Goal: Task Accomplishment & Management: Manage account settings

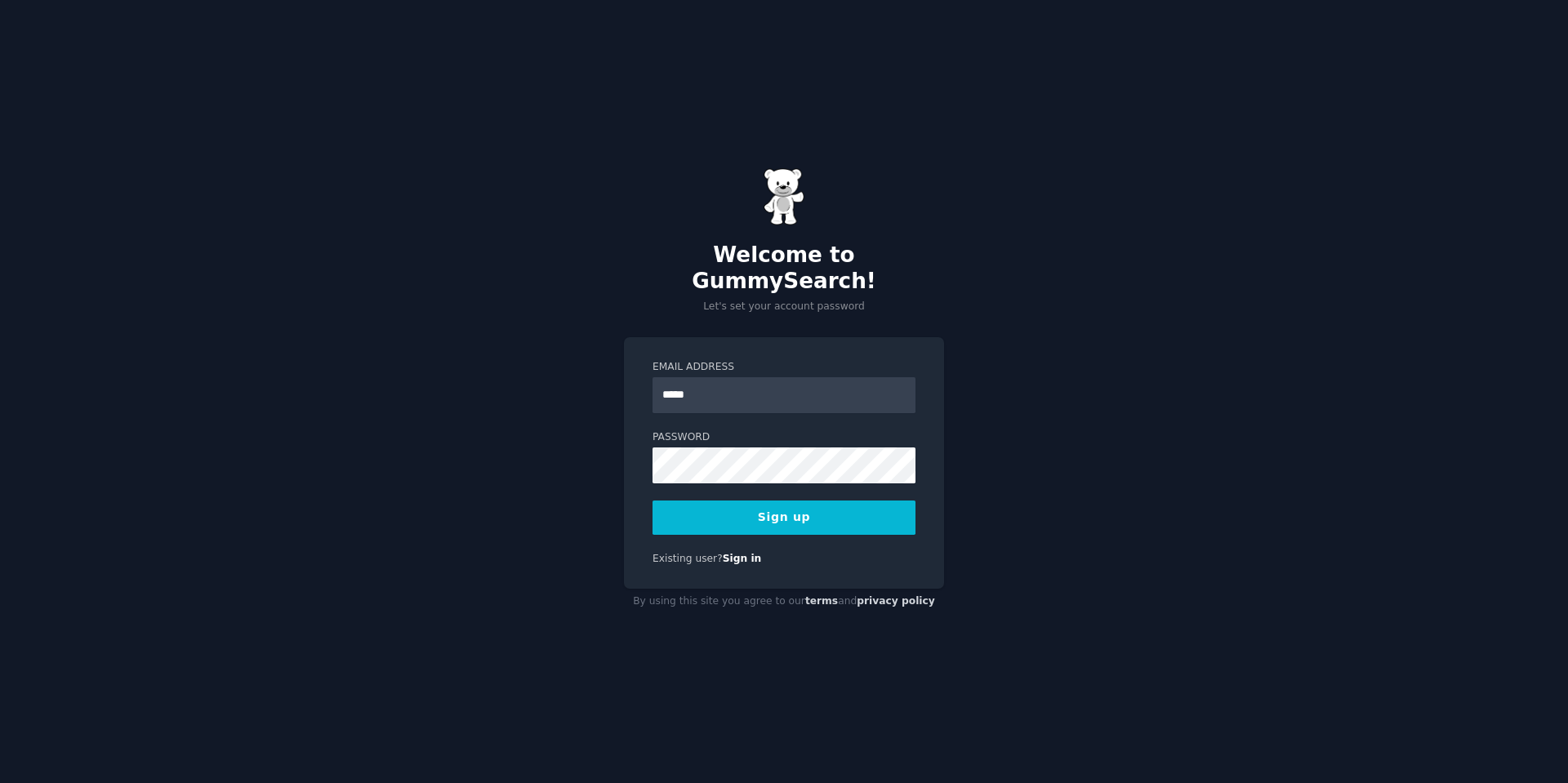
type input "**********"
click at [786, 514] on button "Sign up" at bounding box center [784, 517] width 263 height 34
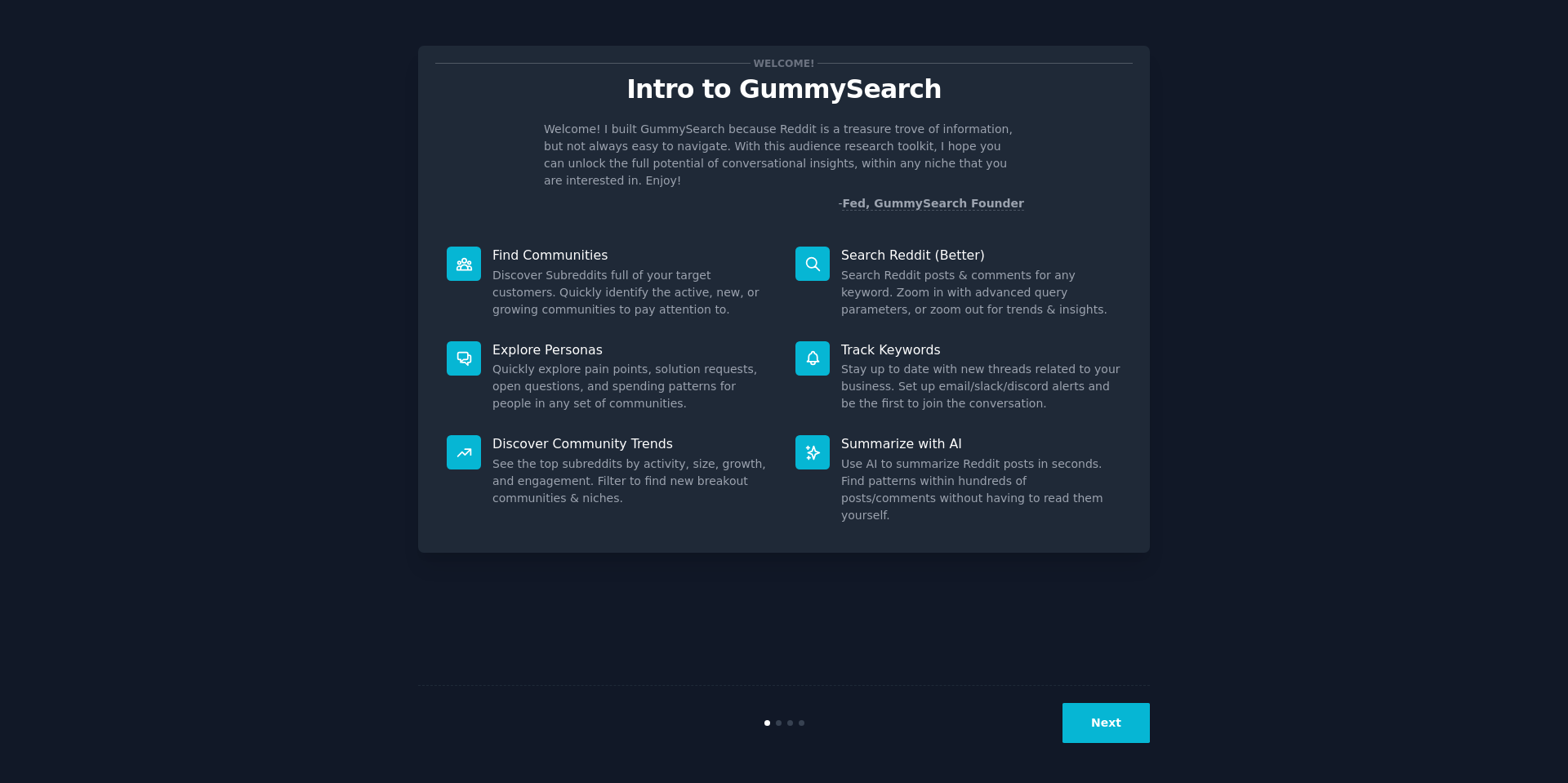
click at [1137, 718] on button "Next" at bounding box center [1105, 723] width 87 height 40
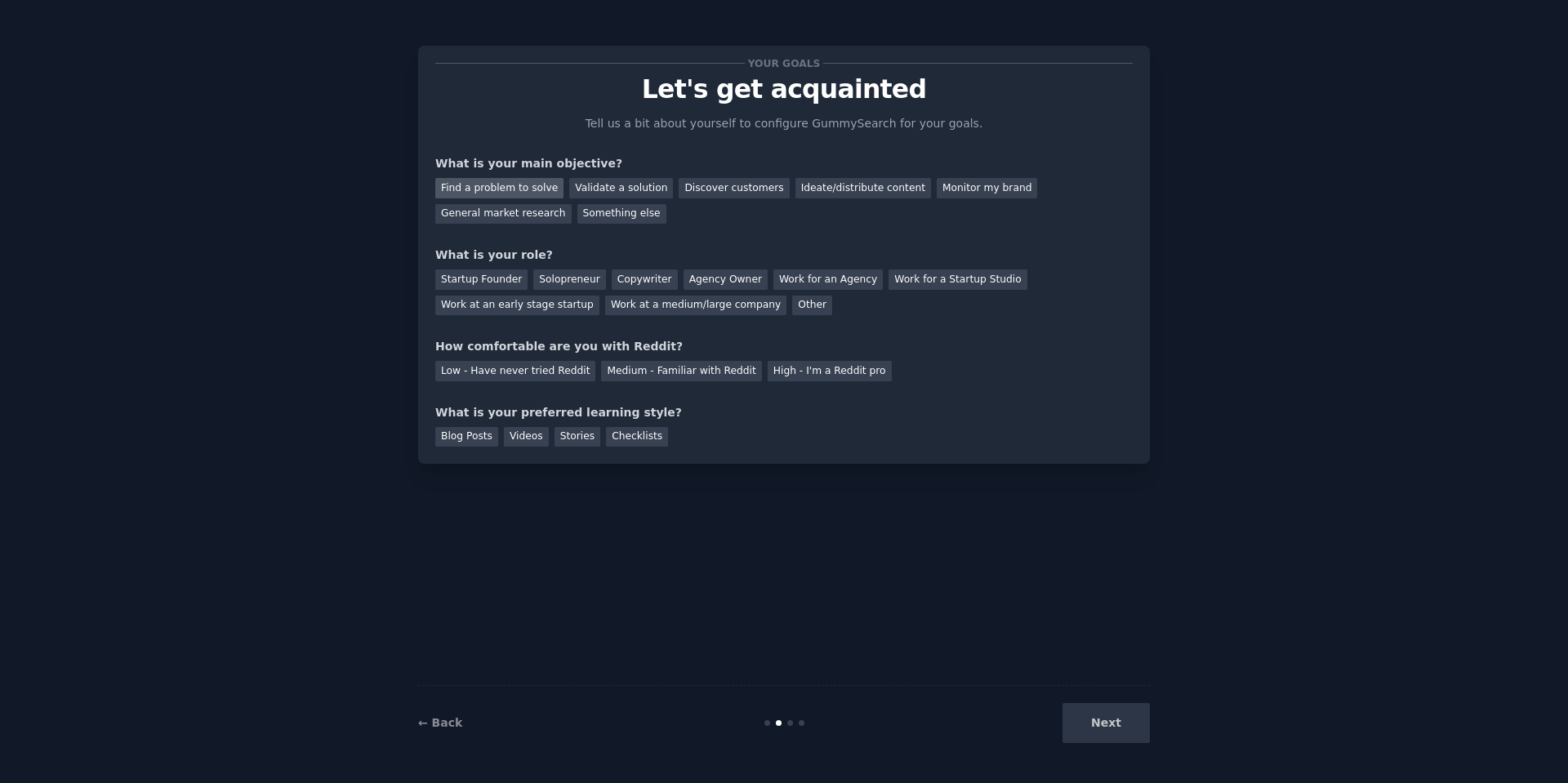
click at [523, 194] on div "Find a problem to solve" at bounding box center [499, 188] width 128 height 21
click at [631, 185] on div "Validate a solution" at bounding box center [621, 188] width 104 height 21
click at [496, 196] on div "Find a problem to solve" at bounding box center [499, 188] width 128 height 21
click at [502, 283] on div "Startup Founder" at bounding box center [481, 279] width 92 height 21
click at [581, 279] on div "Solopreneur" at bounding box center [569, 279] width 72 height 21
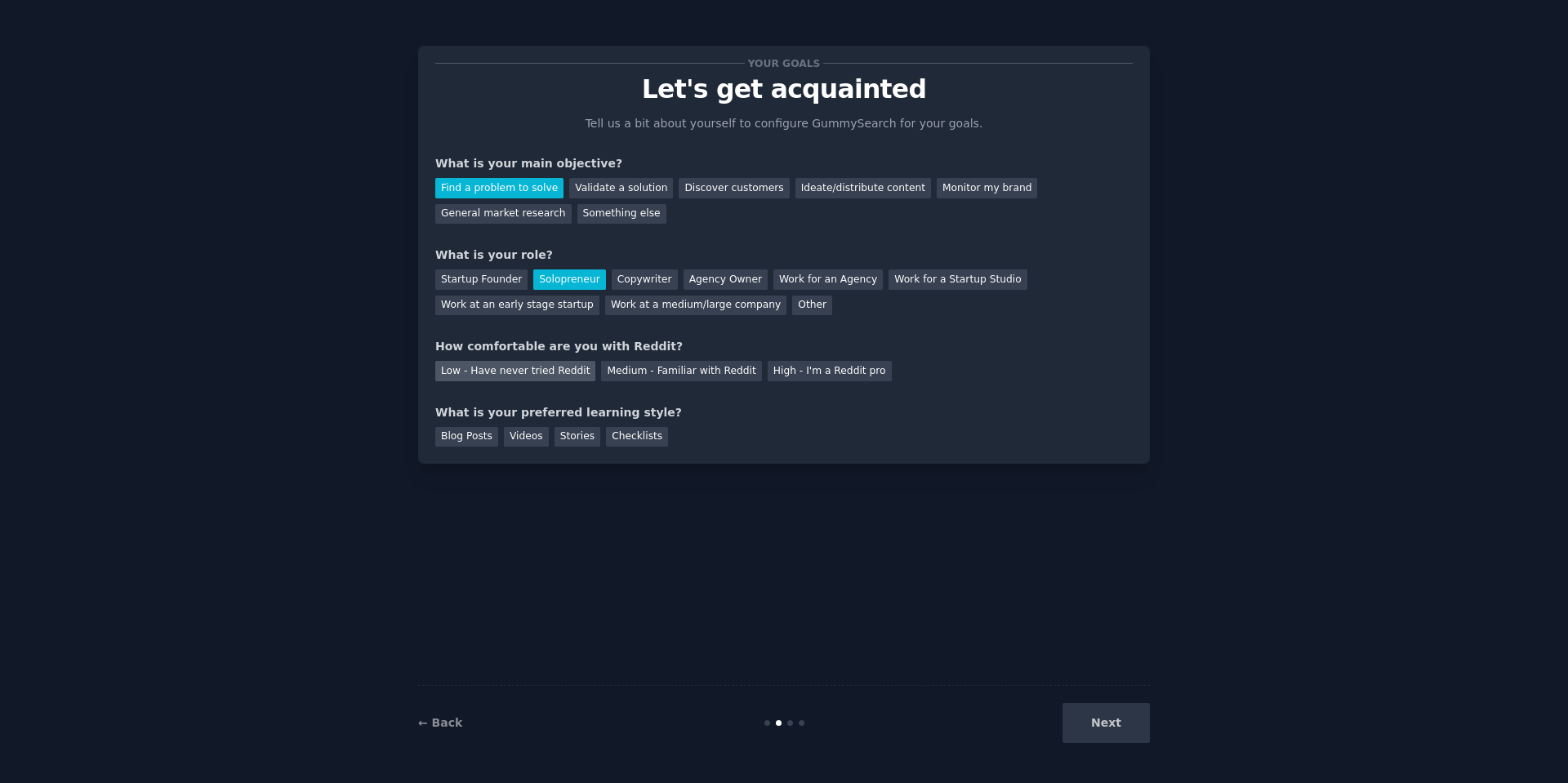
click at [533, 374] on div "Low - Have never tried Reddit" at bounding box center [515, 370] width 160 height 21
click at [584, 438] on div "Stories" at bounding box center [577, 437] width 46 height 21
drag, startPoint x: 642, startPoint y: 437, endPoint x: 681, endPoint y: 431, distance: 39.5
click at [643, 437] on div "Checklists" at bounding box center [637, 437] width 62 height 21
click at [1124, 723] on button "Next" at bounding box center [1105, 723] width 87 height 40
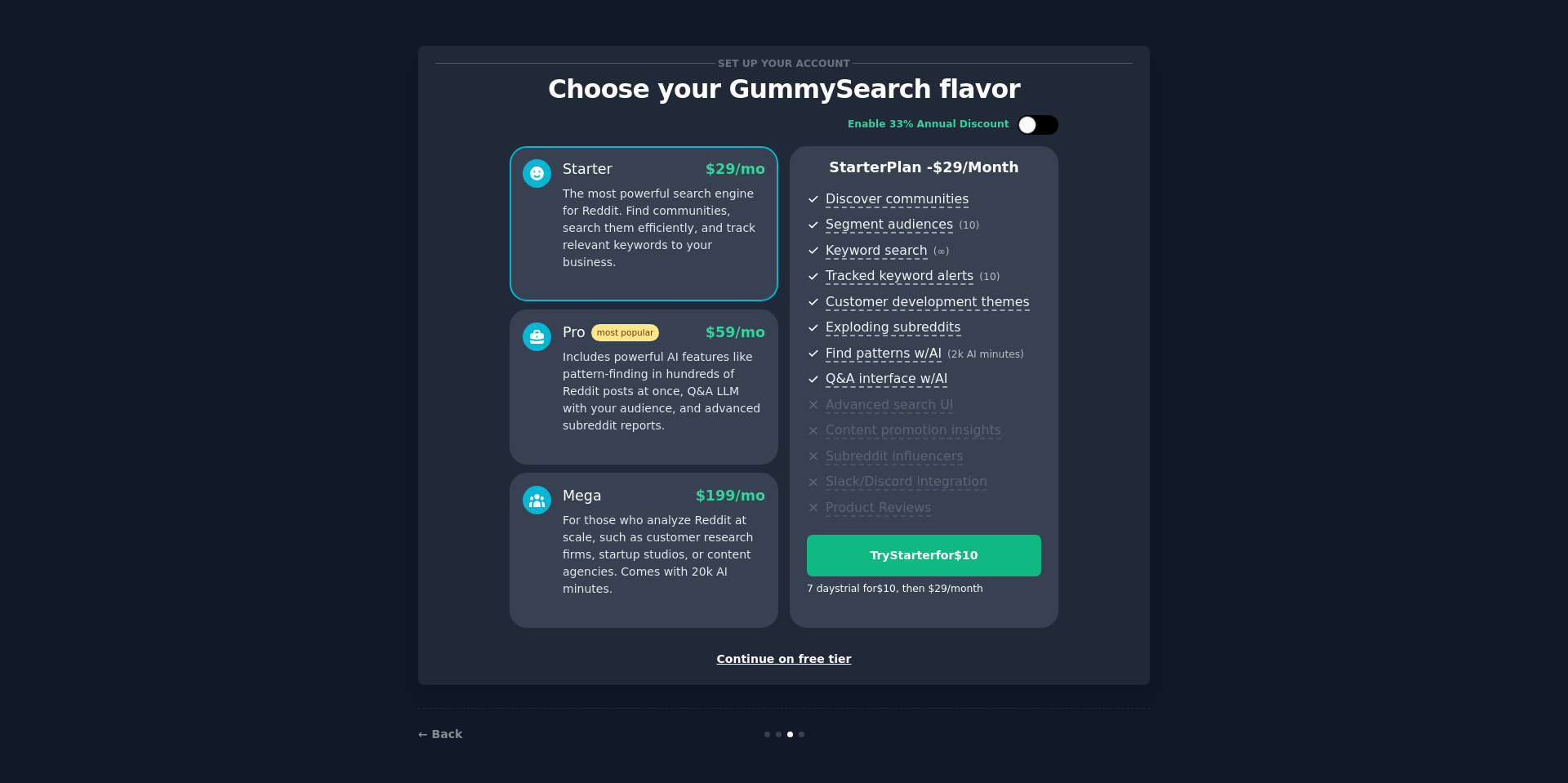
click at [1052, 124] on div at bounding box center [1038, 125] width 41 height 20
click at [1027, 121] on icon at bounding box center [1028, 125] width 9 height 9
checkbox input "false"
click at [900, 564] on button "Try Starter for $10" at bounding box center [924, 555] width 235 height 41
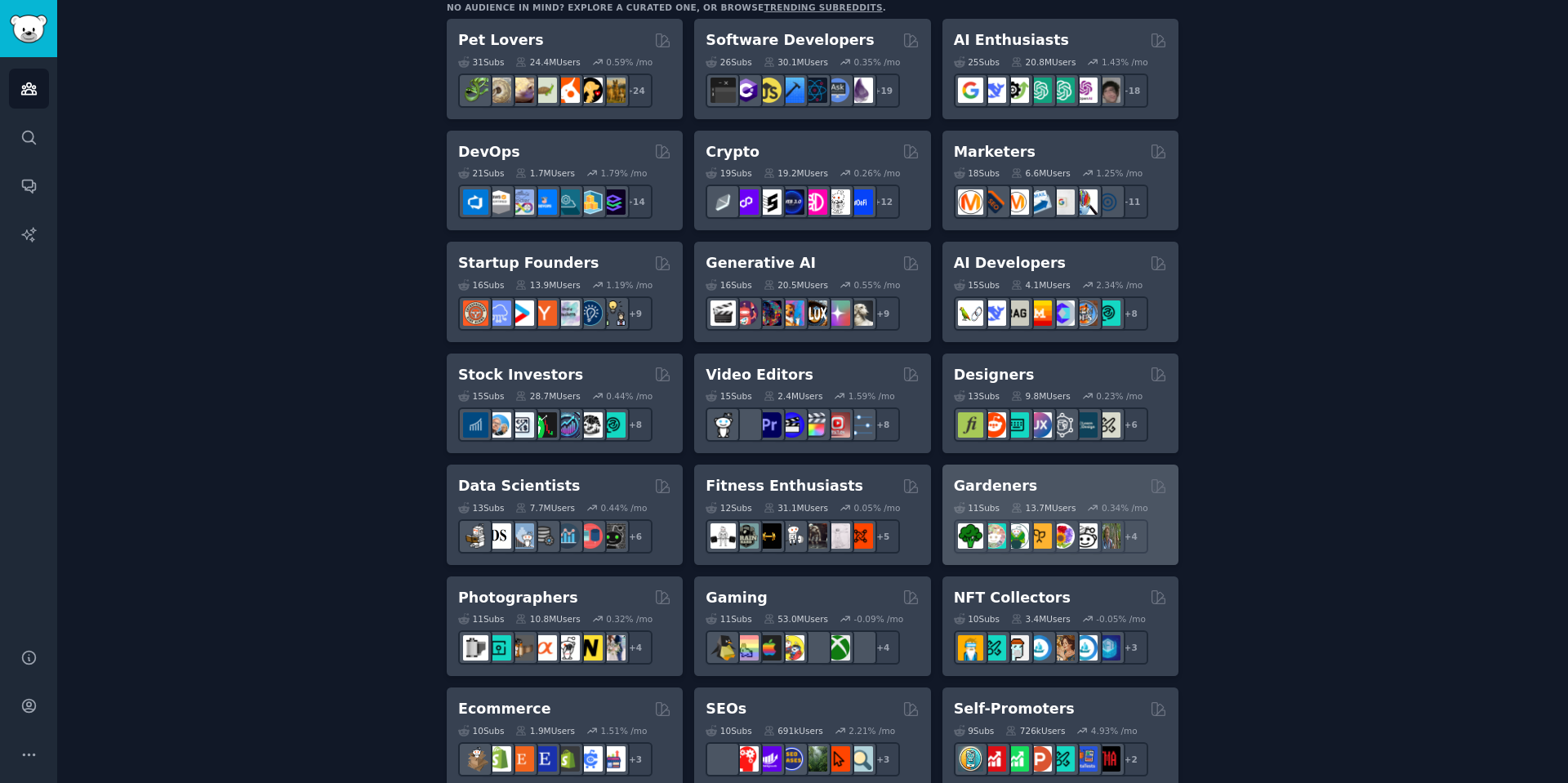
scroll to position [392, 0]
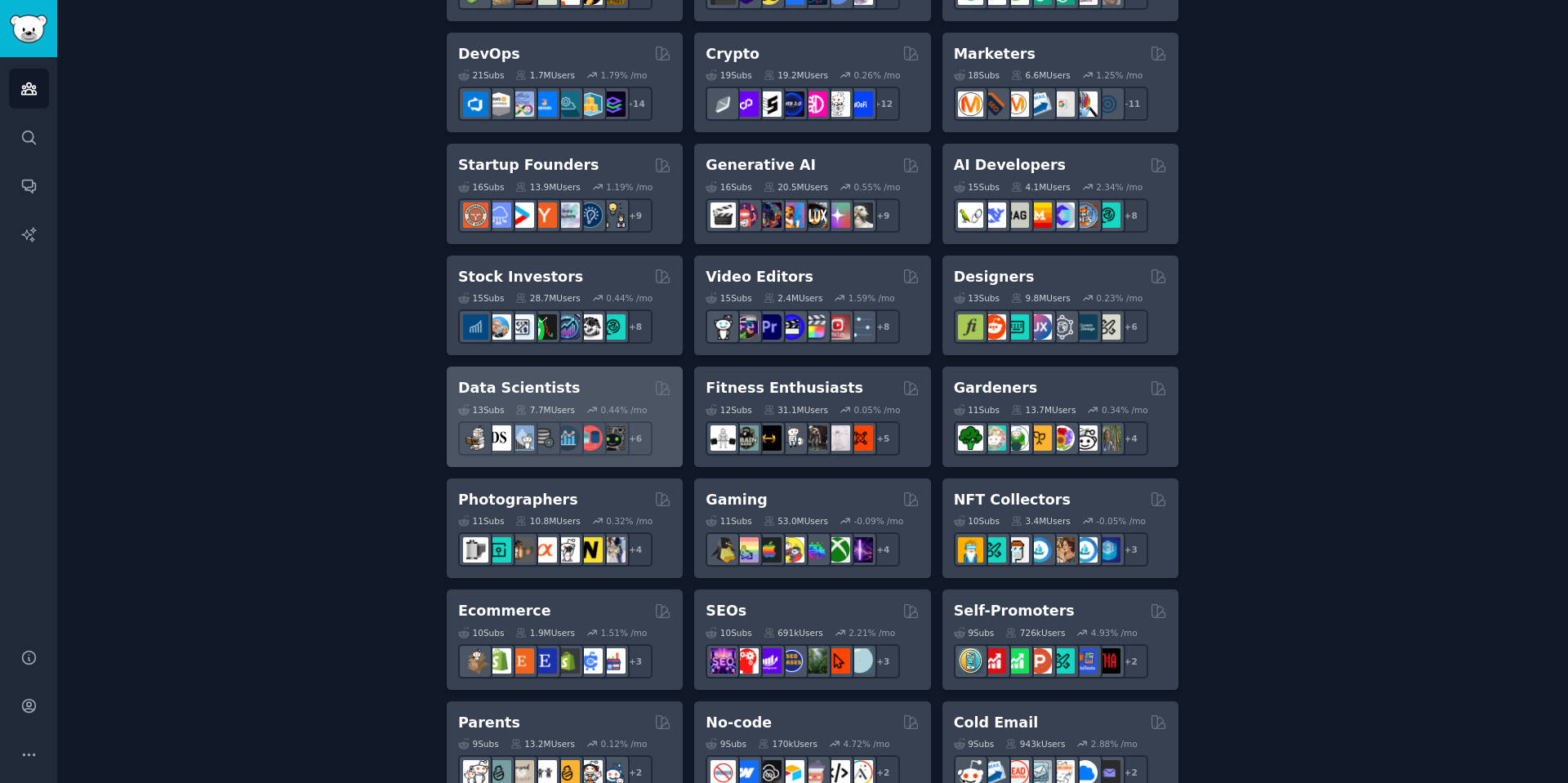
click at [576, 379] on div "Data Scientists" at bounding box center [564, 388] width 213 height 21
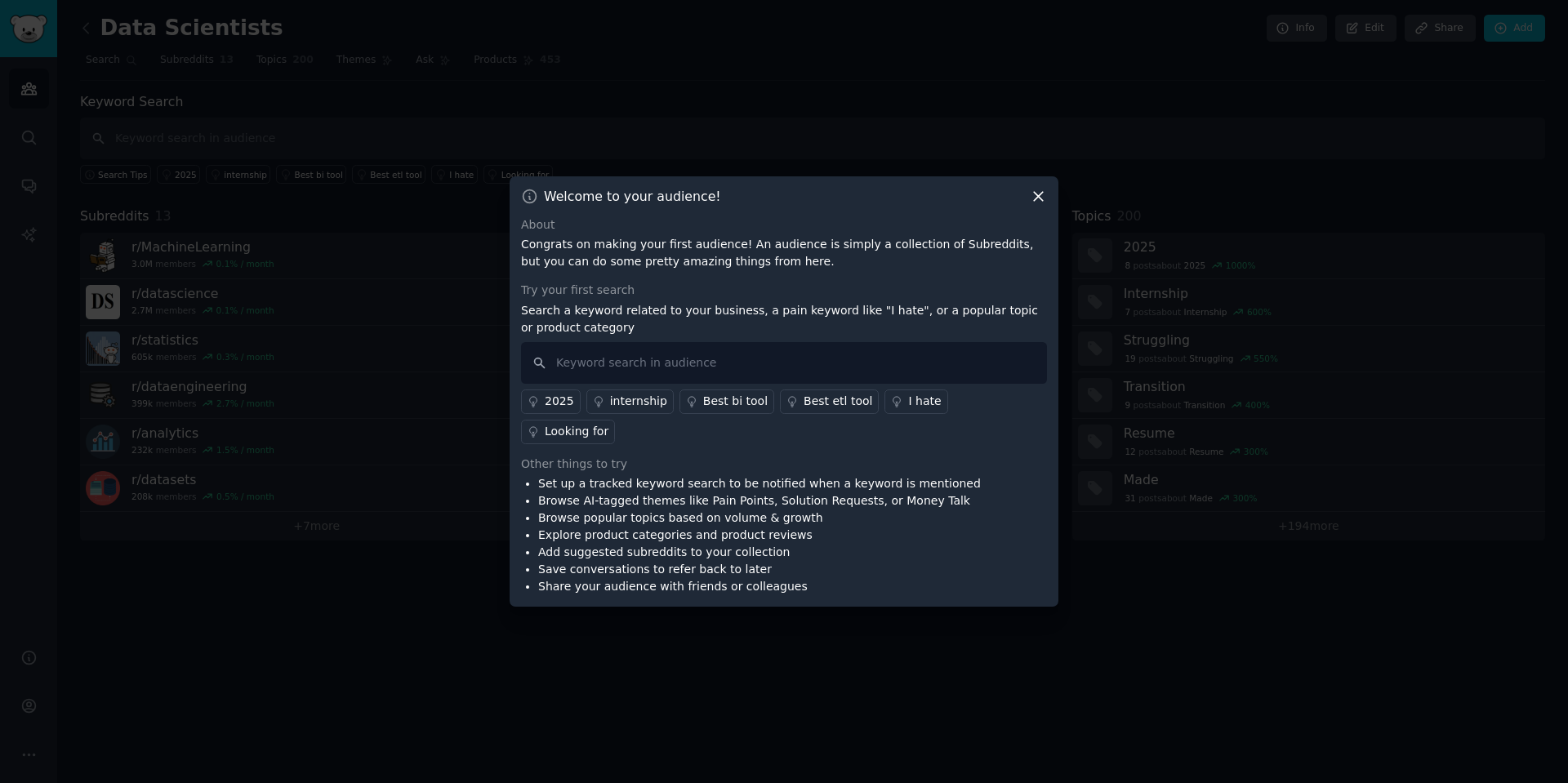
click at [908, 410] on div "I hate" at bounding box center [924, 401] width 32 height 17
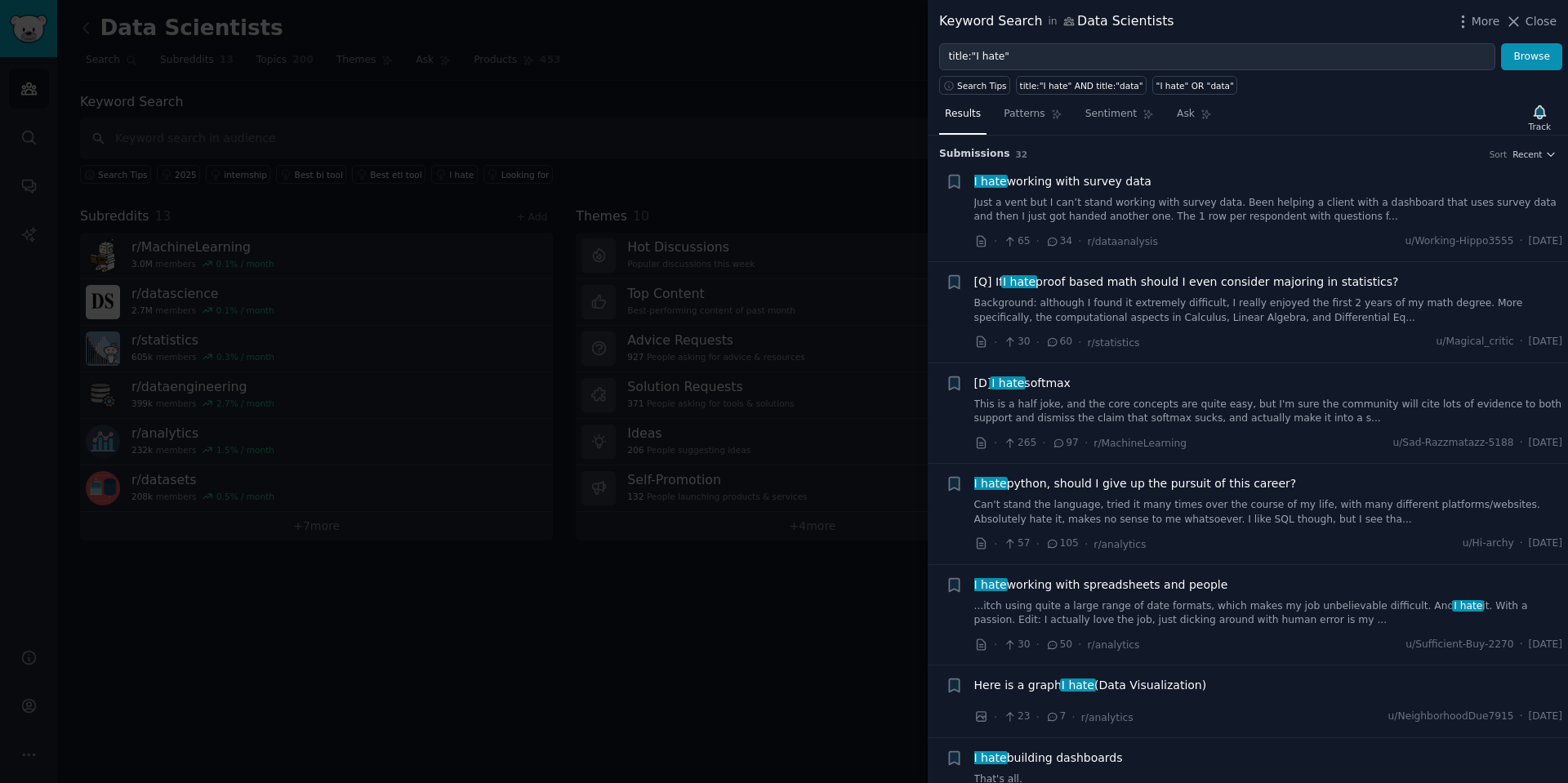
click at [733, 633] on div at bounding box center [784, 391] width 1568 height 783
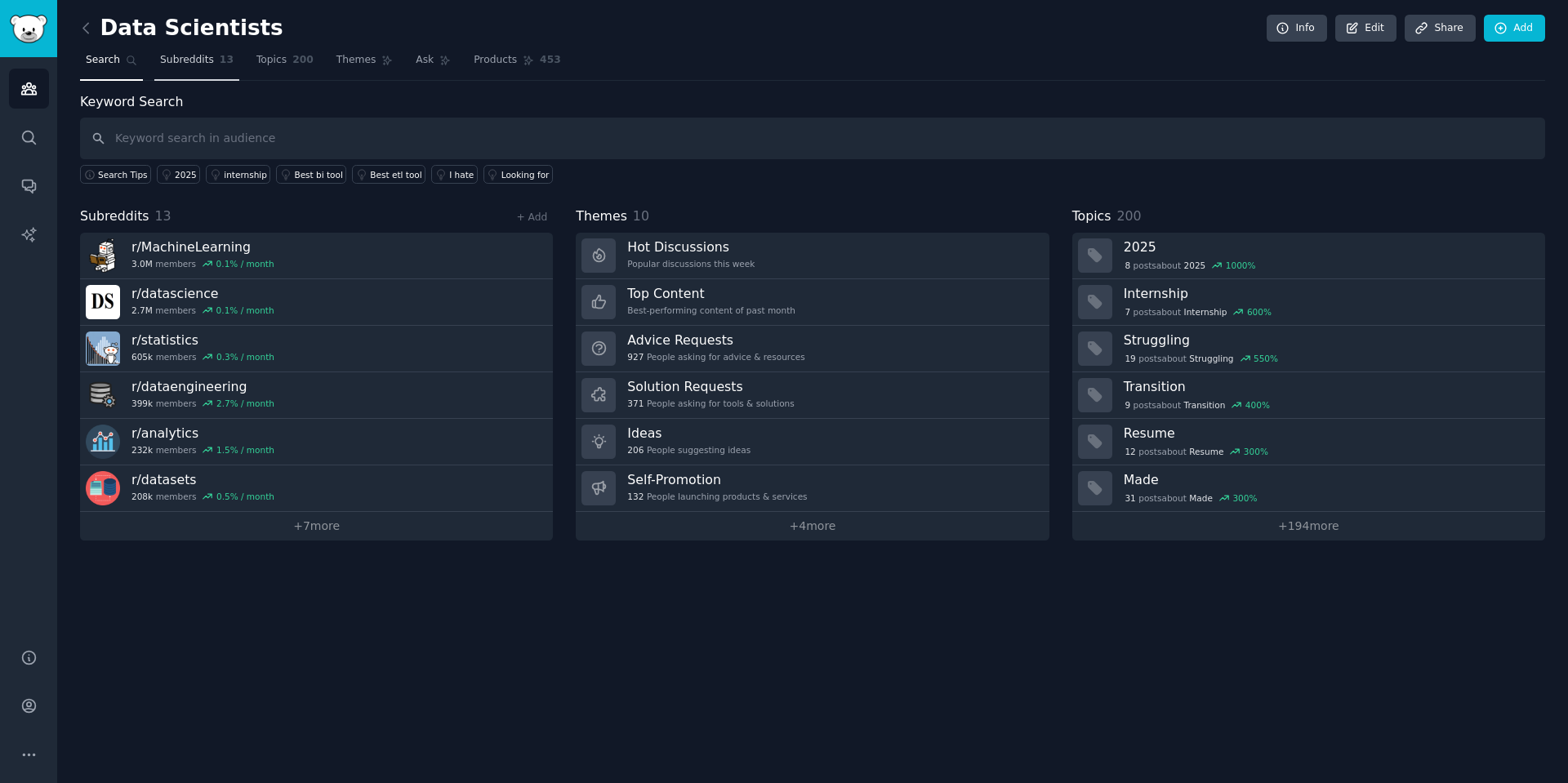
click at [185, 60] on span "Subreddits" at bounding box center [187, 60] width 54 height 15
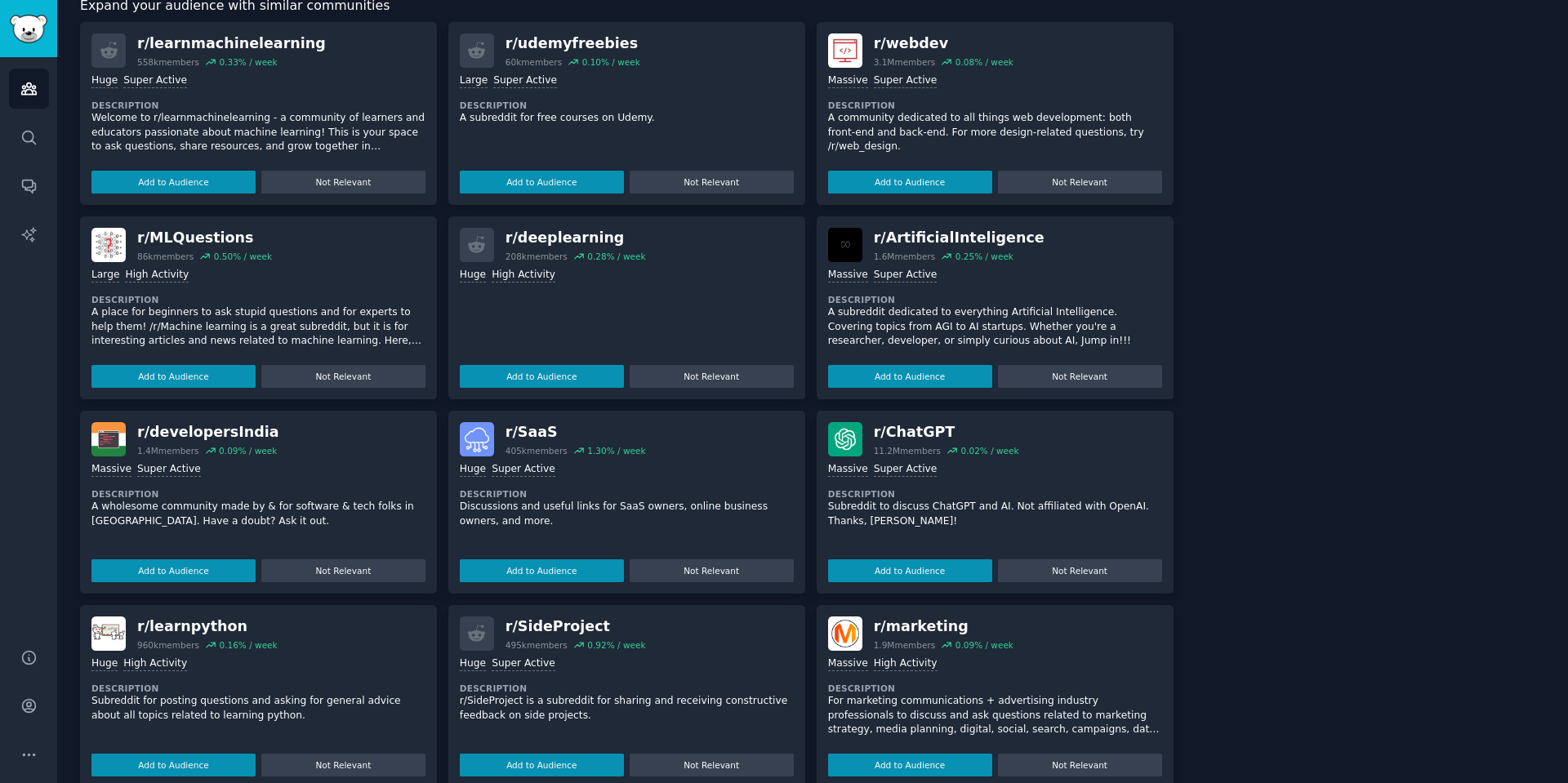
scroll to position [965, 0]
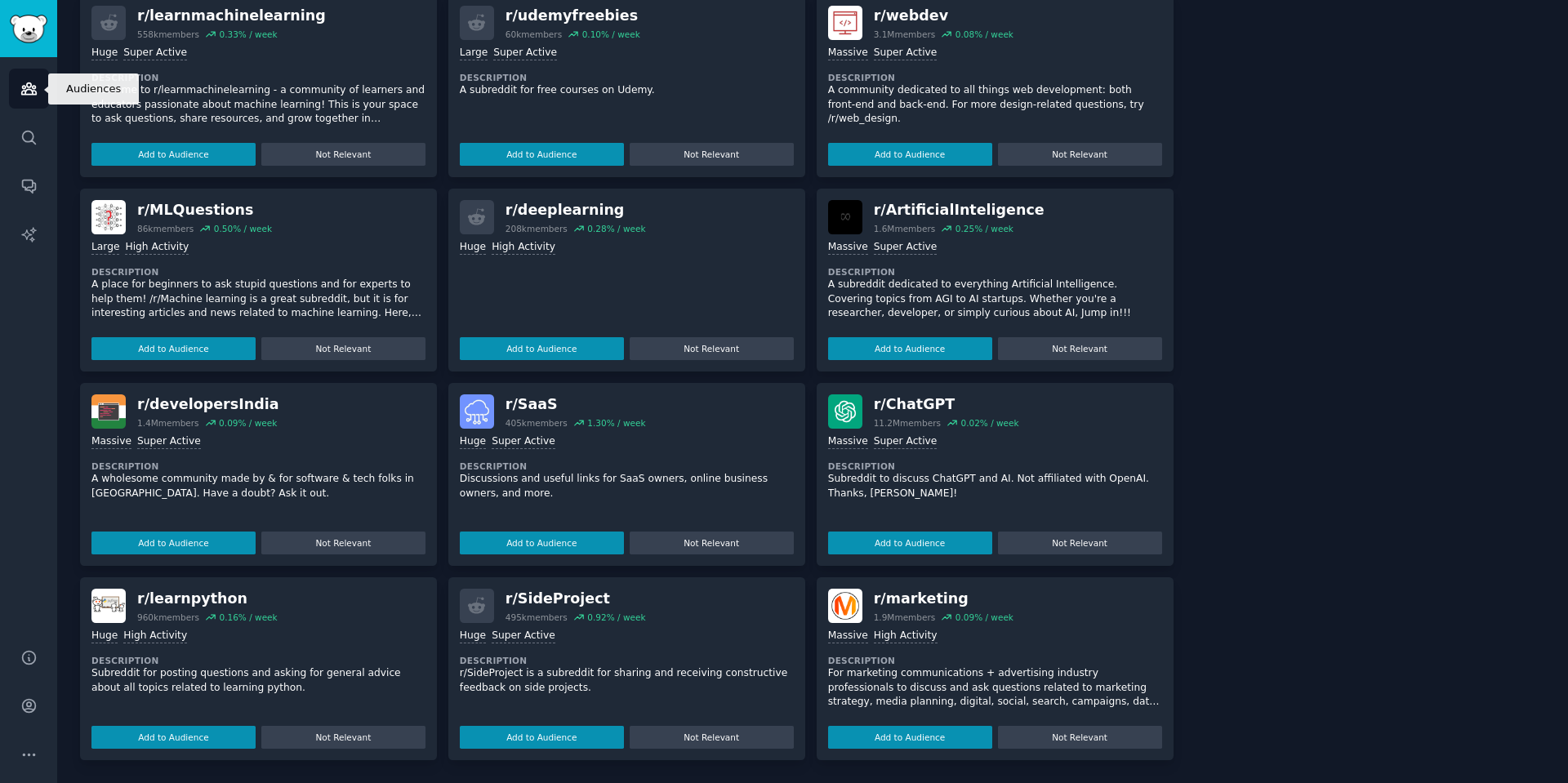
click at [17, 89] on link "Audiences" at bounding box center [28, 88] width 40 height 40
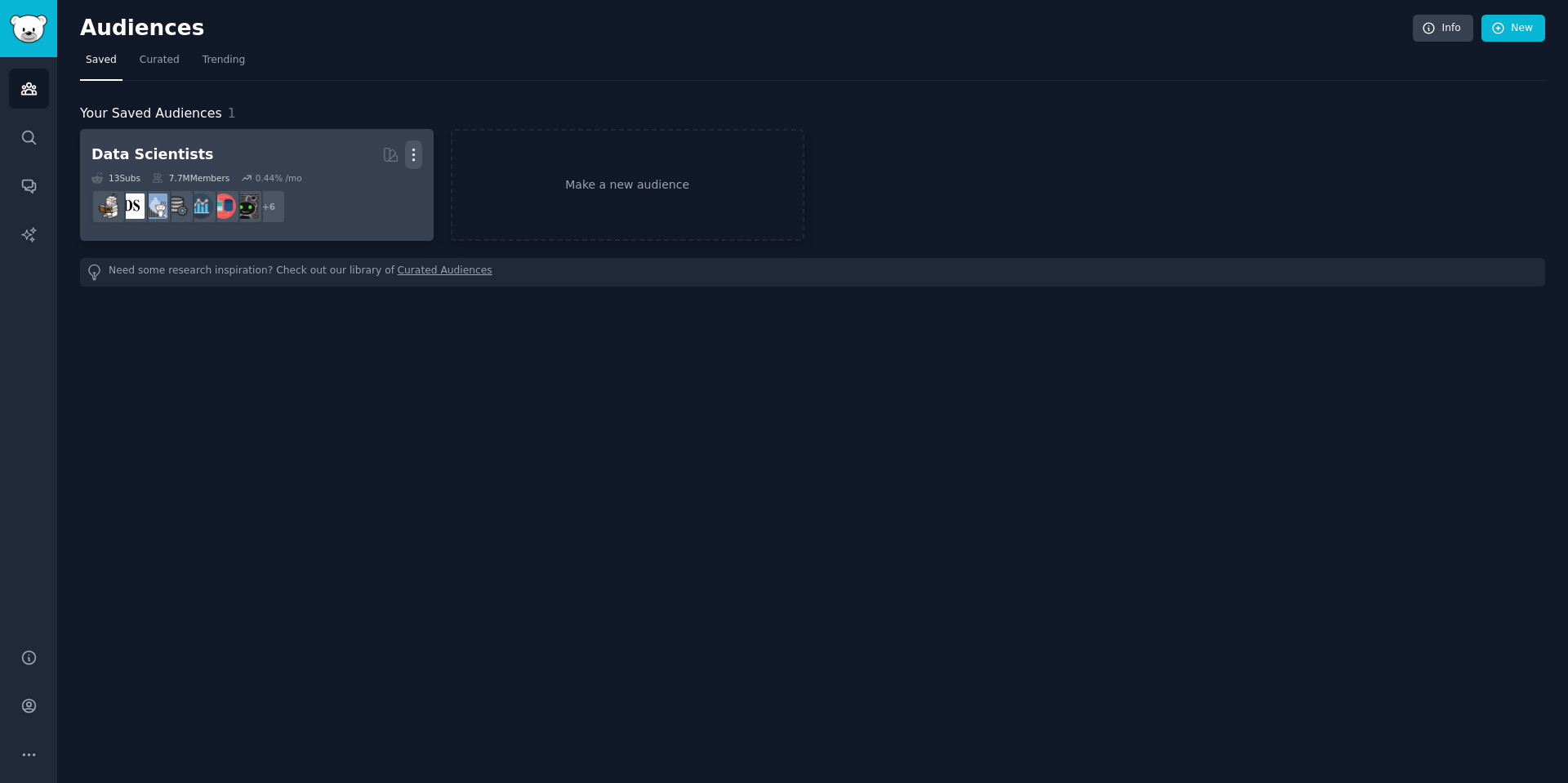
click at [405, 157] on icon "button" at bounding box center [413, 154] width 17 height 17
click at [382, 184] on p "Delete" at bounding box center [369, 189] width 37 height 17
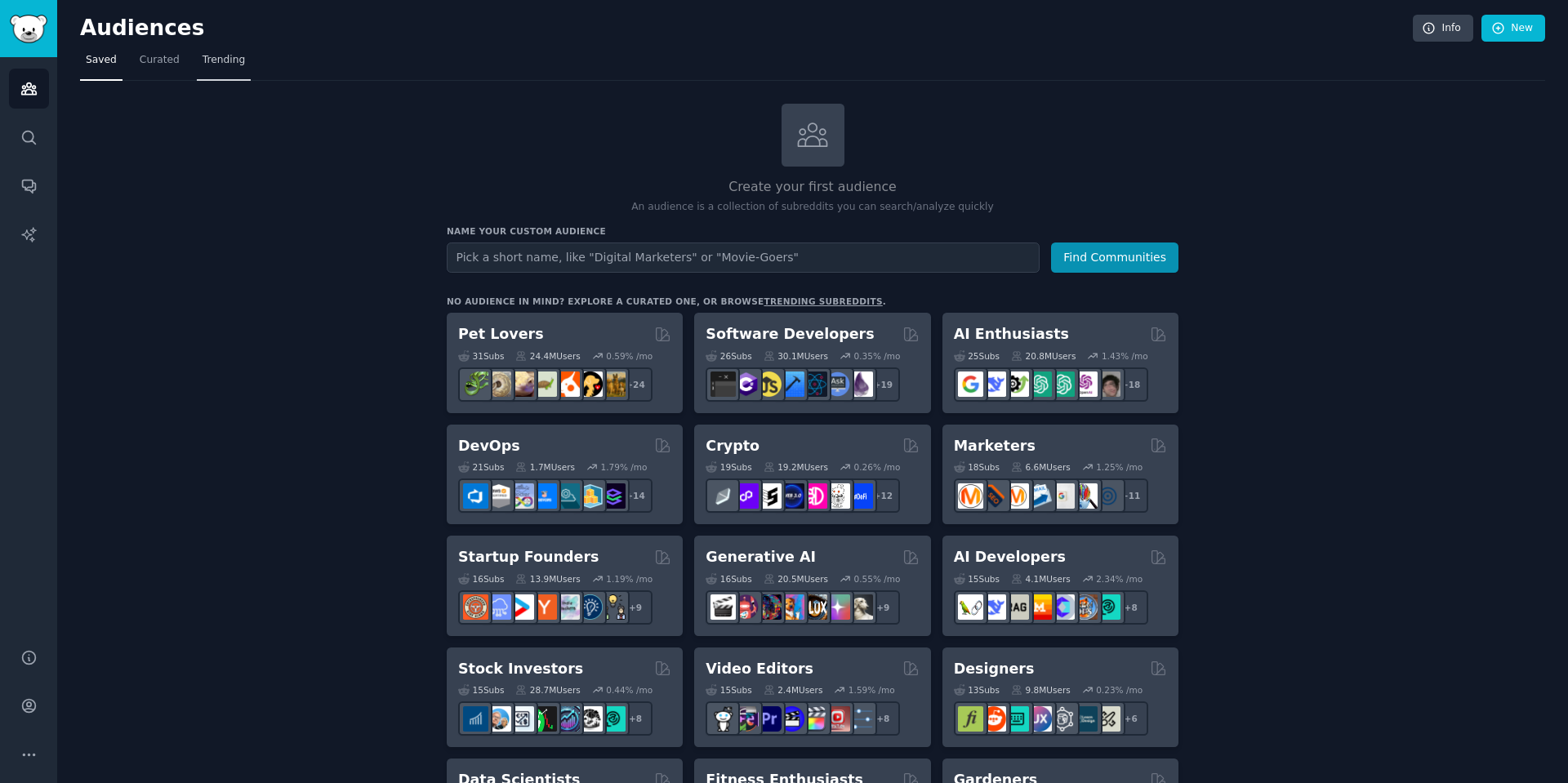
click at [215, 56] on span "Trending" at bounding box center [223, 60] width 42 height 15
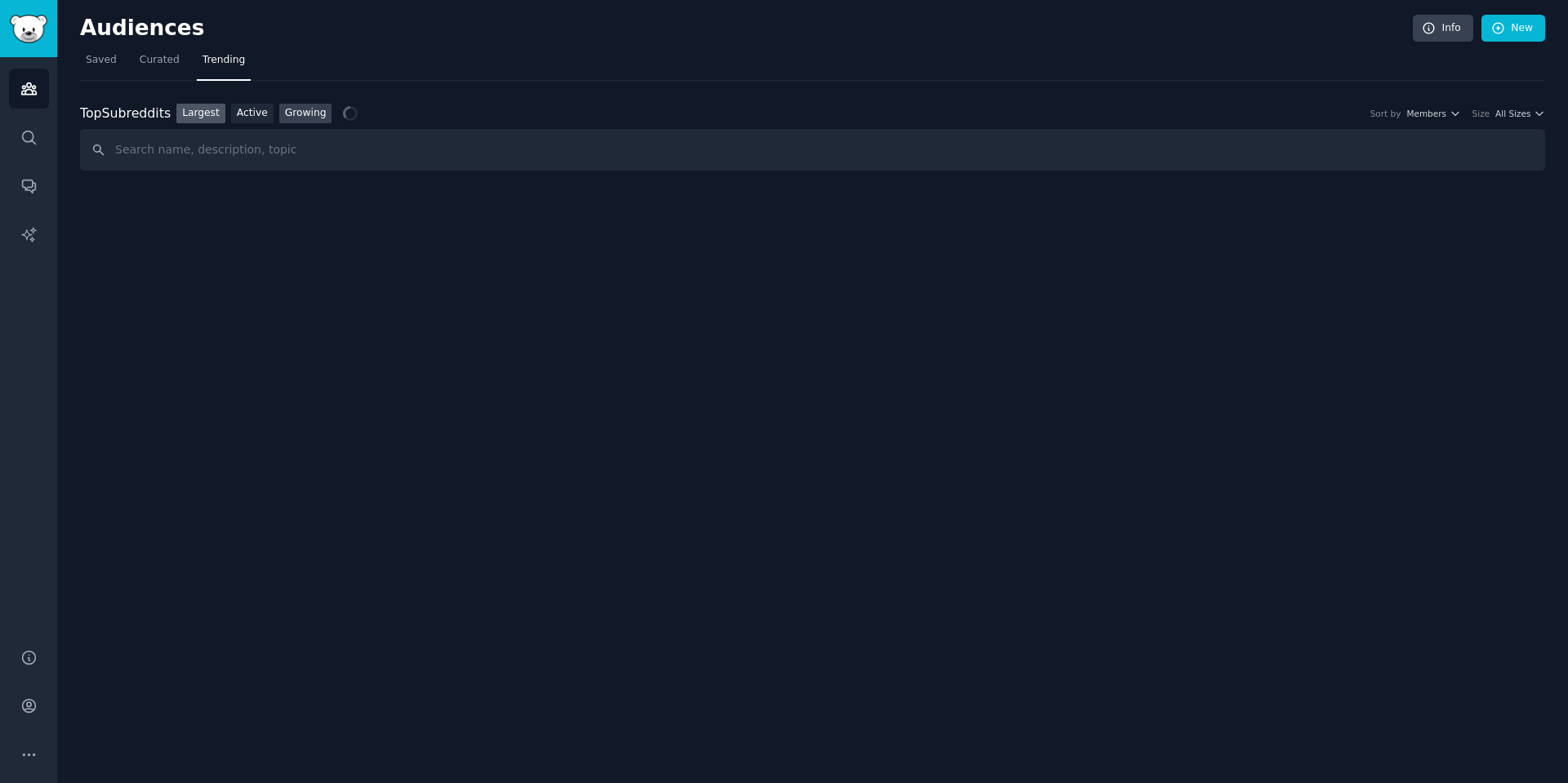
click at [311, 119] on link "Growing" at bounding box center [306, 114] width 53 height 21
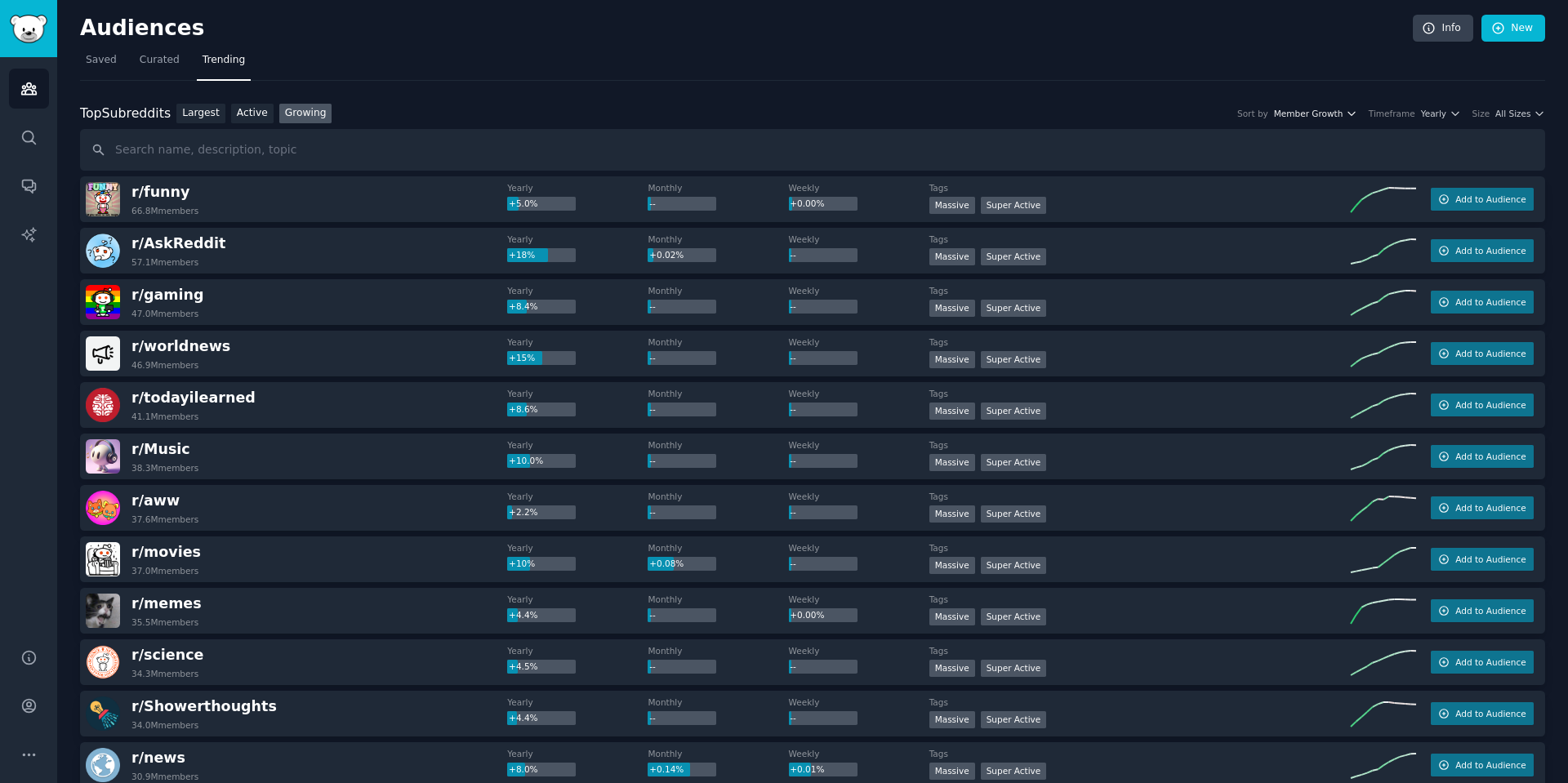
click at [1343, 113] on span "Member Growth" at bounding box center [1309, 114] width 70 height 12
click at [1520, 118] on span "All Sizes" at bounding box center [1513, 114] width 35 height 12
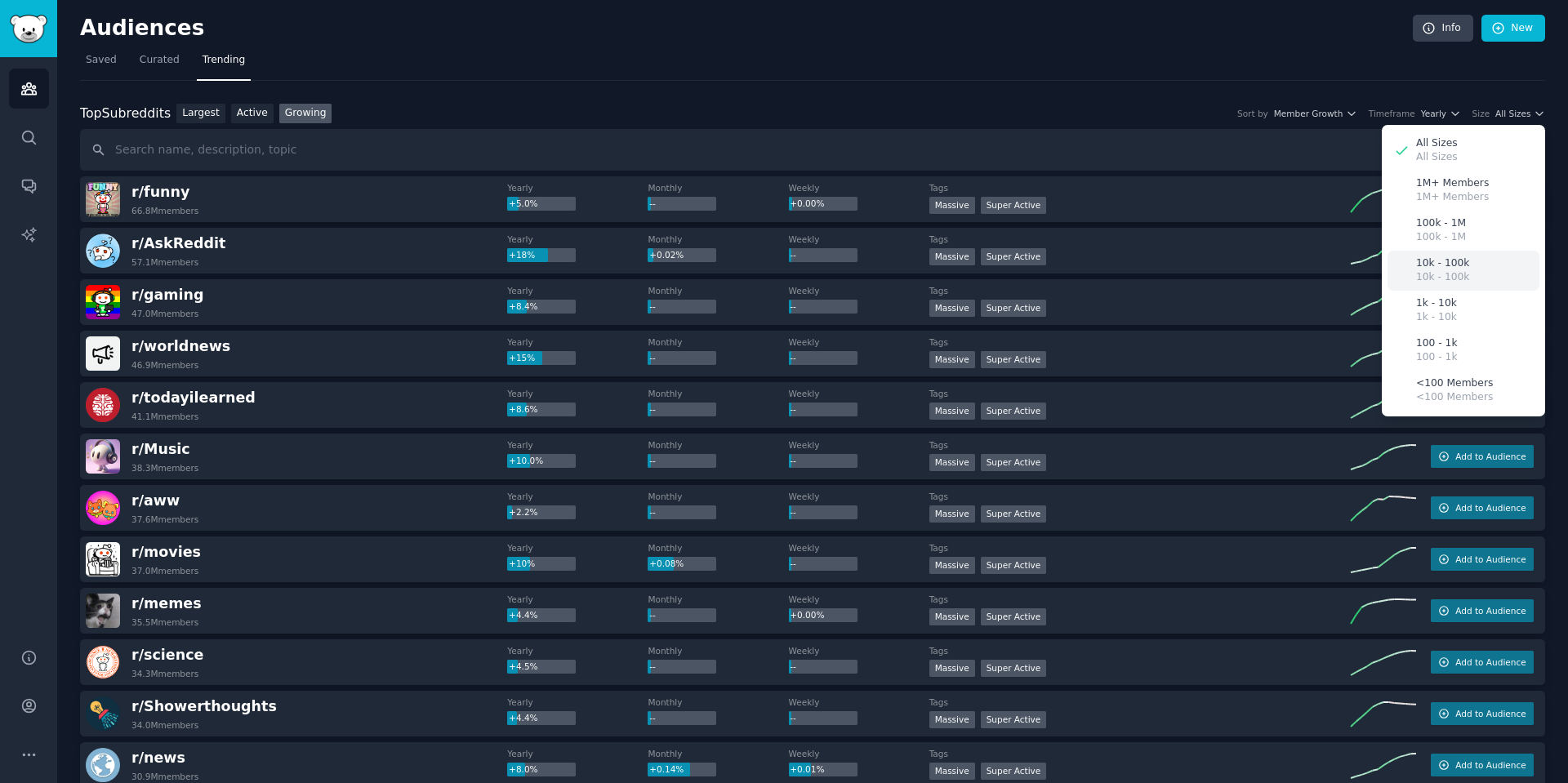
click at [1465, 266] on div "10k - 100k 10k - 100k" at bounding box center [1463, 270] width 152 height 40
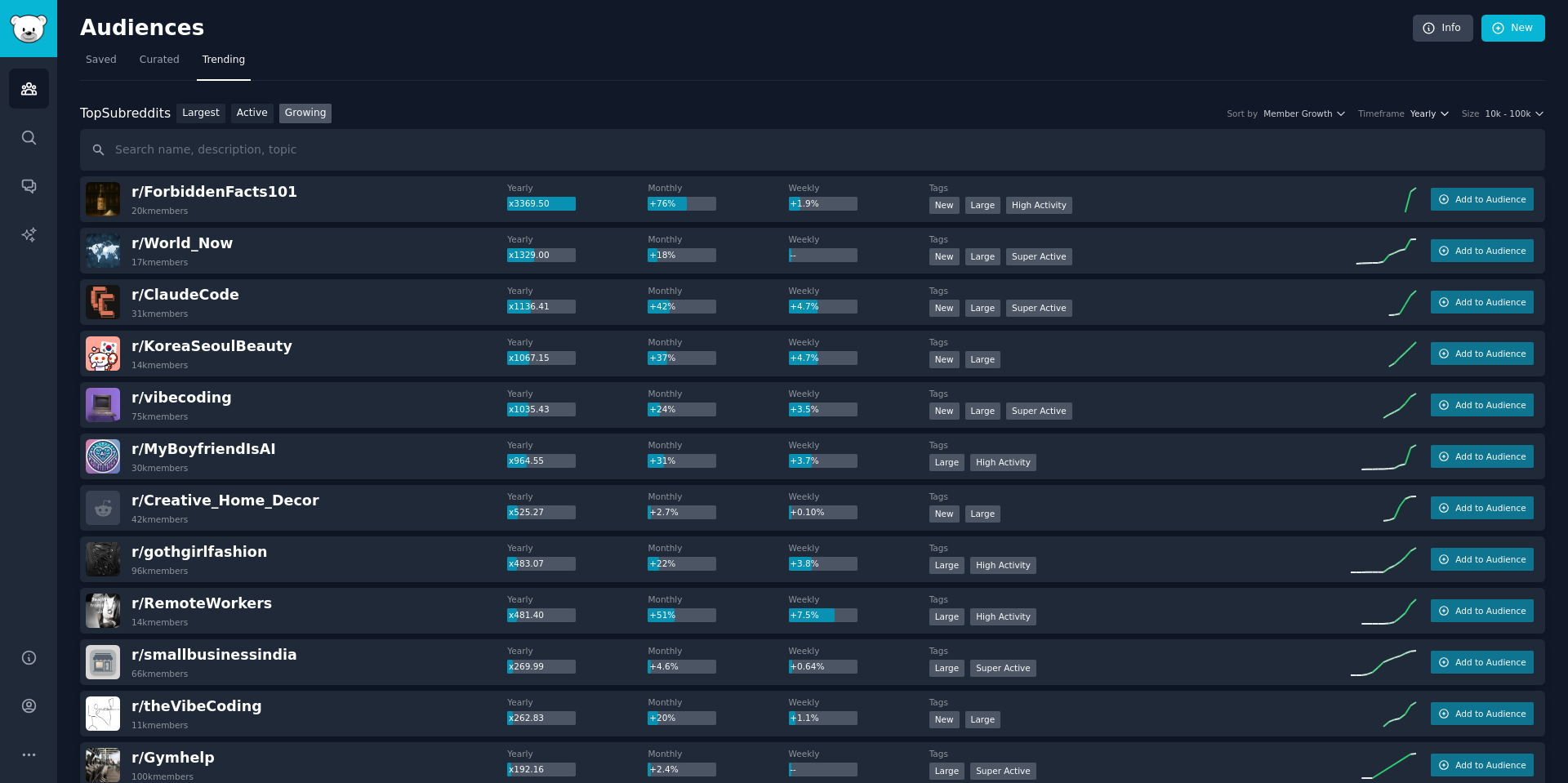
click at [1448, 115] on icon "button" at bounding box center [1444, 114] width 12 height 12
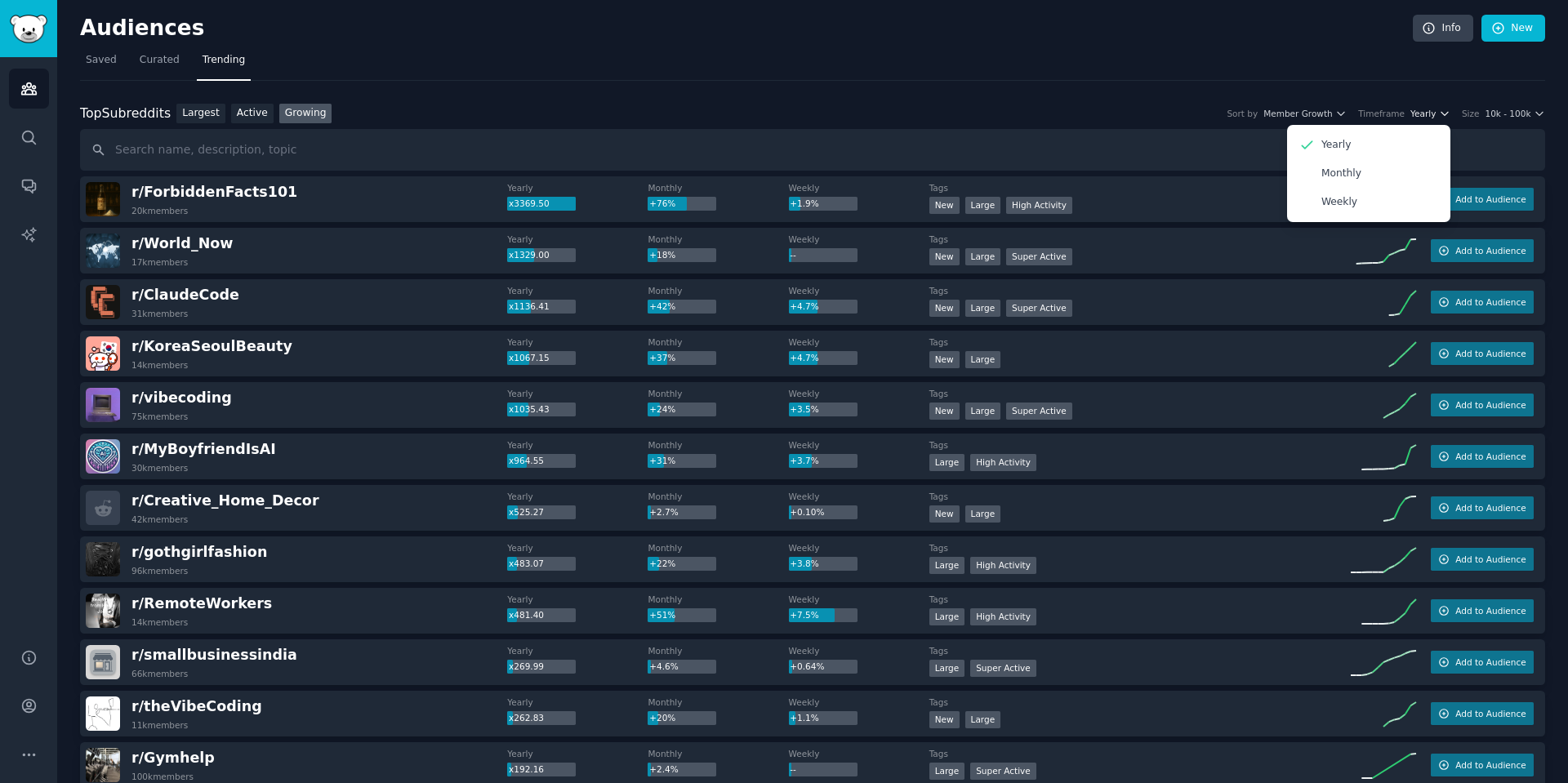
click at [1448, 115] on icon "button" at bounding box center [1444, 114] width 12 height 12
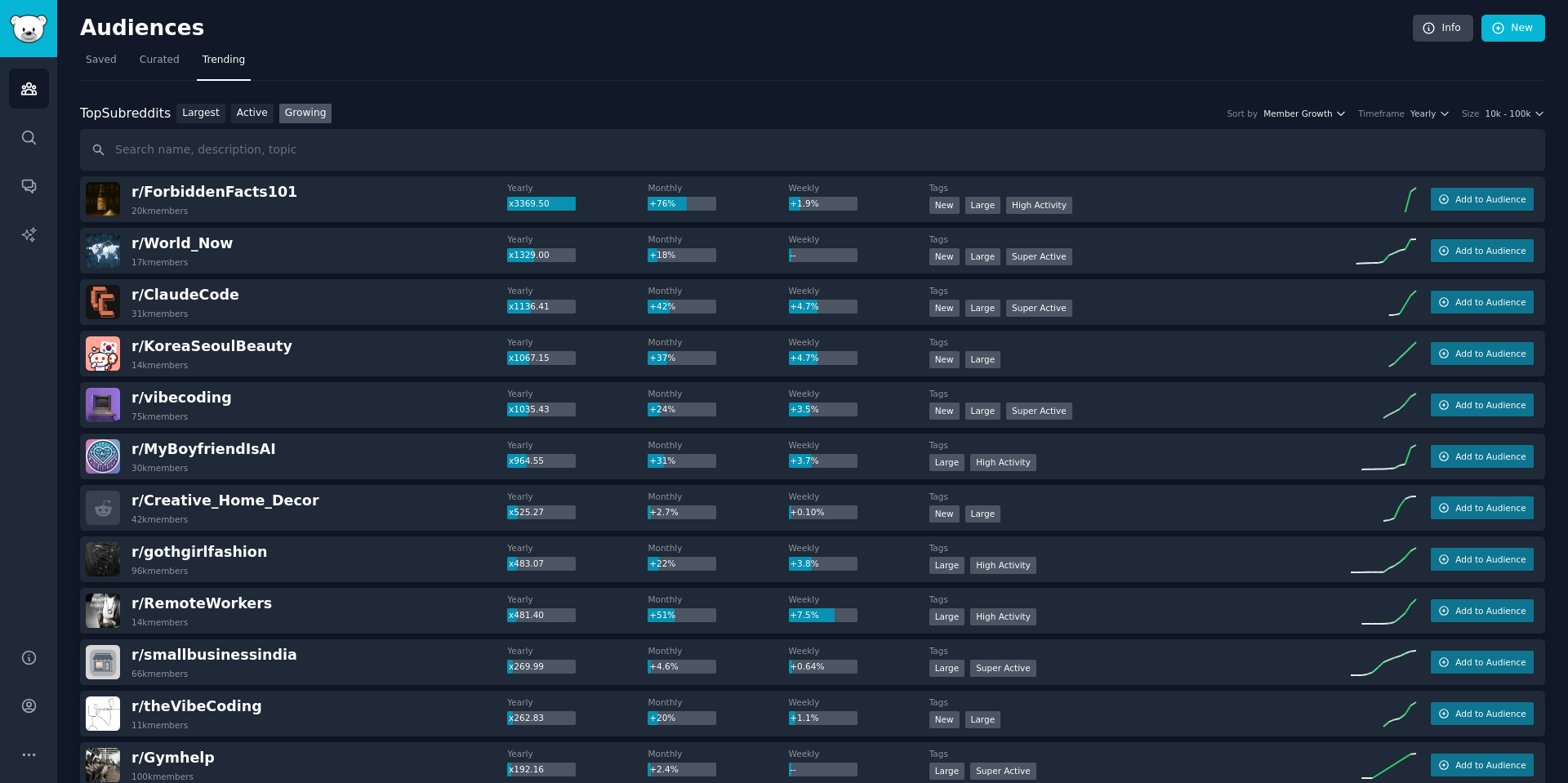
click at [1324, 108] on span "Member Growth" at bounding box center [1298, 114] width 70 height 12
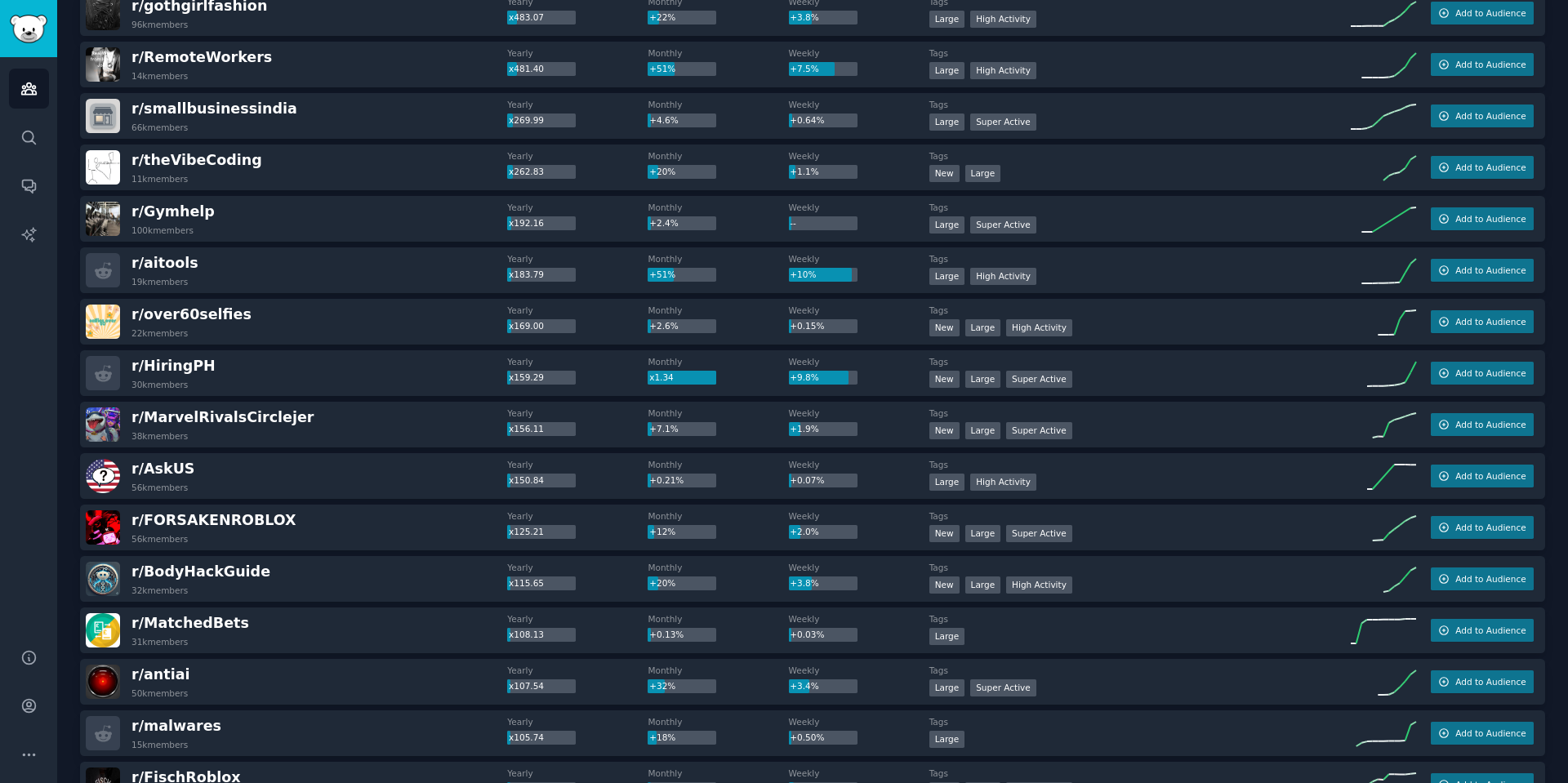
scroll to position [587, 0]
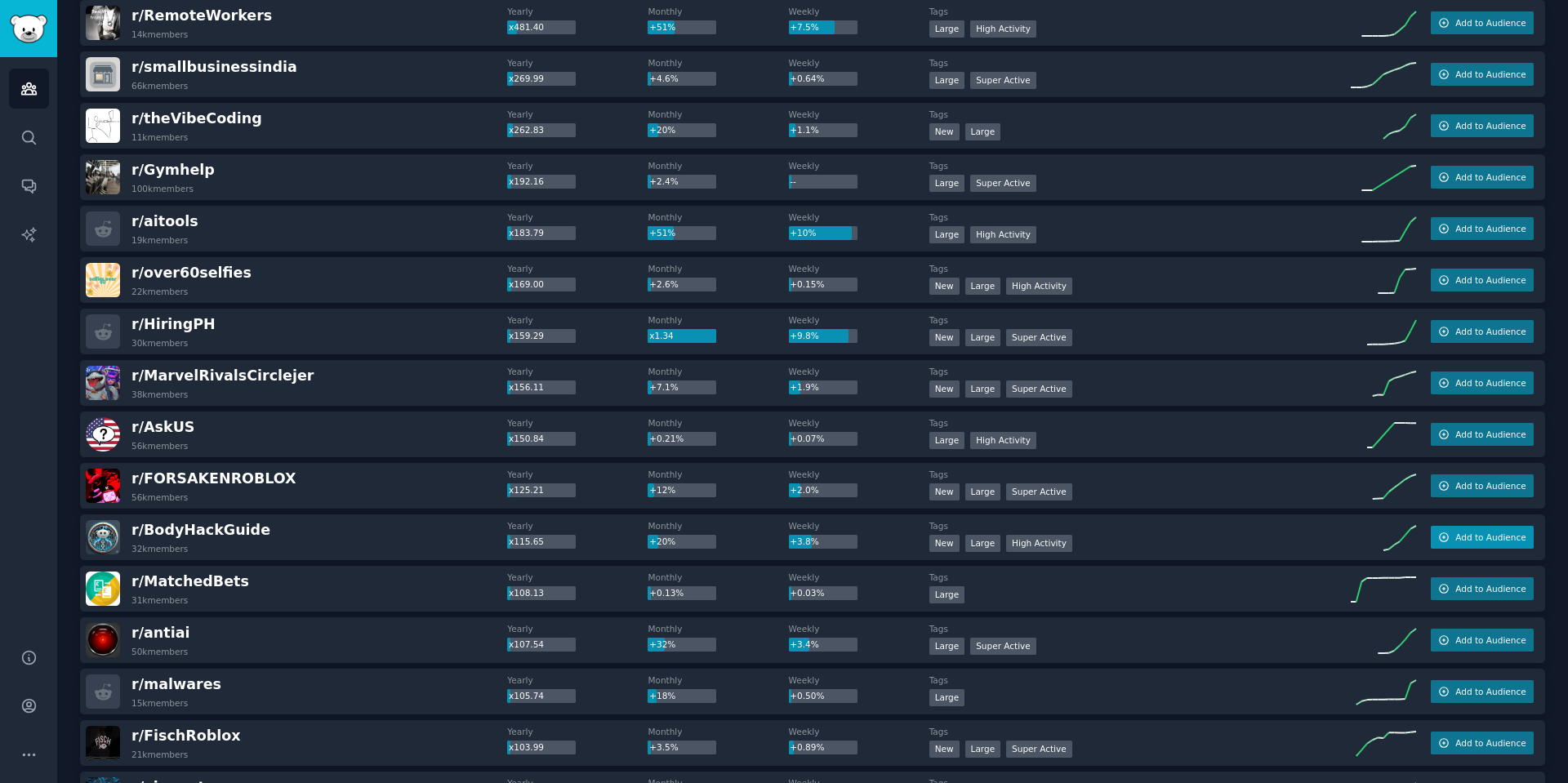
click at [1483, 542] on span "Add to Audience" at bounding box center [1489, 537] width 70 height 12
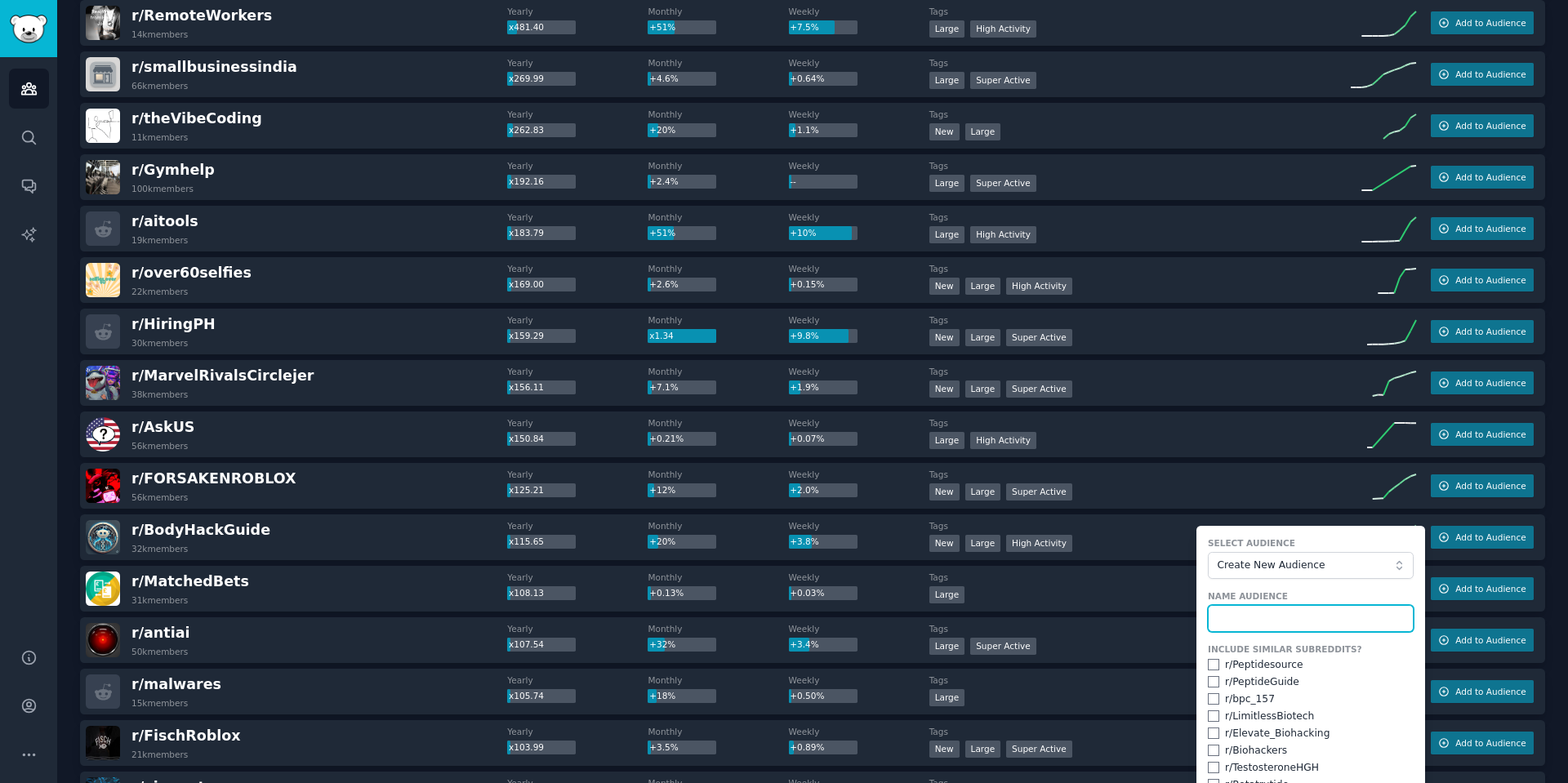
click at [1274, 619] on input "text" at bounding box center [1310, 619] width 205 height 28
type input "Bio Health audience"
click at [1318, 560] on span "Create New Audience" at bounding box center [1306, 565] width 179 height 15
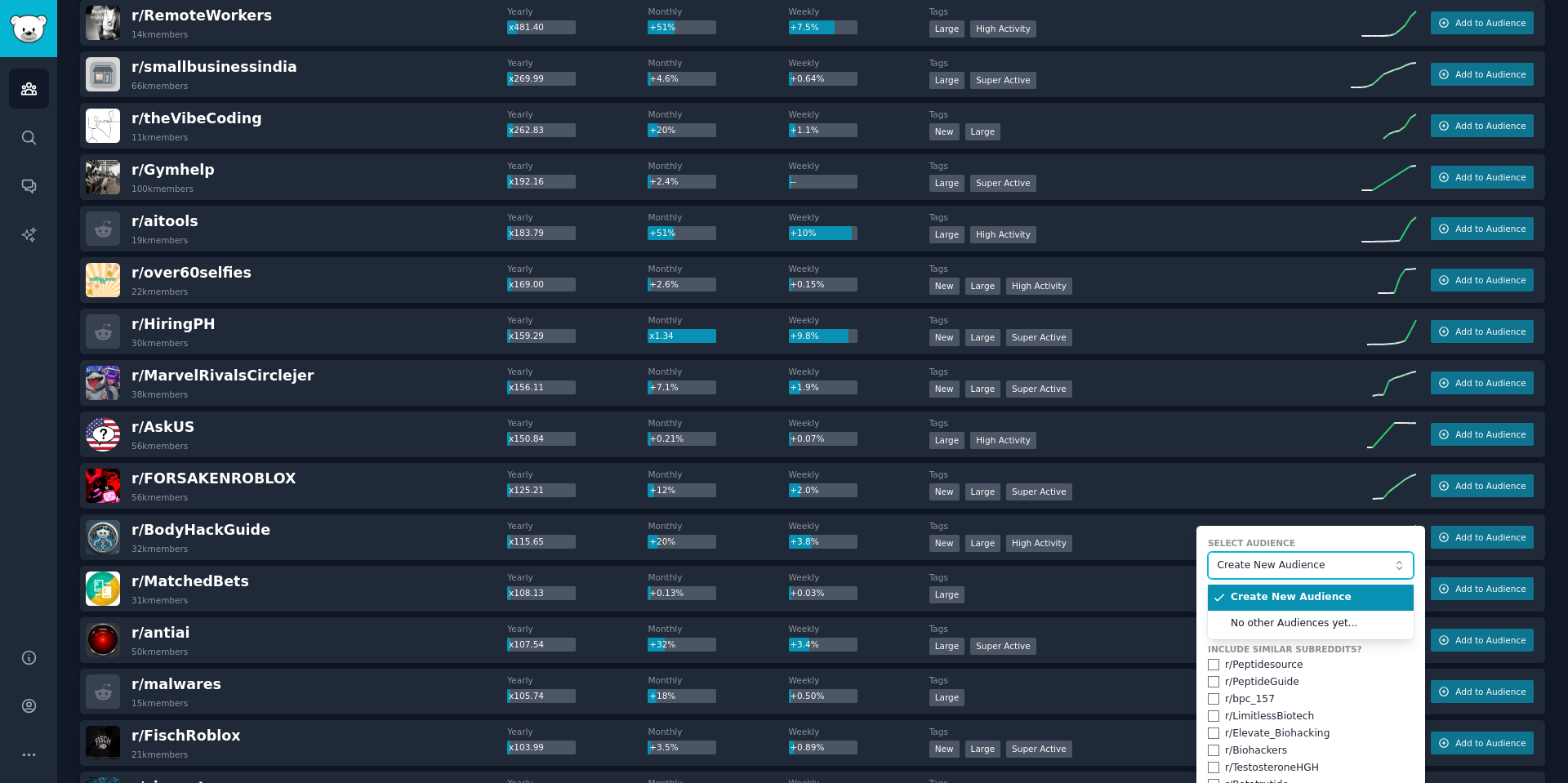
click at [1318, 560] on span "Create New Audience" at bounding box center [1306, 565] width 179 height 15
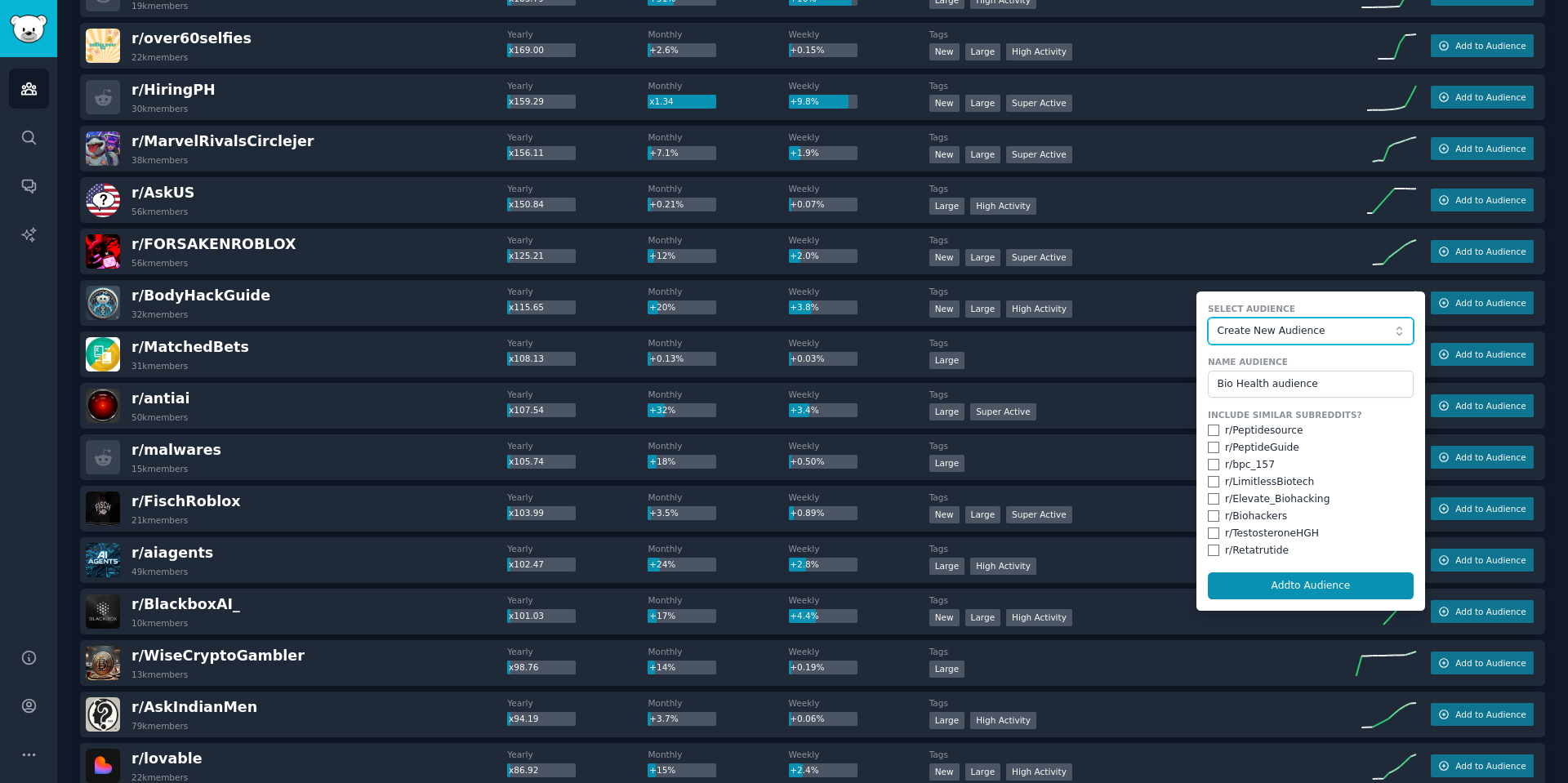
scroll to position [784, 0]
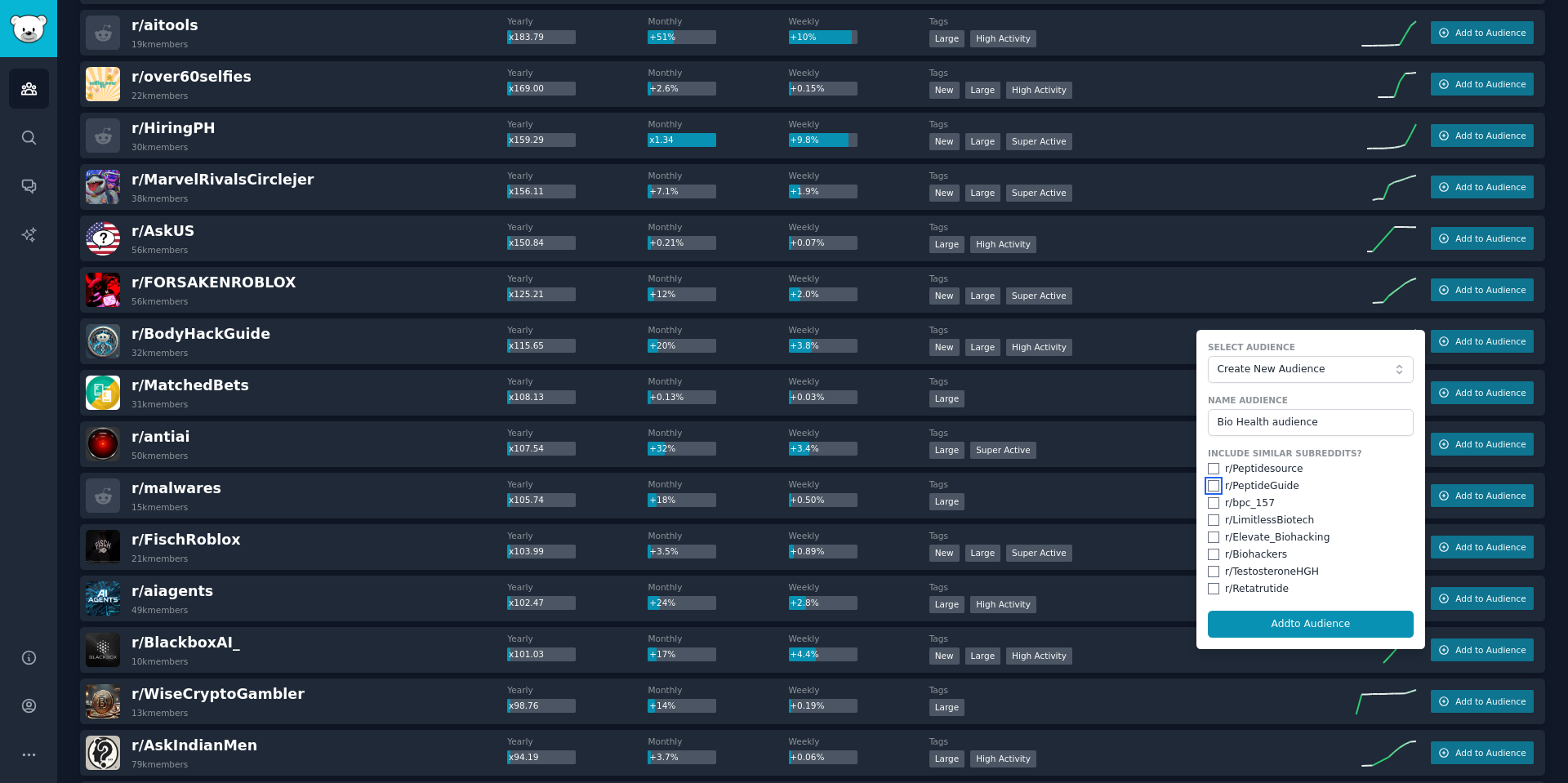
click at [1210, 490] on input "checkbox" at bounding box center [1213, 486] width 12 height 12
checkbox input "true"
click at [1215, 516] on input "checkbox" at bounding box center [1213, 521] width 12 height 12
checkbox input "true"
click at [1211, 537] on input "checkbox" at bounding box center [1213, 537] width 12 height 12
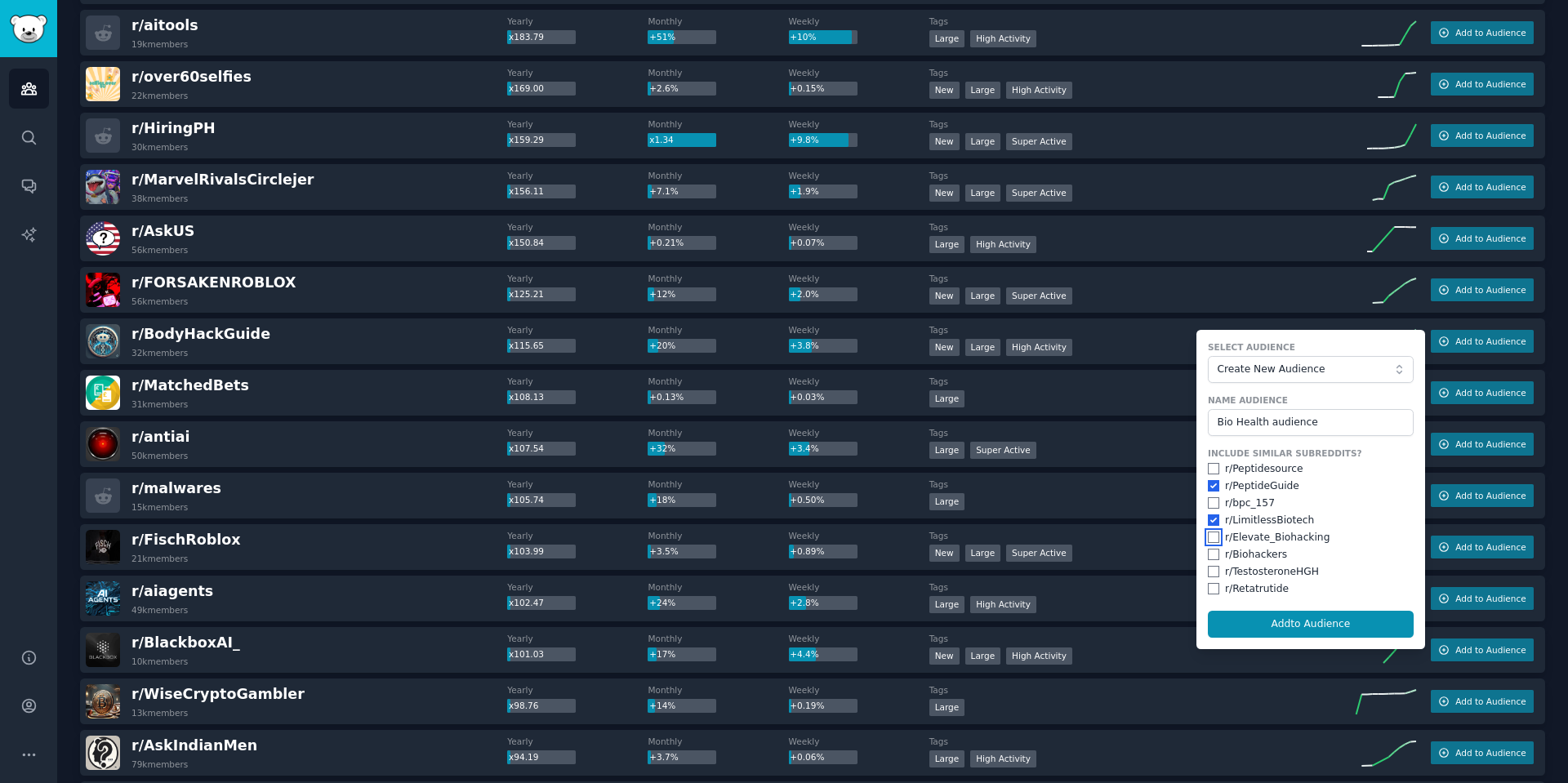
checkbox input "true"
click at [1212, 560] on input "checkbox" at bounding box center [1213, 555] width 12 height 12
checkbox input "true"
click at [1211, 573] on input "checkbox" at bounding box center [1213, 572] width 12 height 12
checkbox input "true"
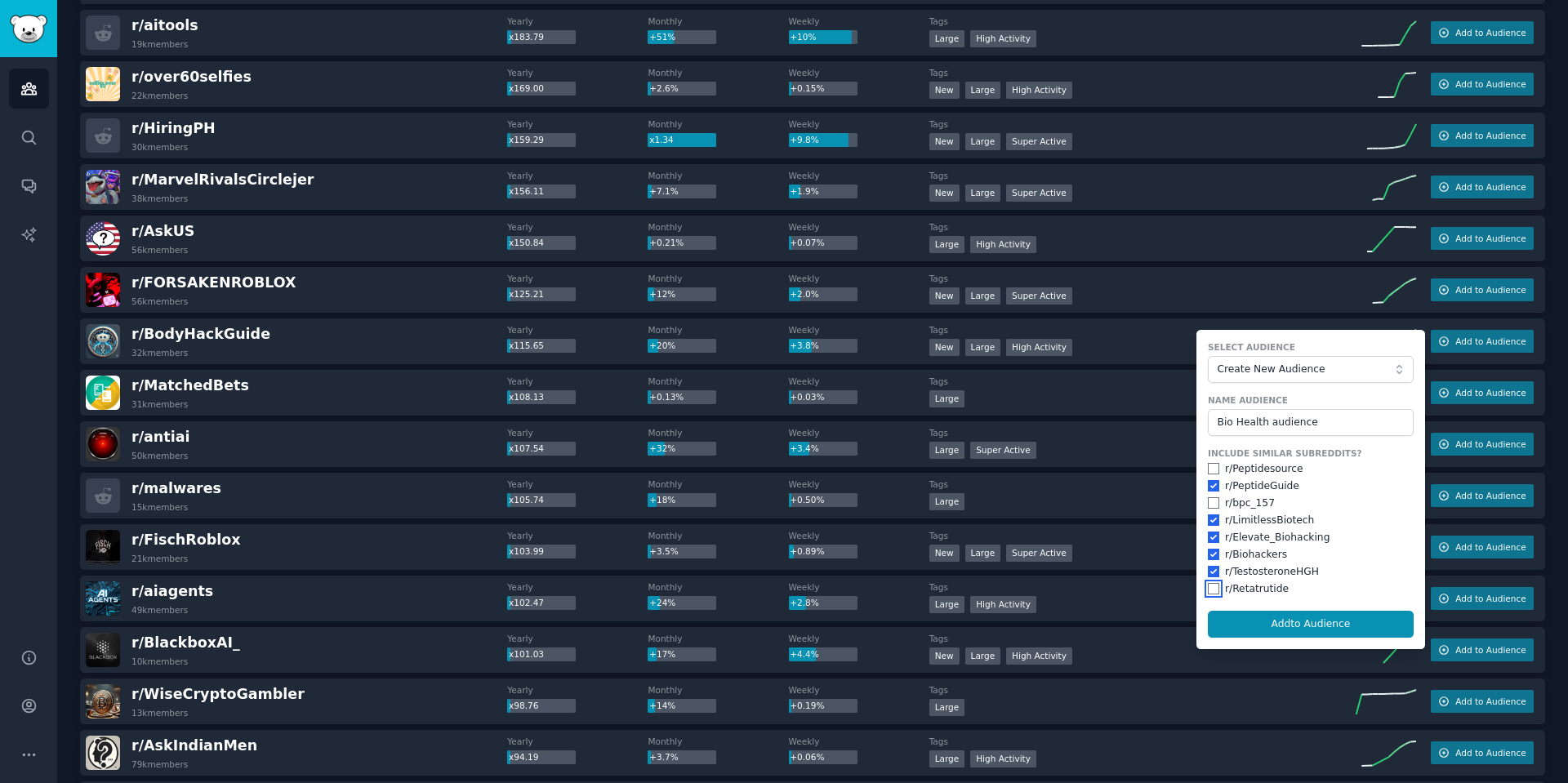
click at [1213, 587] on input "checkbox" at bounding box center [1213, 588] width 12 height 12
checkbox input "true"
click at [1207, 469] on input "checkbox" at bounding box center [1213, 469] width 12 height 12
checkbox input "true"
click at [1210, 504] on input "checkbox" at bounding box center [1213, 503] width 12 height 12
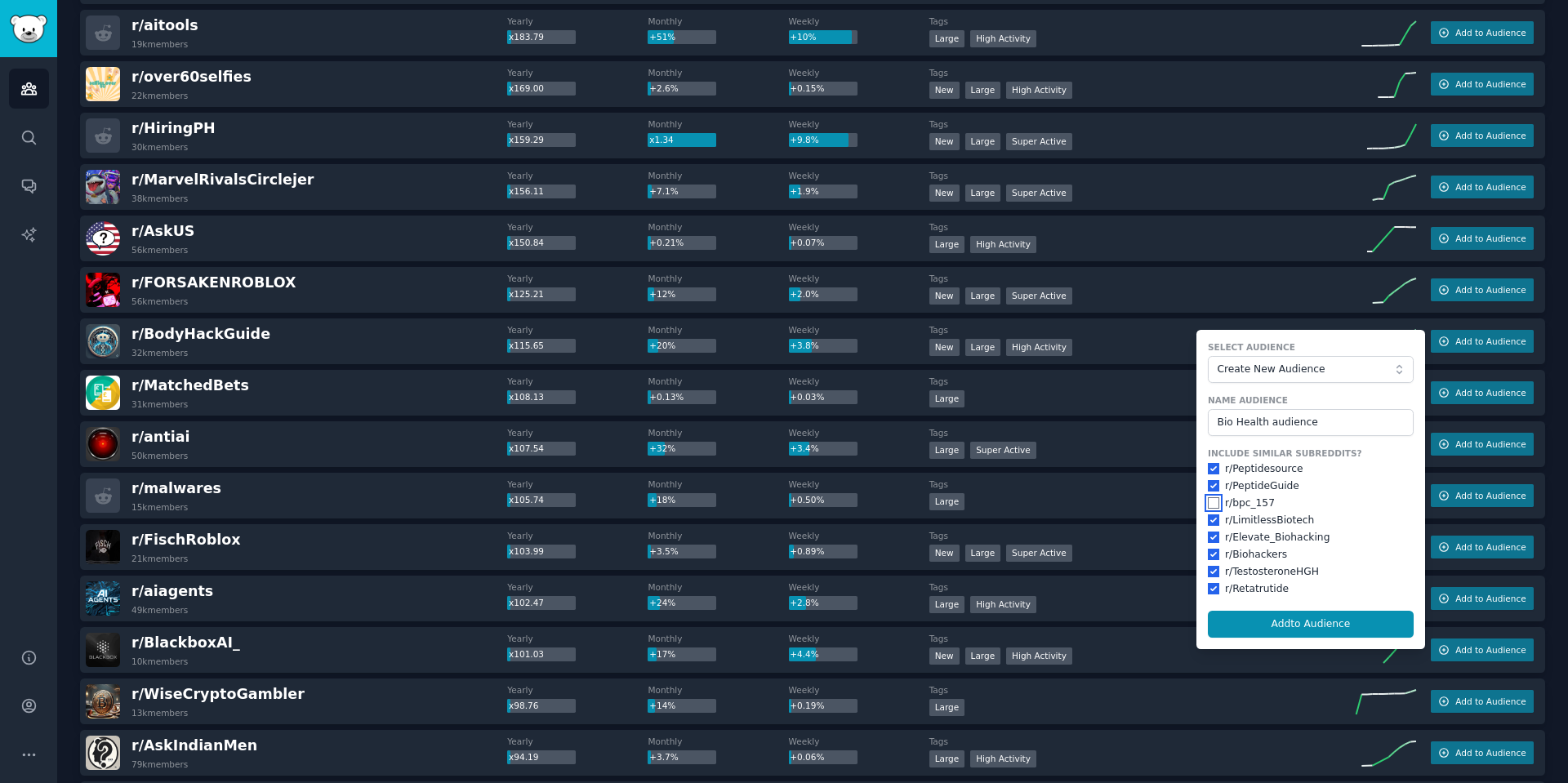
checkbox input "true"
click at [1309, 624] on button "Add to Audience" at bounding box center [1310, 625] width 205 height 28
checkbox input "false"
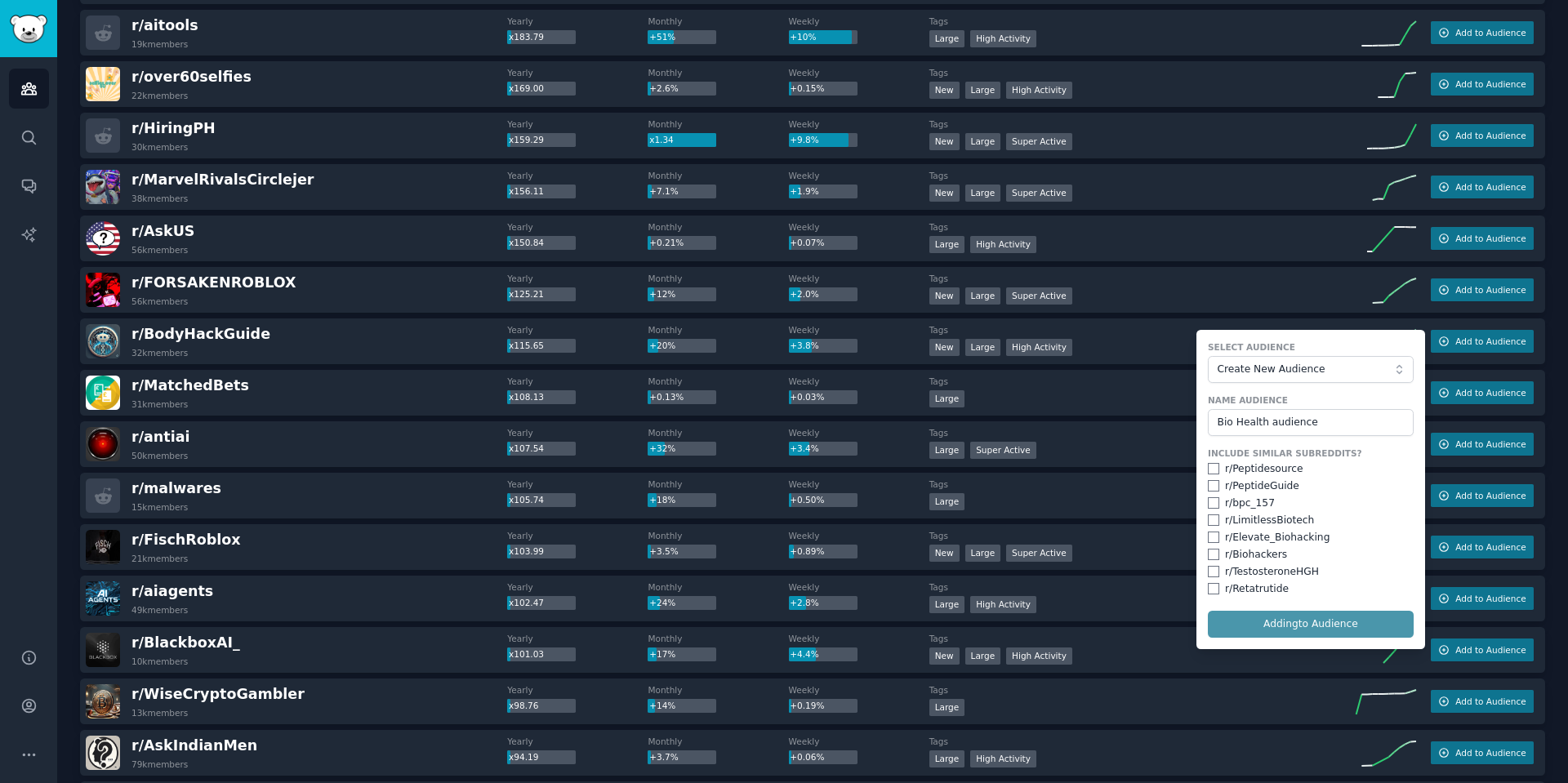
checkbox input "false"
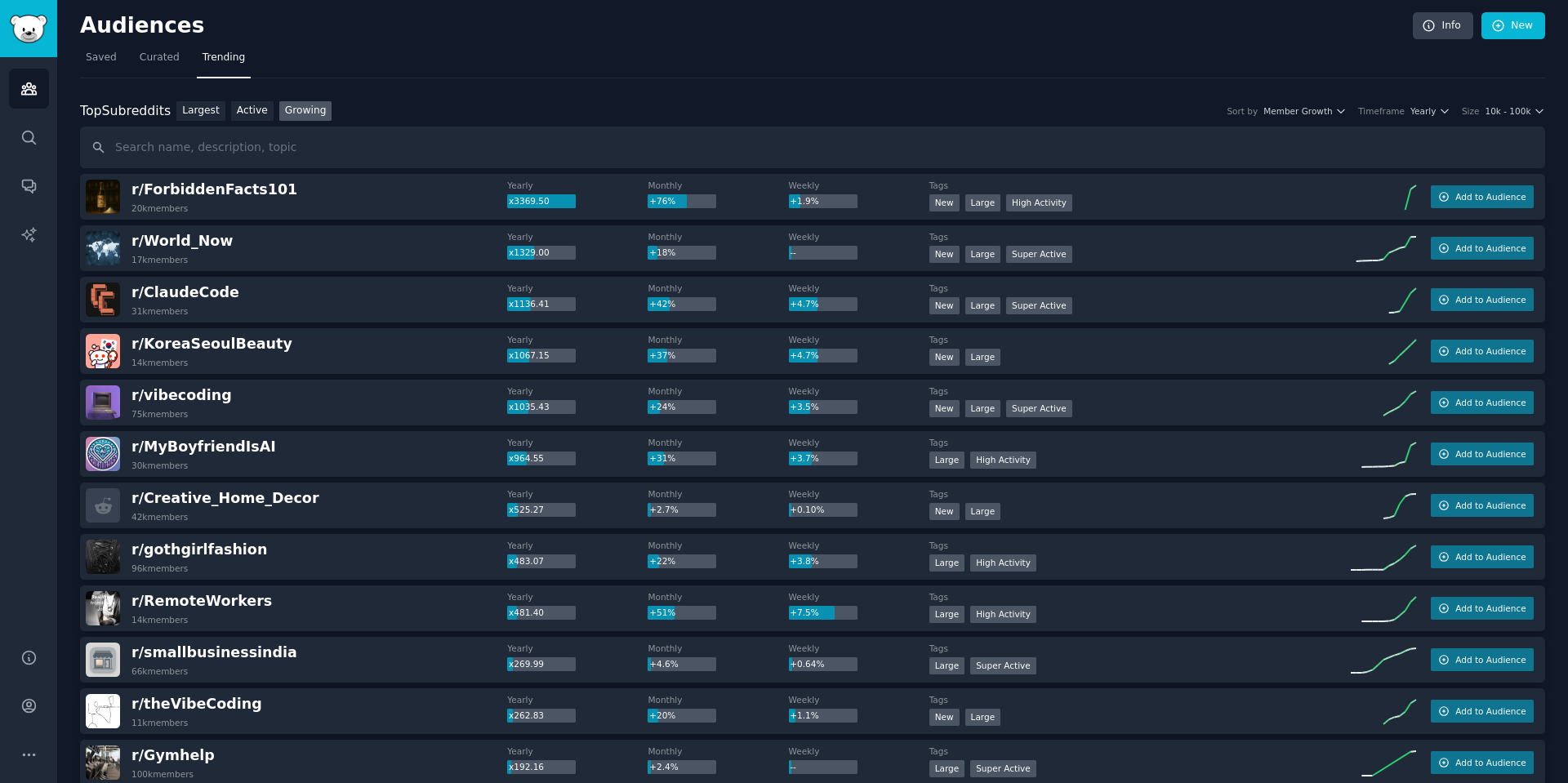
scroll to position [0, 0]
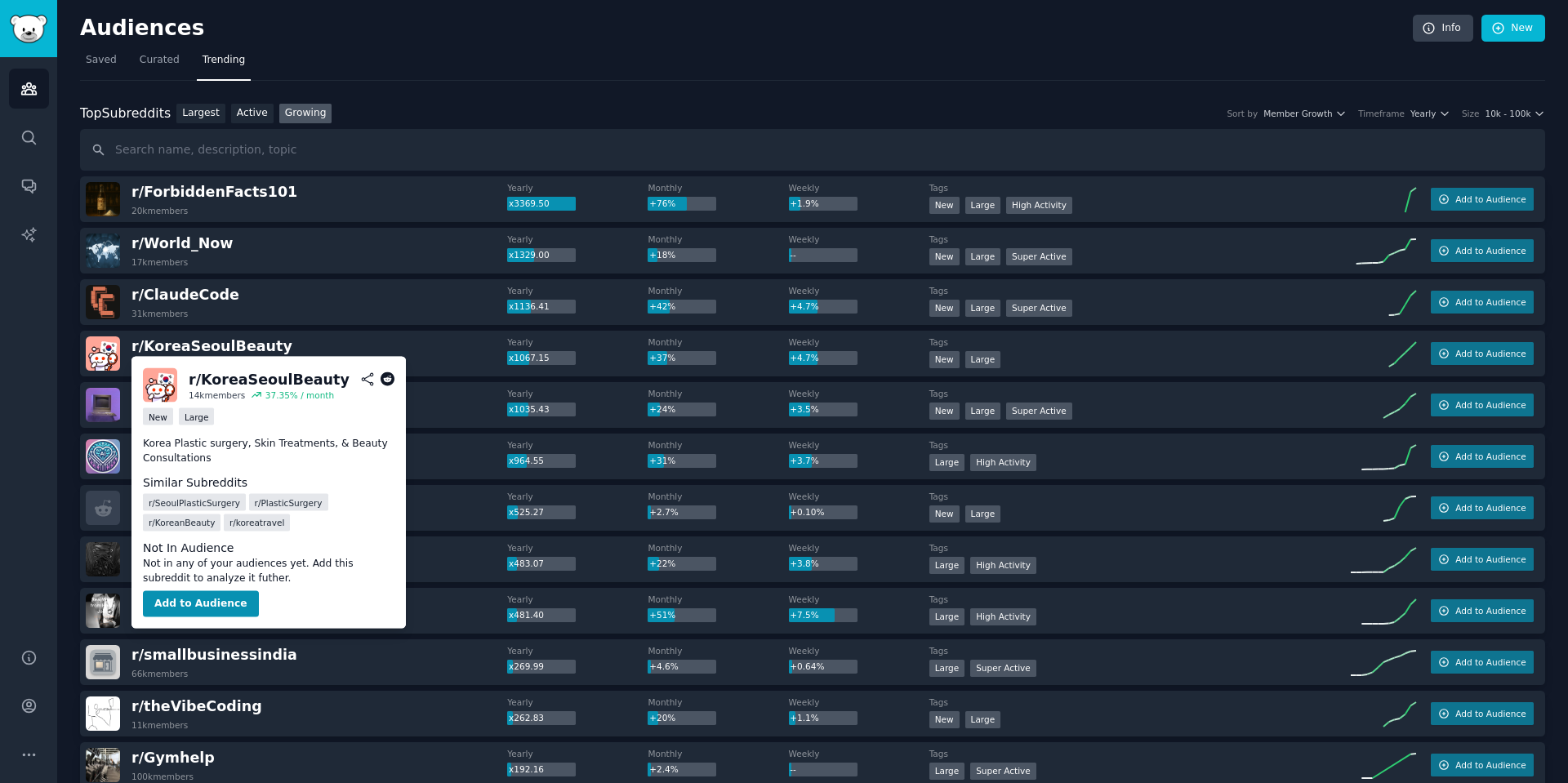
drag, startPoint x: 217, startPoint y: 343, endPoint x: 1260, endPoint y: 340, distance: 1043.0
click at [1260, 340] on div "r/ KoreaSeoulBeauty 14k members Yearly x1067.15 Monthly +37% Weekly +4.7% Tags …" at bounding box center [812, 354] width 1465 height 46
click at [205, 599] on button "Add to Audience" at bounding box center [200, 604] width 116 height 27
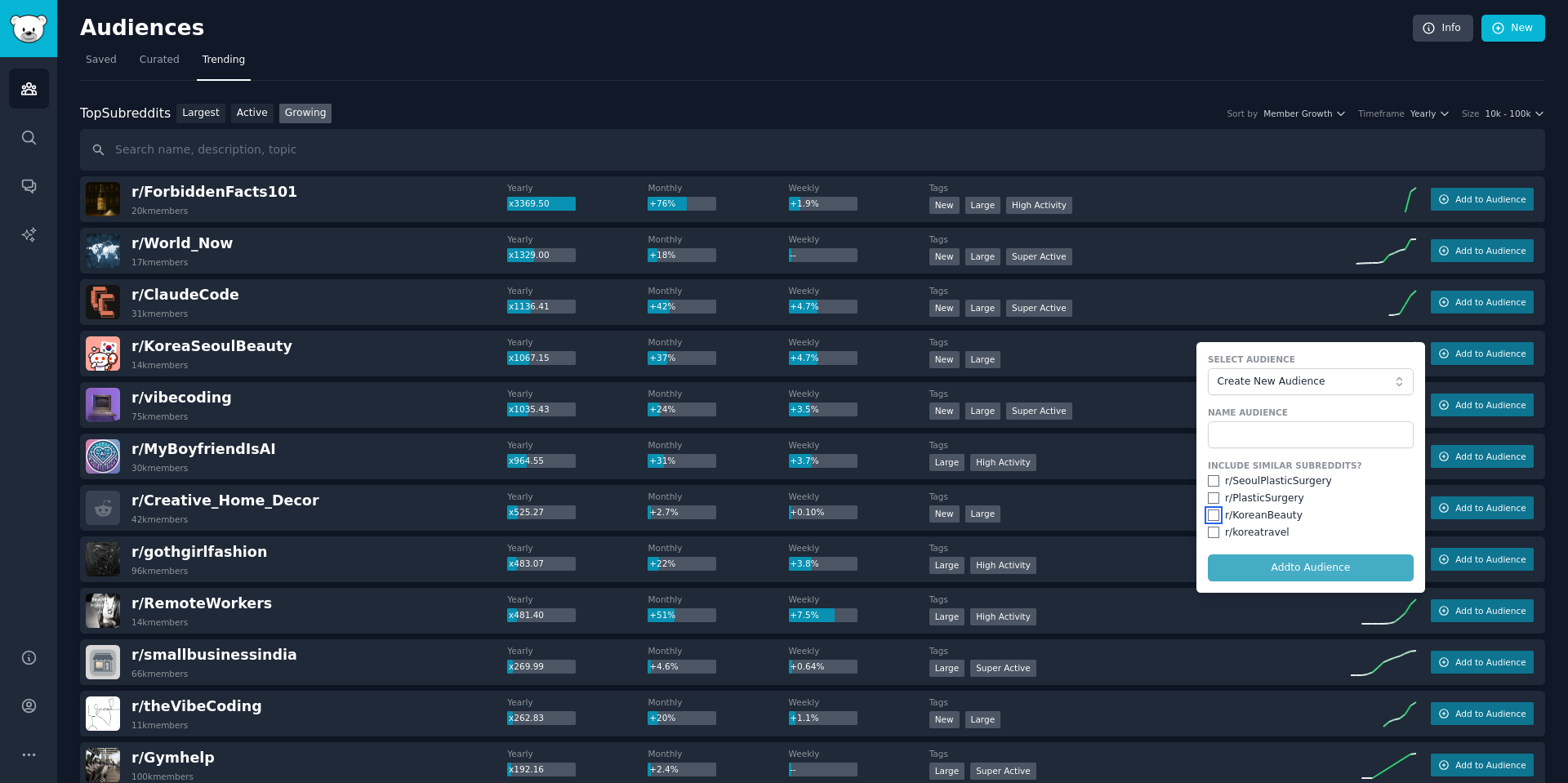
click at [1207, 511] on input "checkbox" at bounding box center [1213, 516] width 12 height 12
checkbox input "true"
click at [1207, 529] on input "checkbox" at bounding box center [1213, 532] width 12 height 12
checkbox input "true"
click at [1254, 445] on input "text" at bounding box center [1310, 435] width 205 height 28
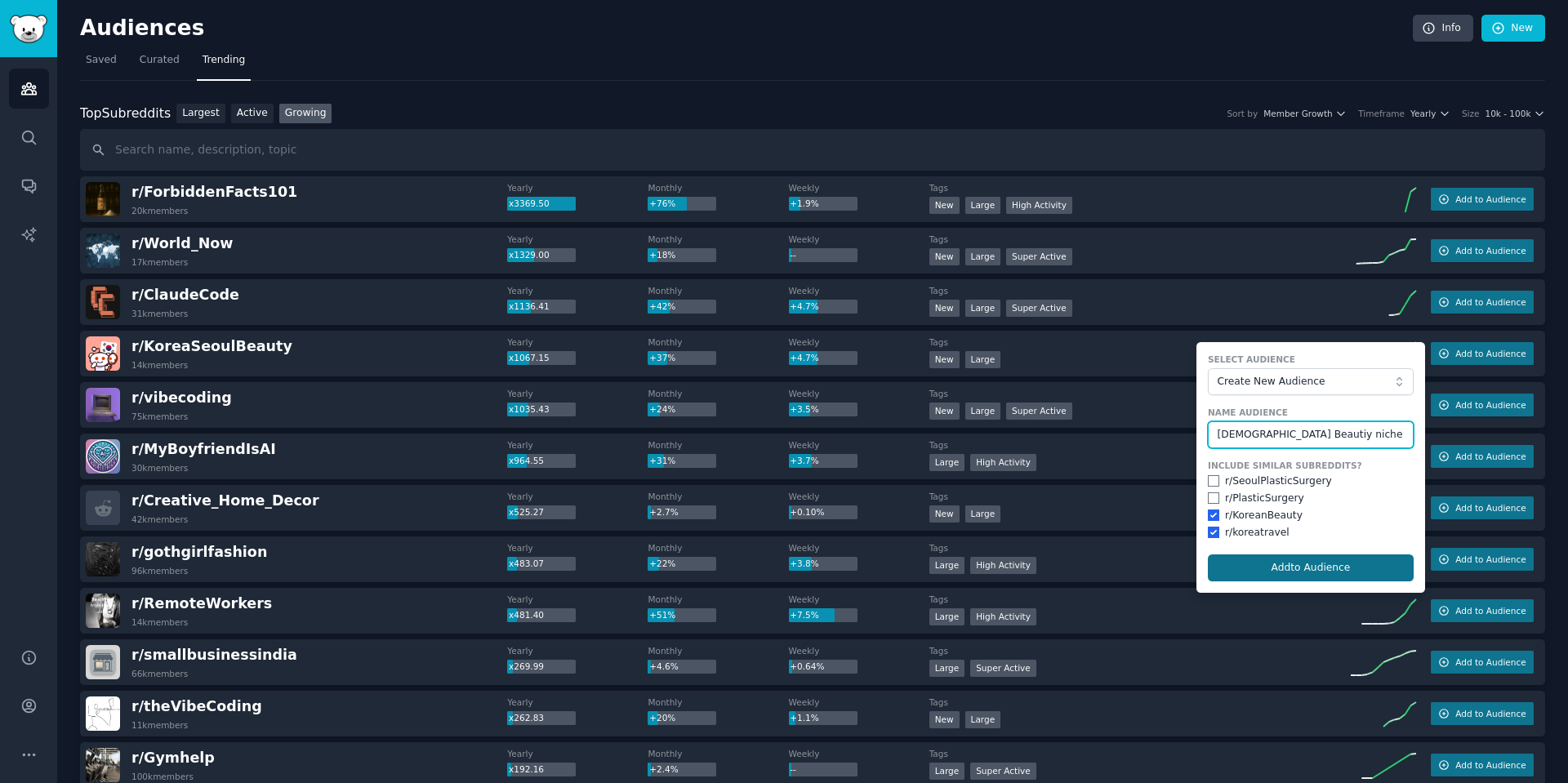
type input "Korean Beautiy niche"
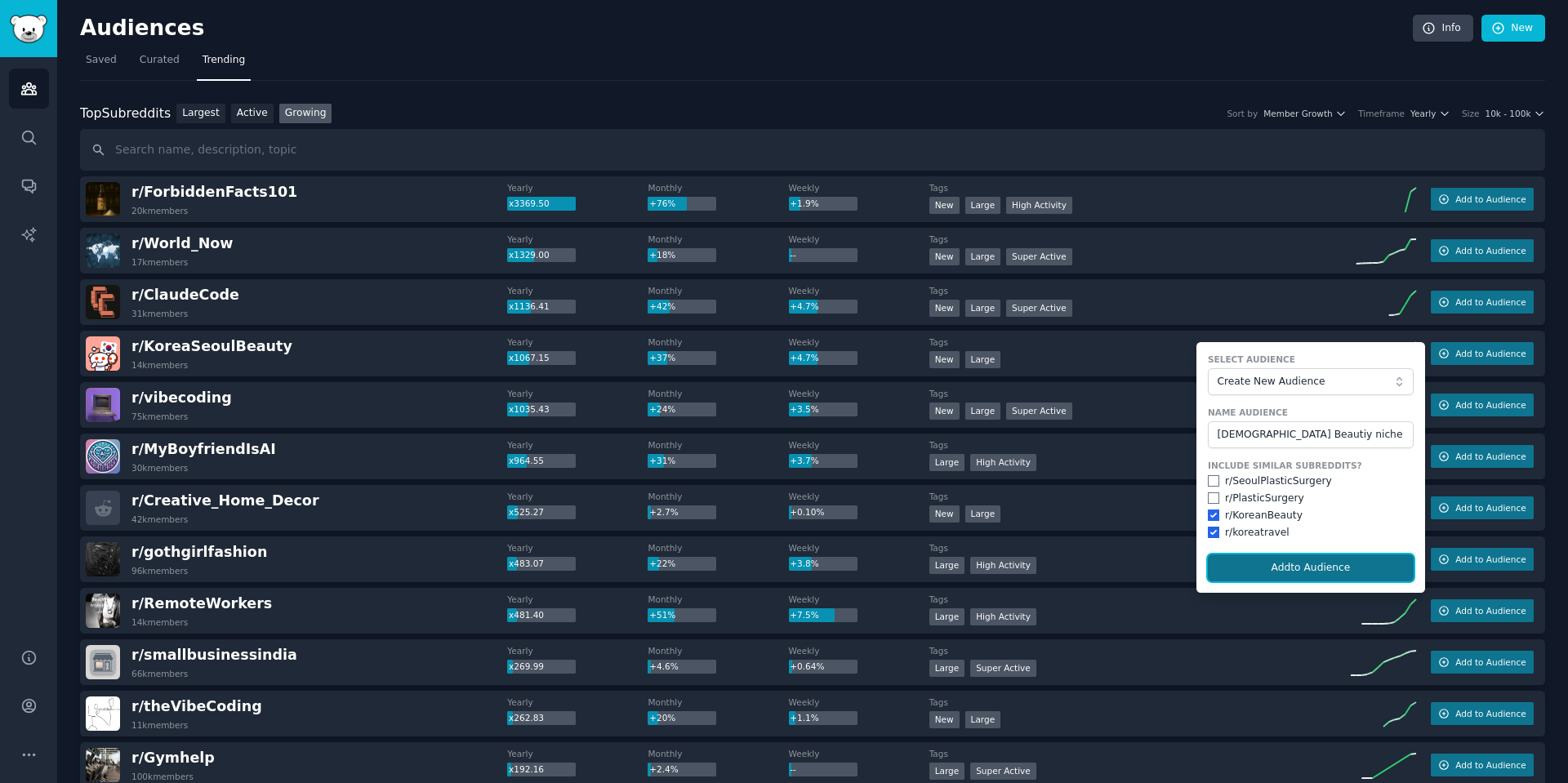
click at [1331, 555] on button "Add to Audience" at bounding box center [1310, 568] width 205 height 28
checkbox input "false"
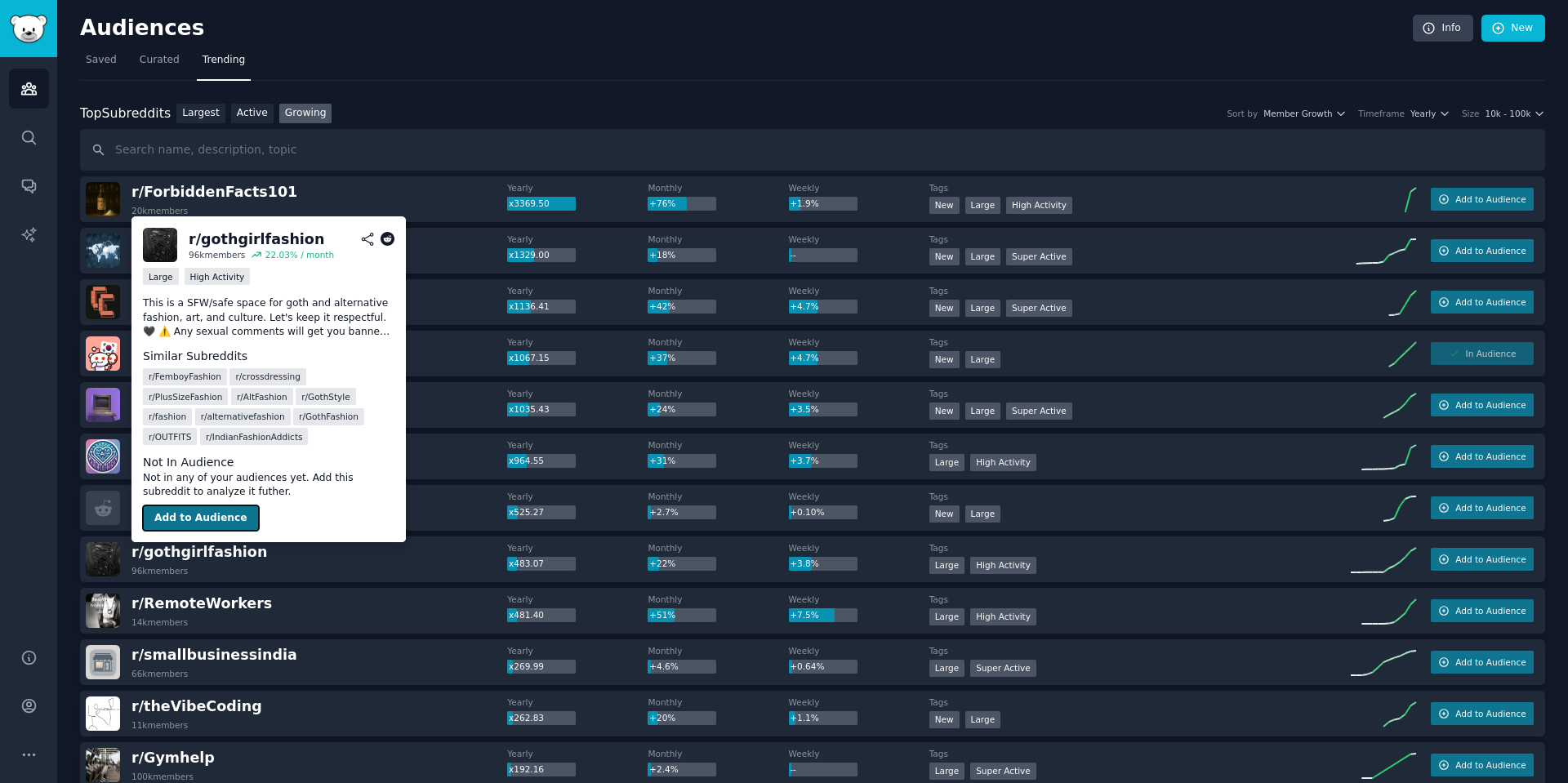
click at [208, 523] on button "Add to Audience" at bounding box center [200, 518] width 116 height 27
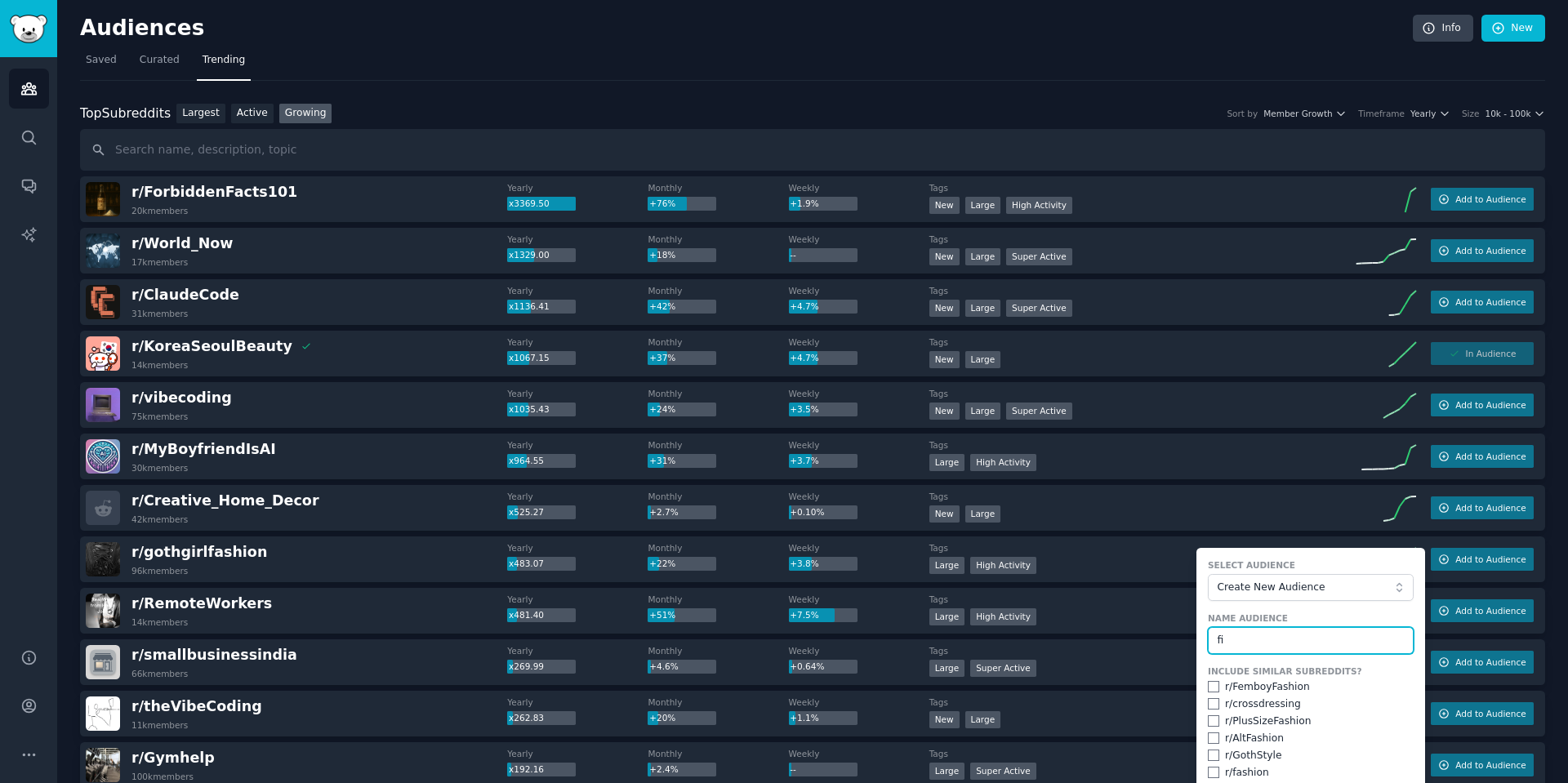
type input "f"
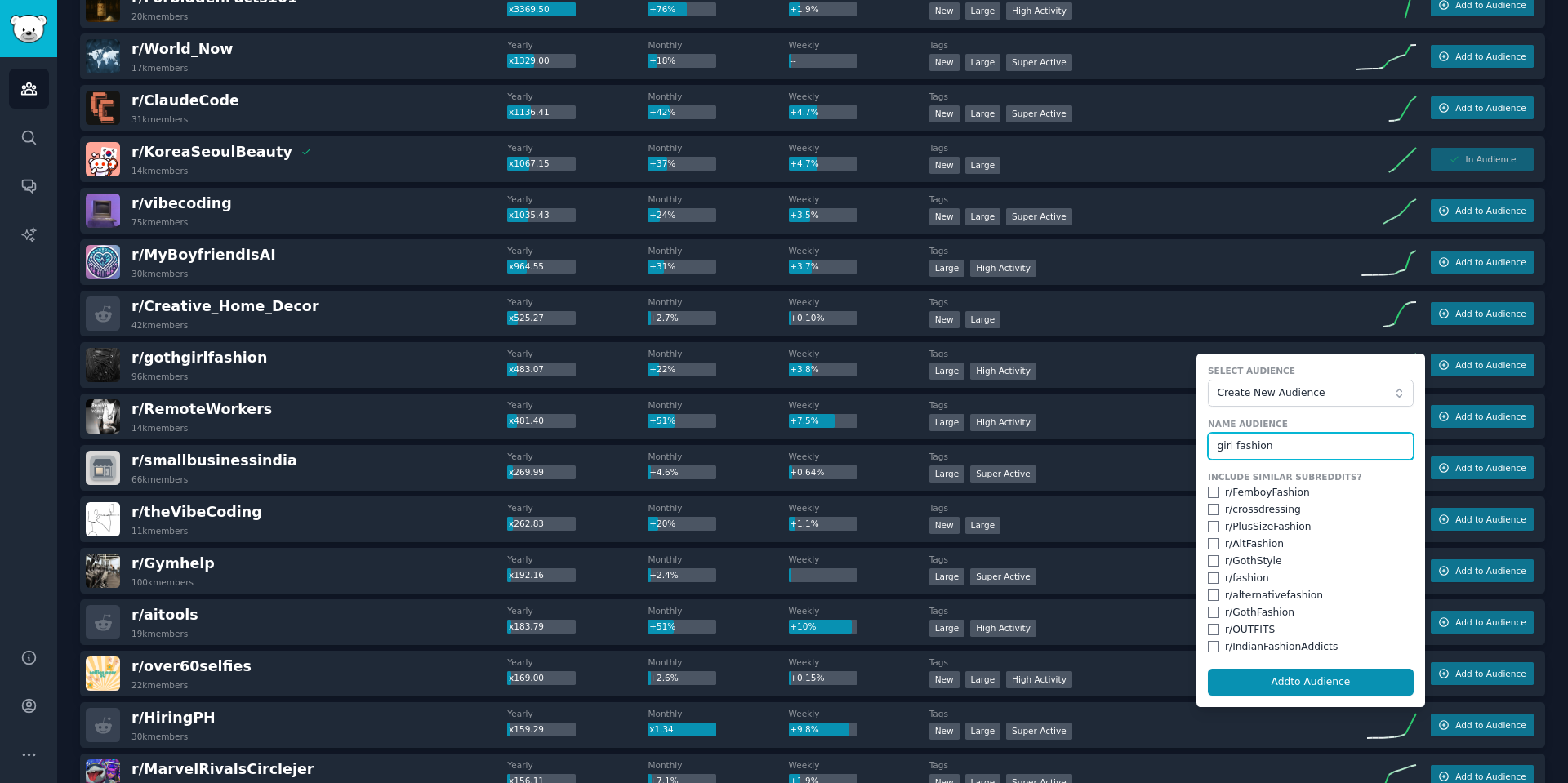
scroll to position [196, 0]
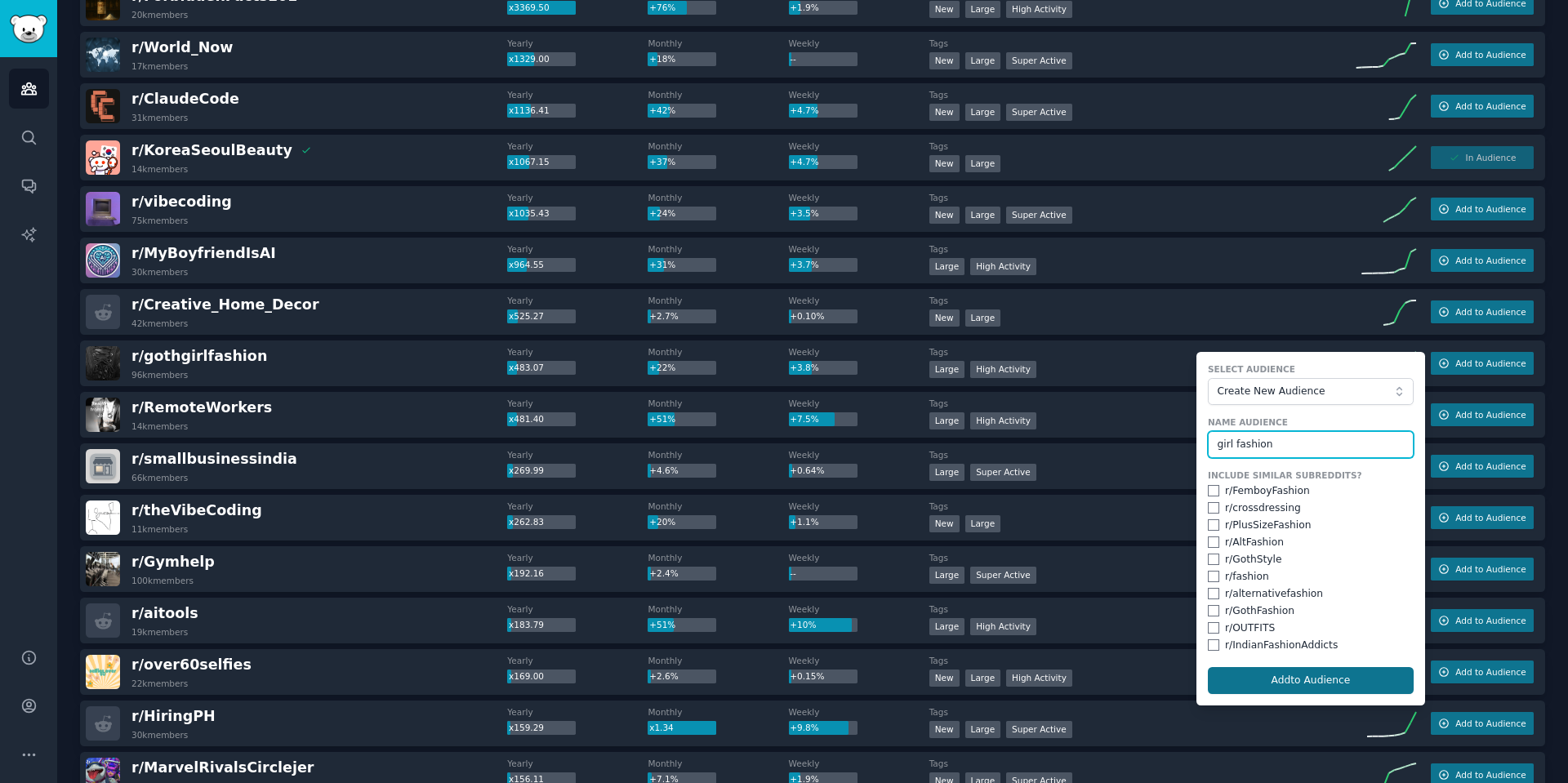
type input "girl fashion"
click at [1315, 680] on button "Add to Audience" at bounding box center [1310, 681] width 205 height 28
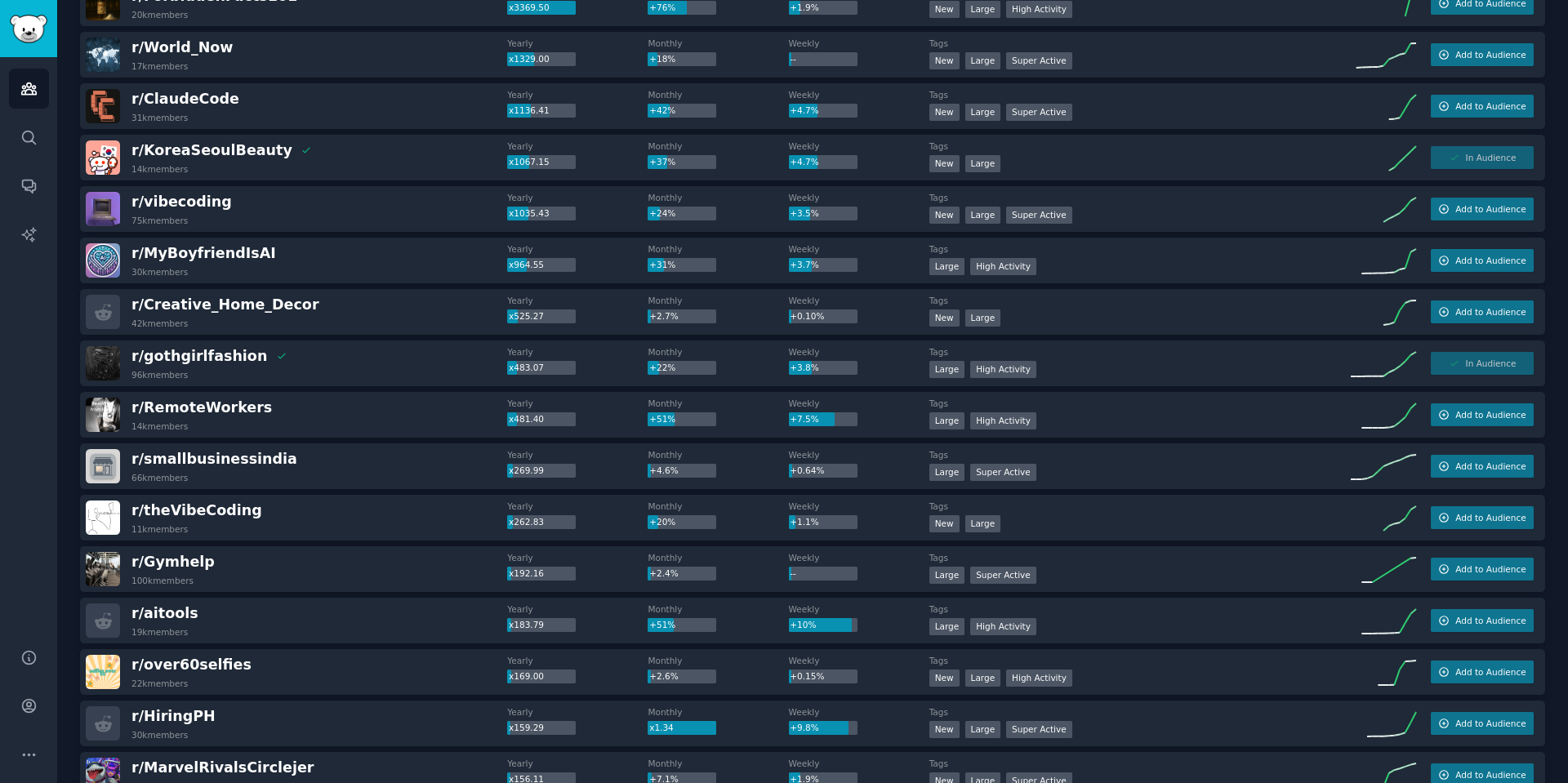
click at [1476, 363] on div "In Audience" at bounding box center [1482, 363] width 103 height 23
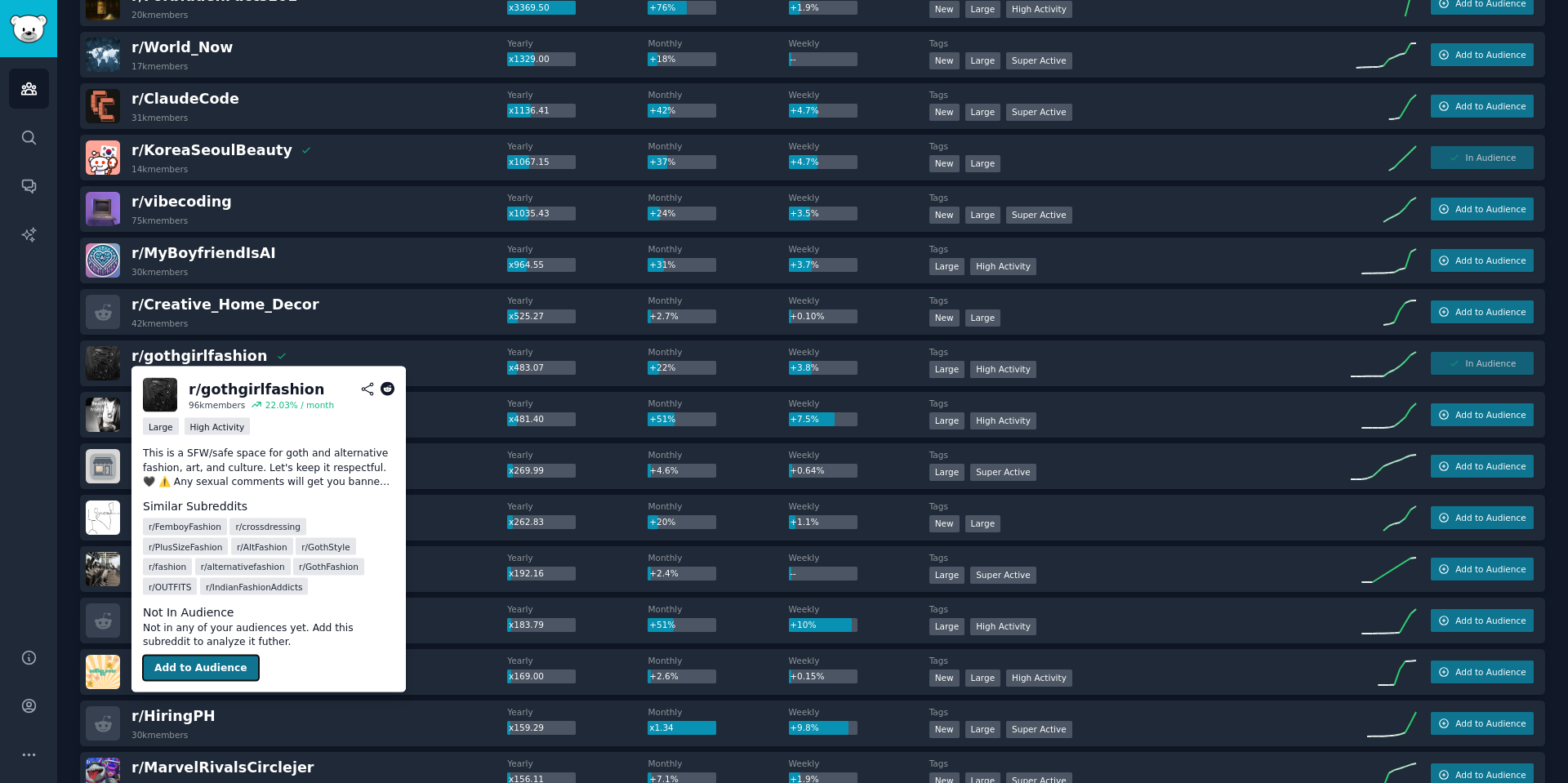
click at [189, 679] on button "Add to Audience" at bounding box center [200, 668] width 116 height 27
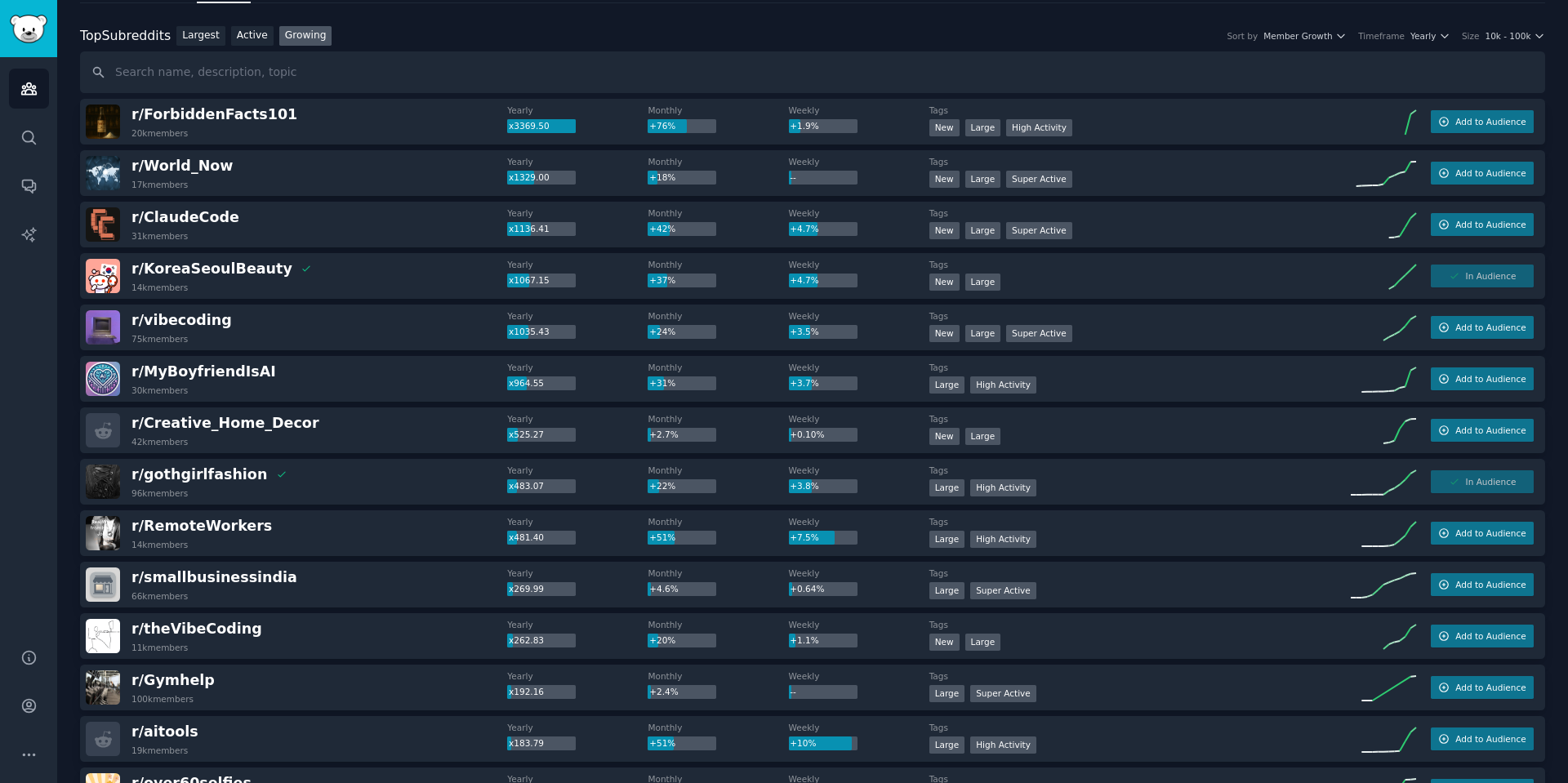
scroll to position [0, 0]
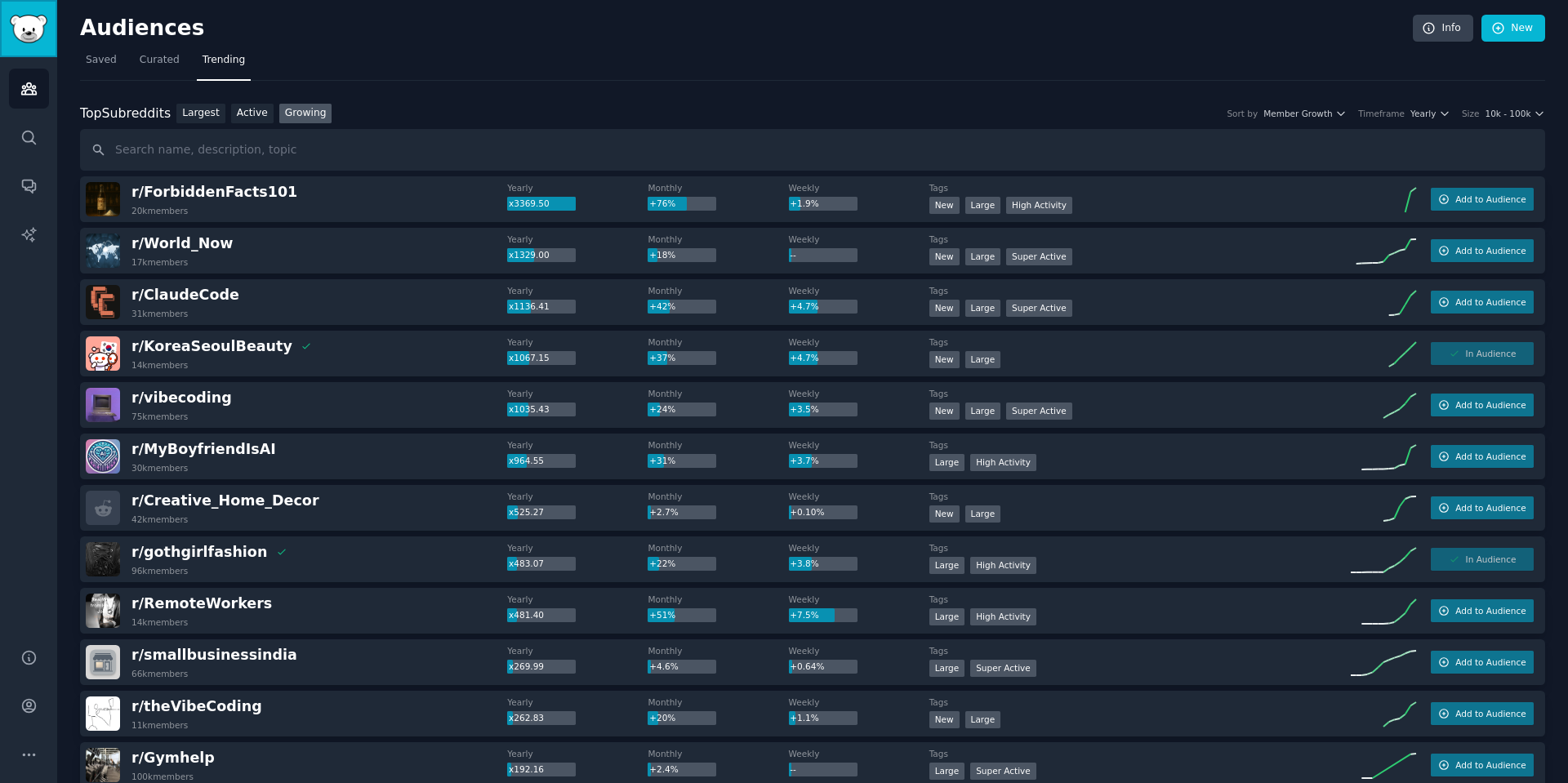
click at [31, 19] on img "Sidebar" at bounding box center [28, 28] width 37 height 28
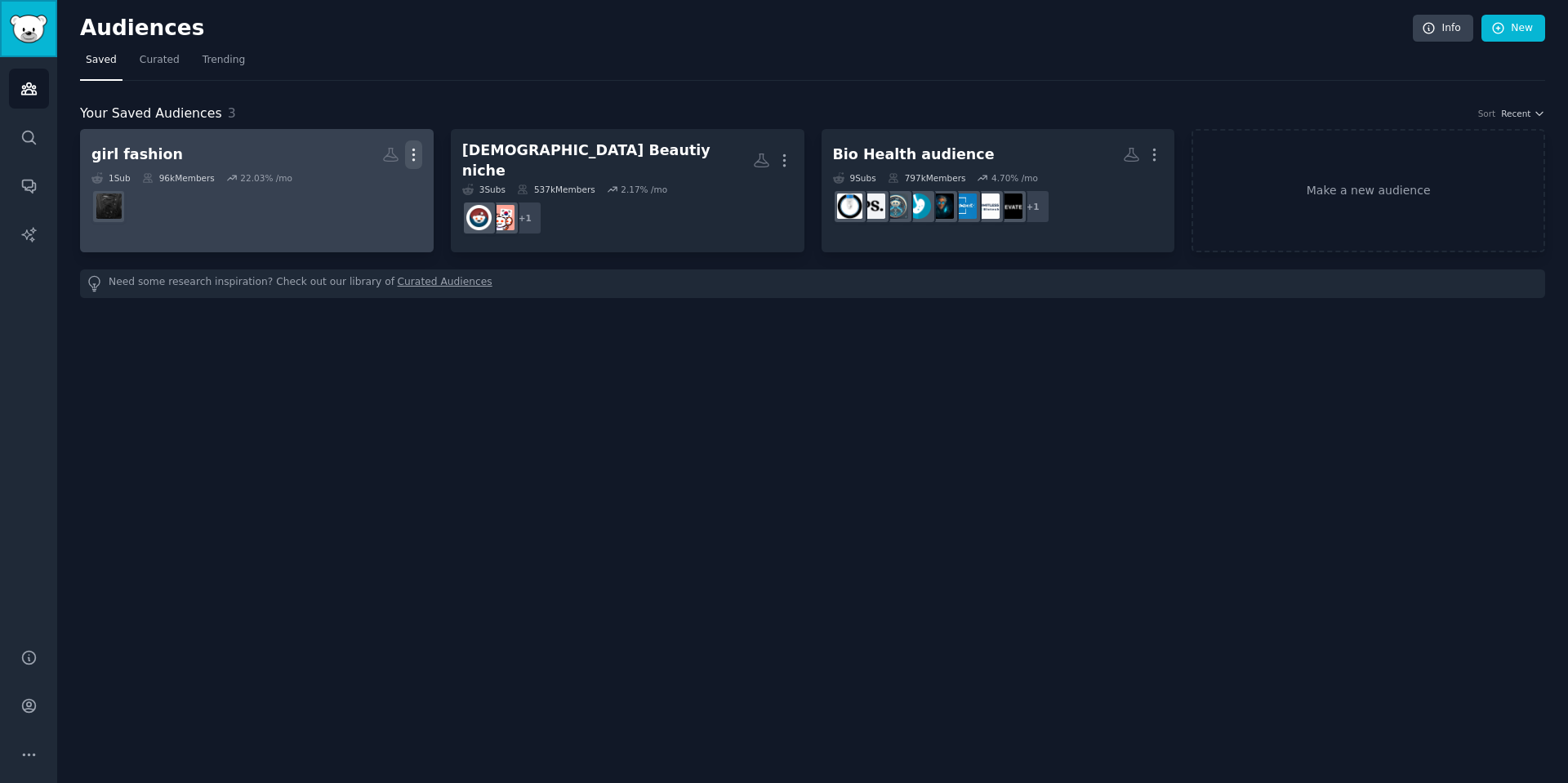
click at [405, 155] on icon "button" at bounding box center [413, 154] width 17 height 17
click at [356, 191] on p "Delete" at bounding box center [369, 189] width 37 height 17
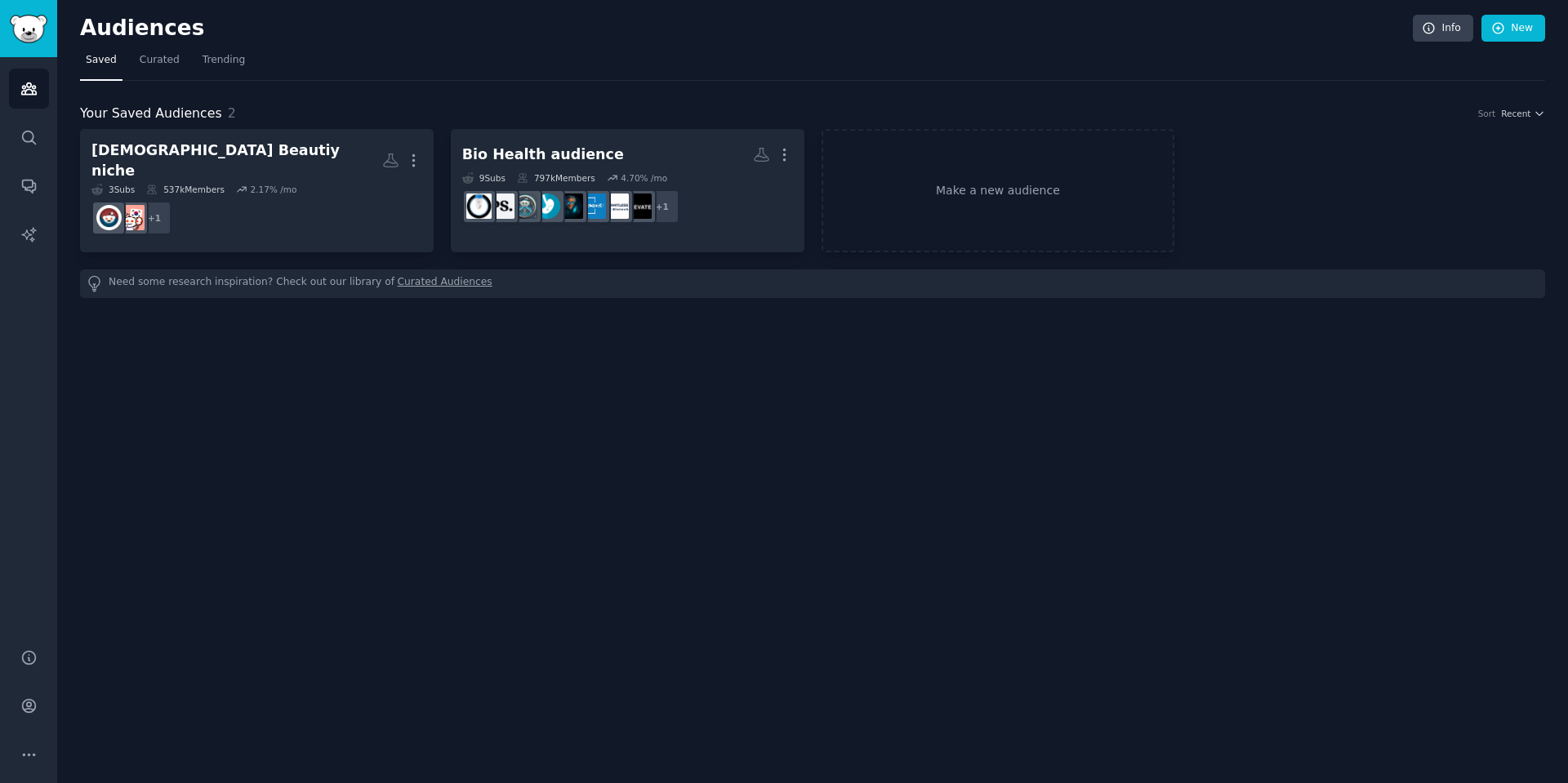
click at [217, 82] on div "Your Saved Audiences 2 Sort Recent Korean Beautiy niche More 3 Sub s 537k Membe…" at bounding box center [812, 189] width 1465 height 217
click at [221, 55] on span "Trending" at bounding box center [223, 60] width 42 height 15
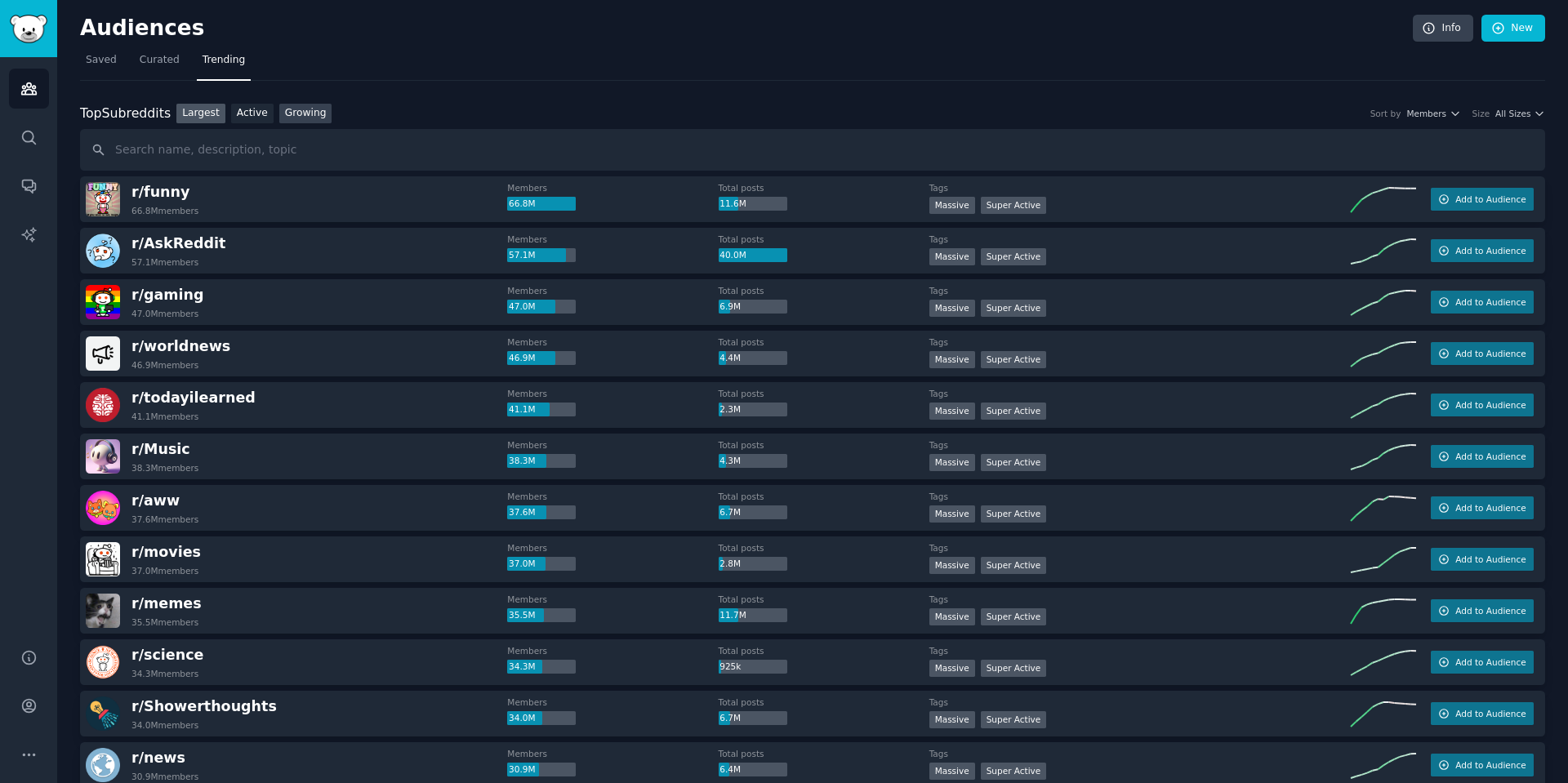
click at [312, 104] on link "Growing" at bounding box center [306, 114] width 53 height 21
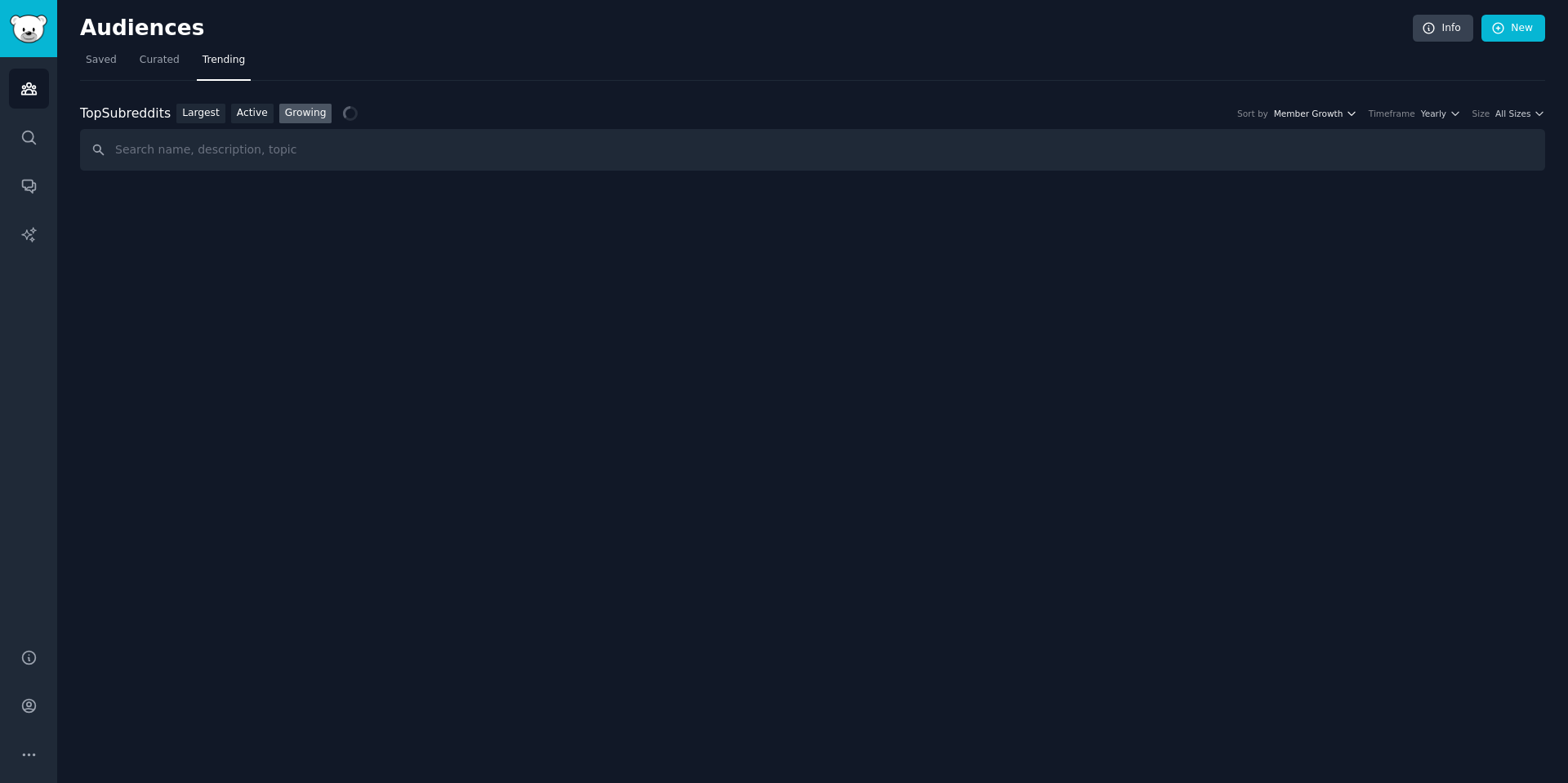
click at [1343, 109] on span "Member Growth" at bounding box center [1309, 114] width 70 height 12
click at [1446, 115] on span "Yearly" at bounding box center [1433, 114] width 26 height 12
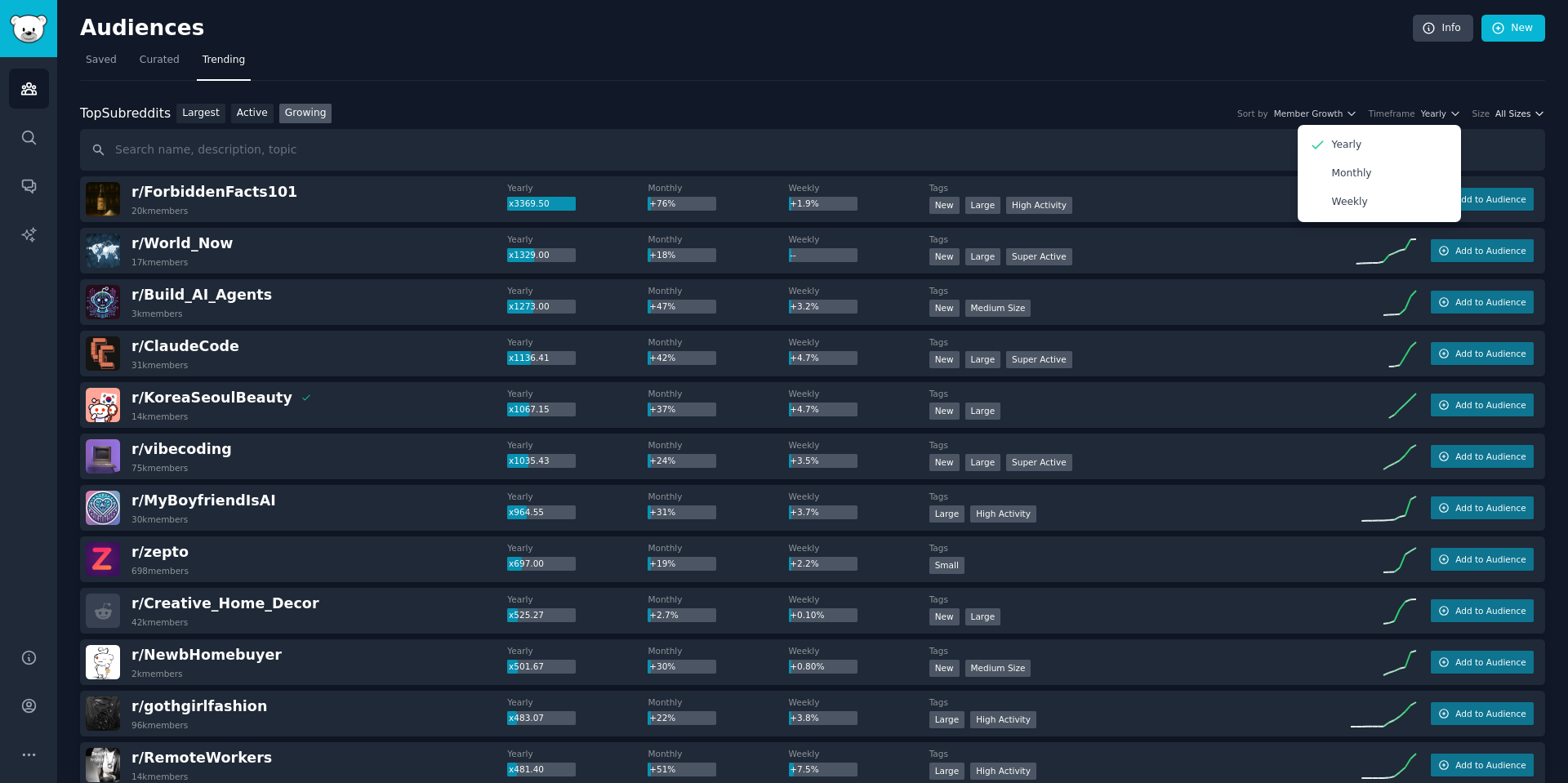
click at [1521, 117] on span "All Sizes" at bounding box center [1513, 114] width 35 height 12
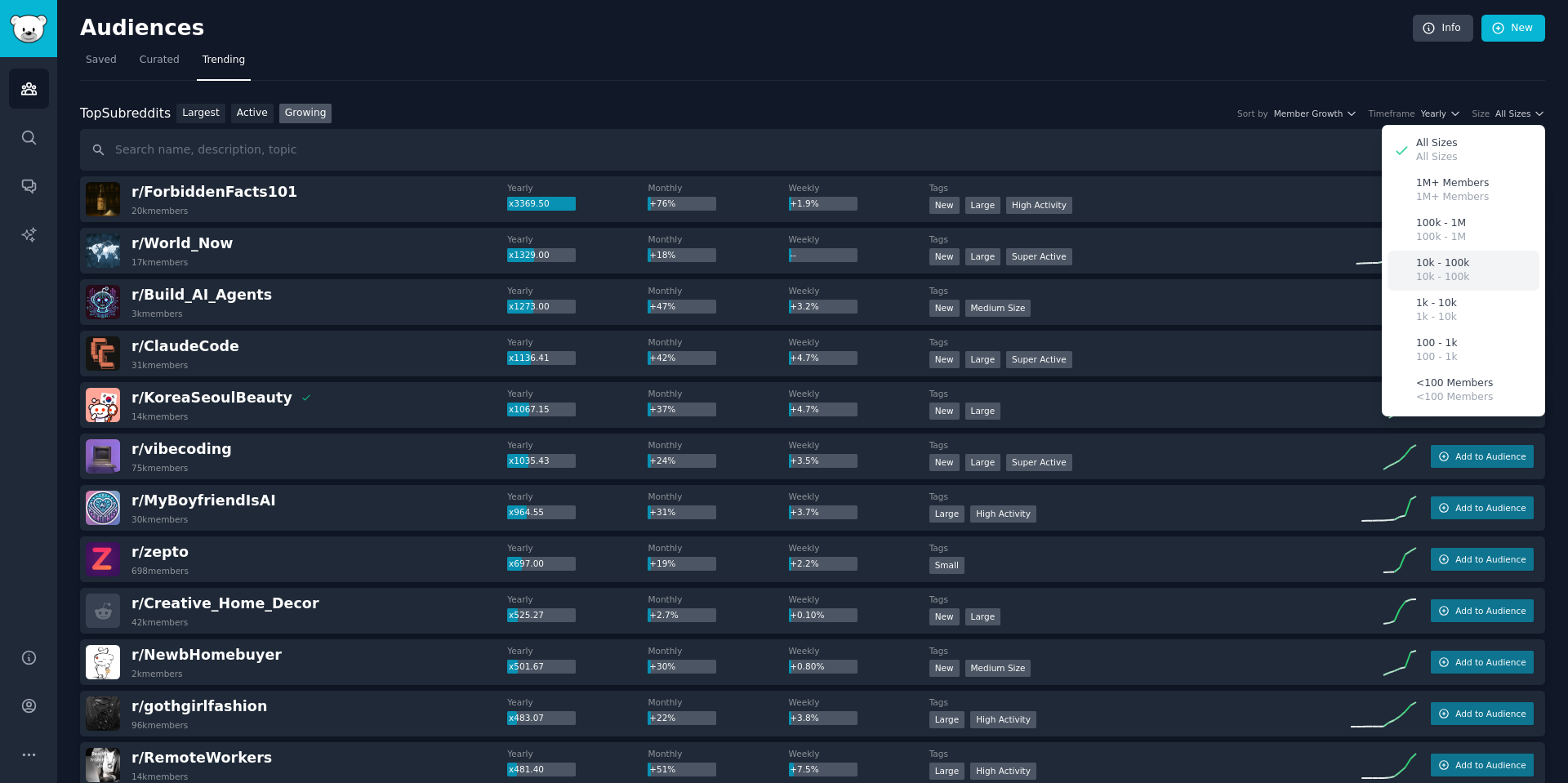
click at [1461, 258] on div "10k - 100k 10k - 100k" at bounding box center [1463, 270] width 152 height 40
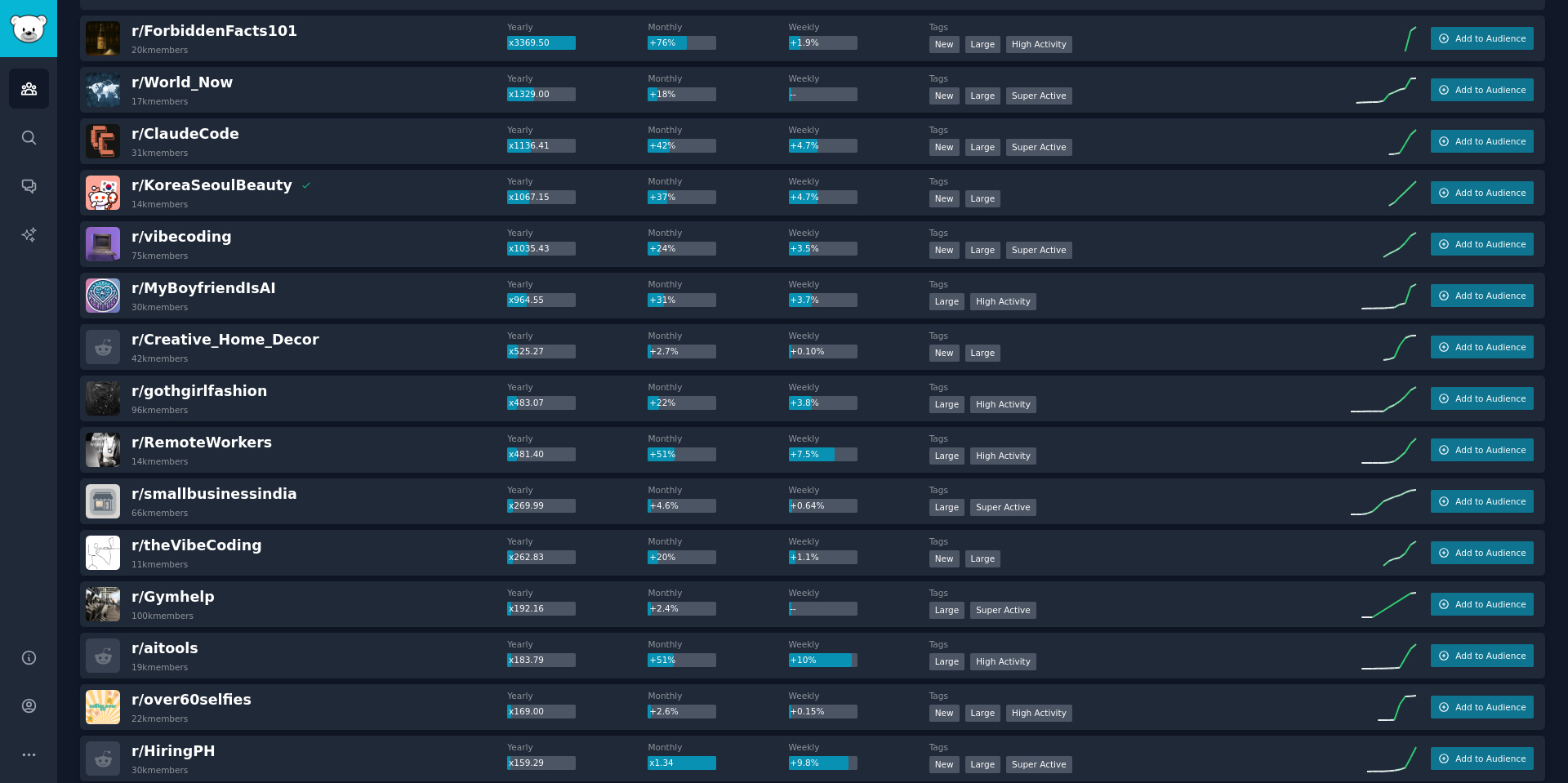
scroll to position [196, 0]
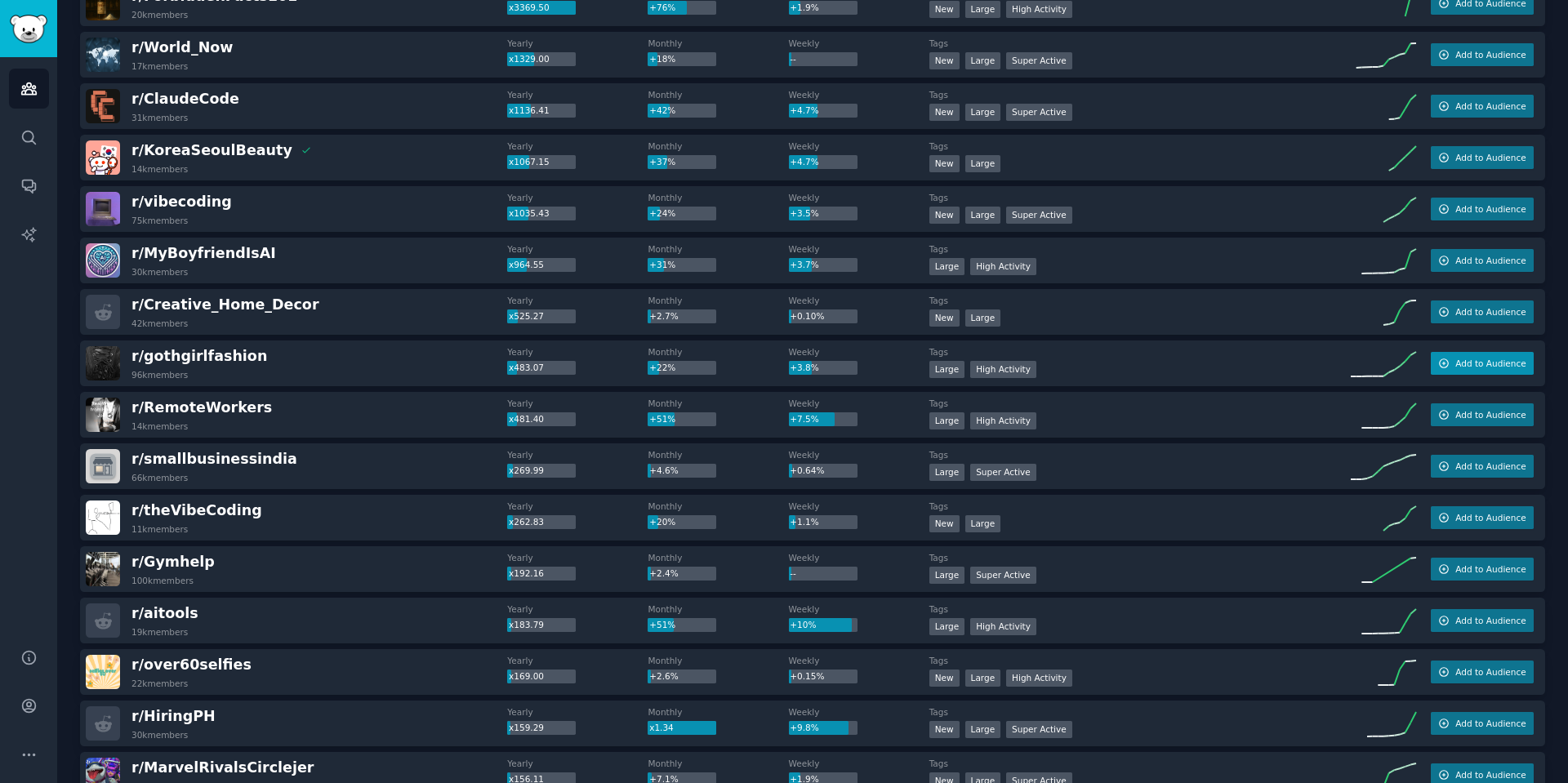
click at [1473, 362] on span "Add to Audience" at bounding box center [1489, 364] width 70 height 12
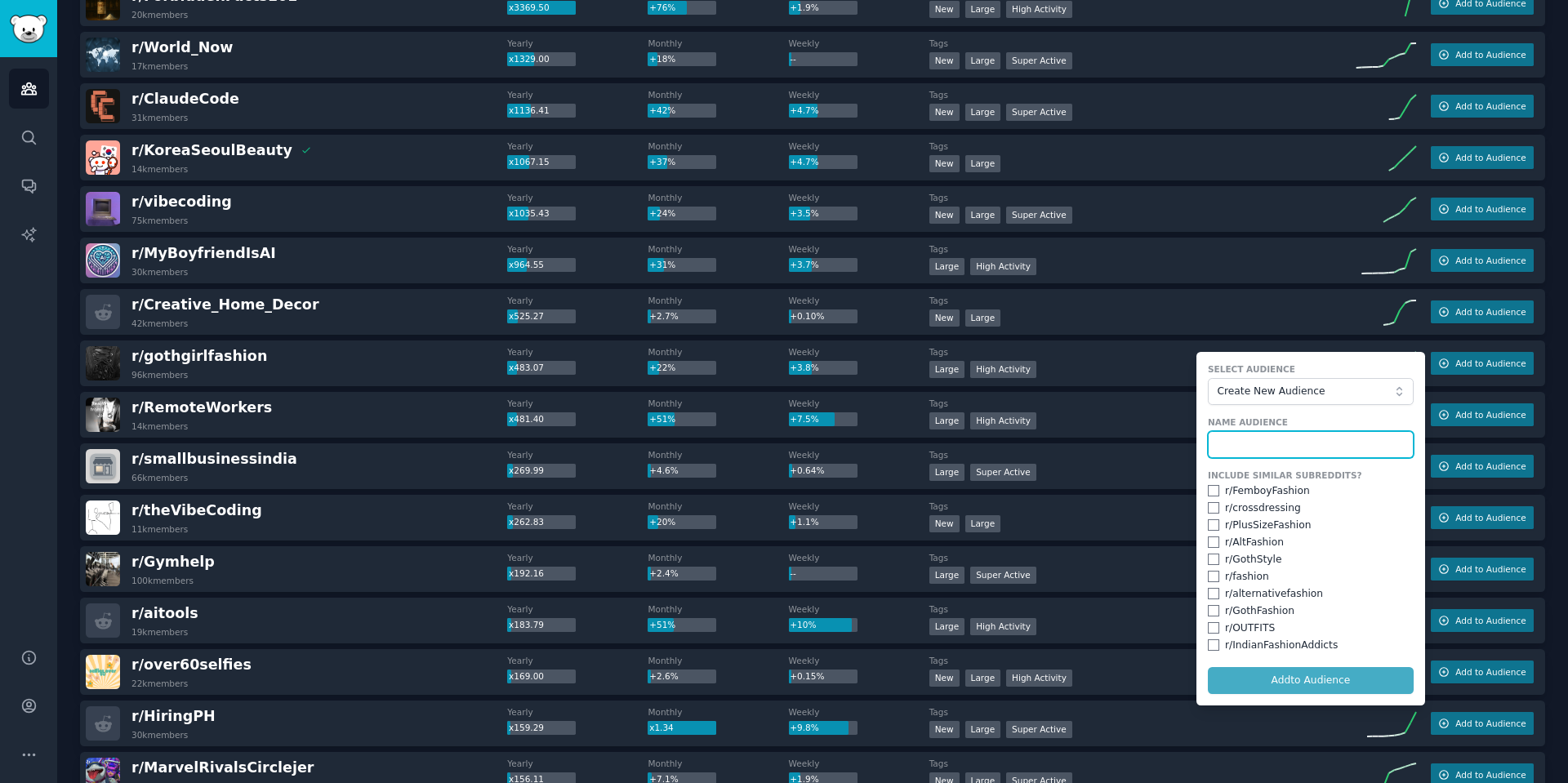
click at [1228, 441] on input "text" at bounding box center [1310, 445] width 205 height 28
type input "girl fashion niche"
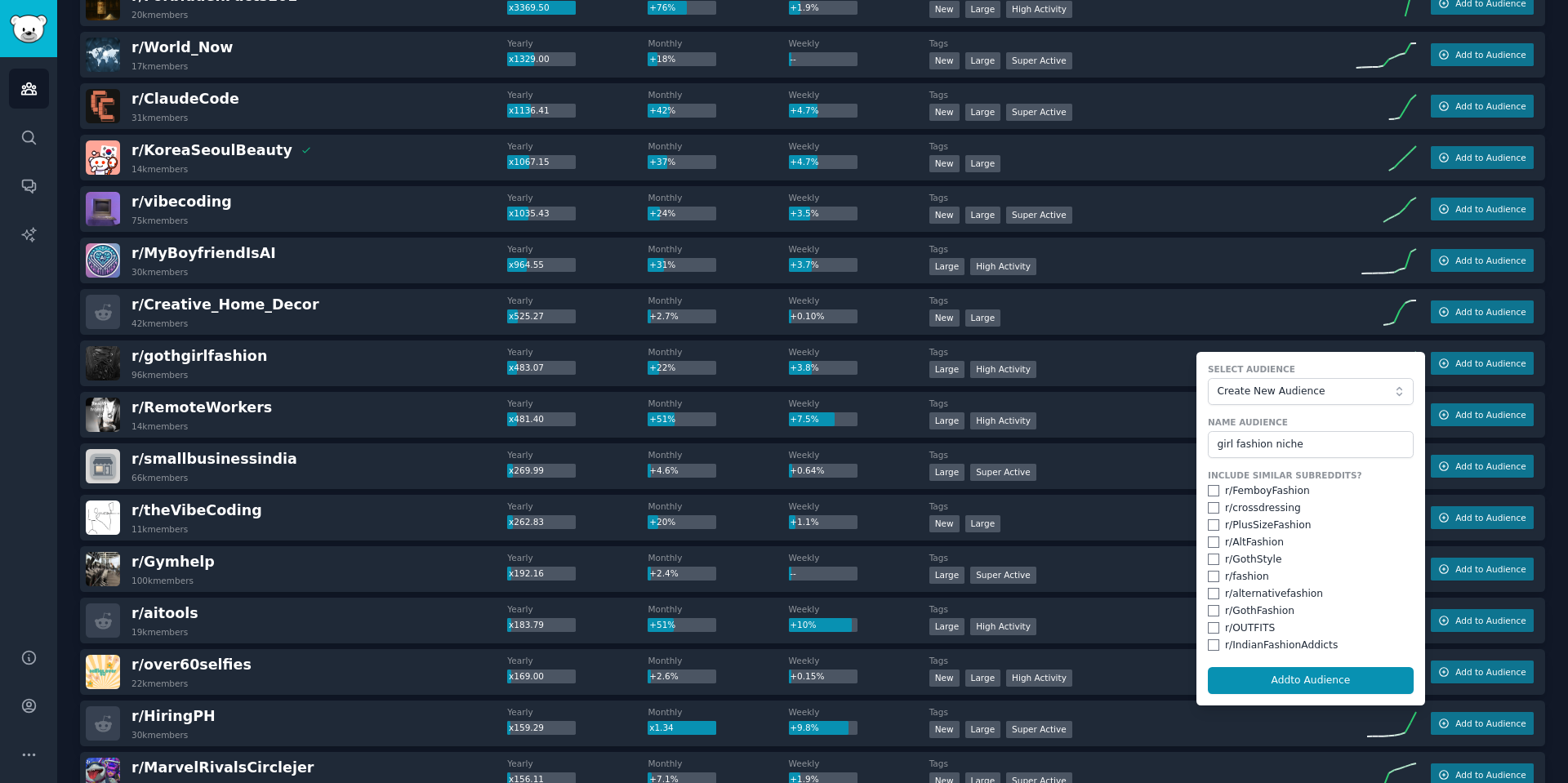
click at [1215, 481] on div "Include Similar Subreddits? r/ FemboyFashion r/ crossdressing r/ PlusSizeFashio…" at bounding box center [1310, 561] width 205 height 183
click at [1213, 489] on input "checkbox" at bounding box center [1213, 491] width 12 height 12
checkbox input "true"
click at [1213, 511] on input "checkbox" at bounding box center [1213, 508] width 12 height 12
checkbox input "true"
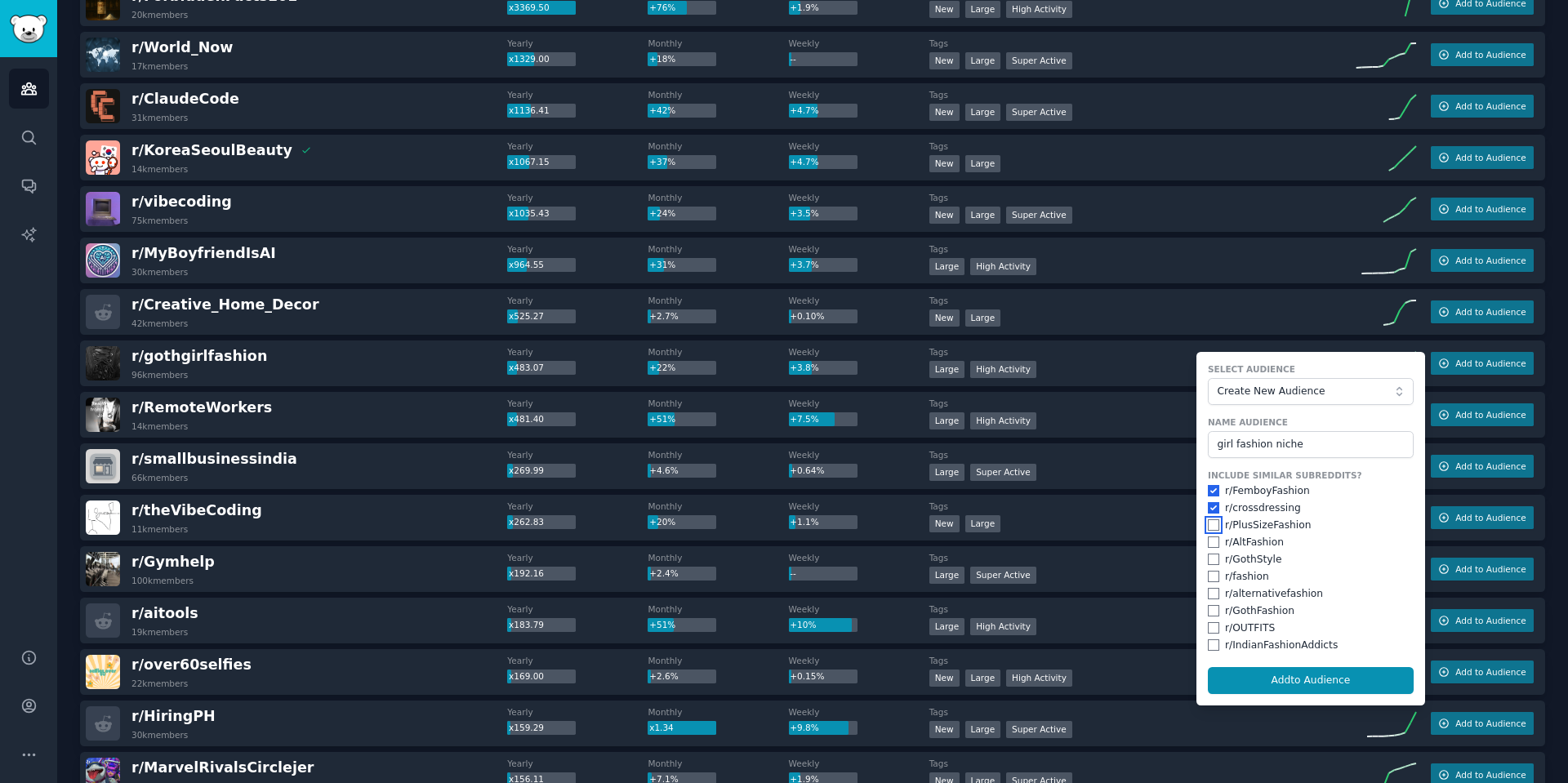
click at [1210, 529] on input "checkbox" at bounding box center [1213, 526] width 12 height 12
checkbox input "true"
click at [1210, 546] on input "checkbox" at bounding box center [1213, 542] width 12 height 12
checkbox input "true"
click at [1209, 560] on input "checkbox" at bounding box center [1213, 559] width 12 height 12
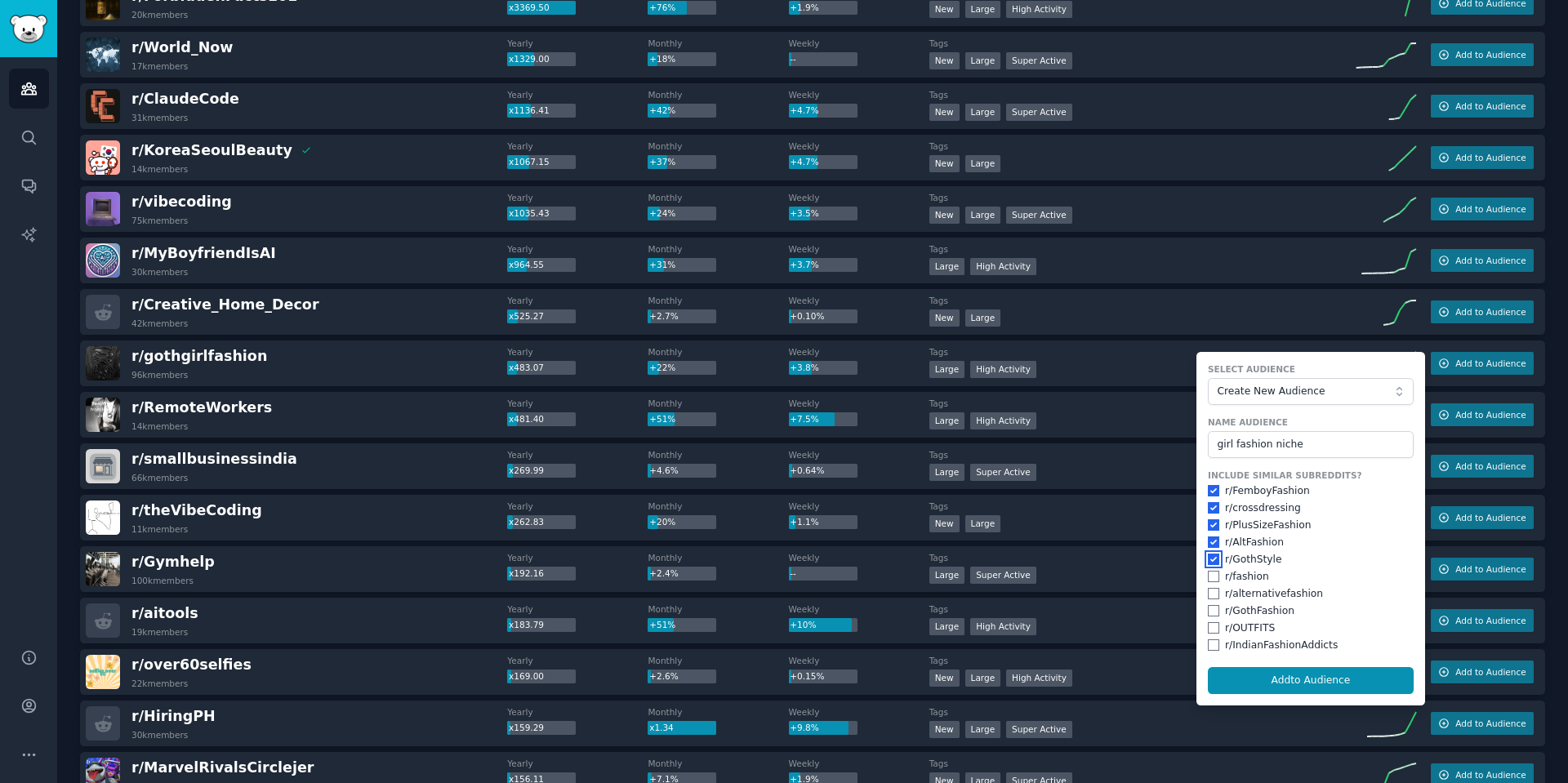
checkbox input "true"
click at [1209, 584] on div "Include Similar Subreddits? r/ FemboyFashion r/ crossdressing r/ PlusSizeFashio…" at bounding box center [1310, 561] width 205 height 183
click at [1211, 576] on input "checkbox" at bounding box center [1213, 577] width 12 height 12
checkbox input "true"
click at [1211, 590] on input "checkbox" at bounding box center [1213, 593] width 12 height 12
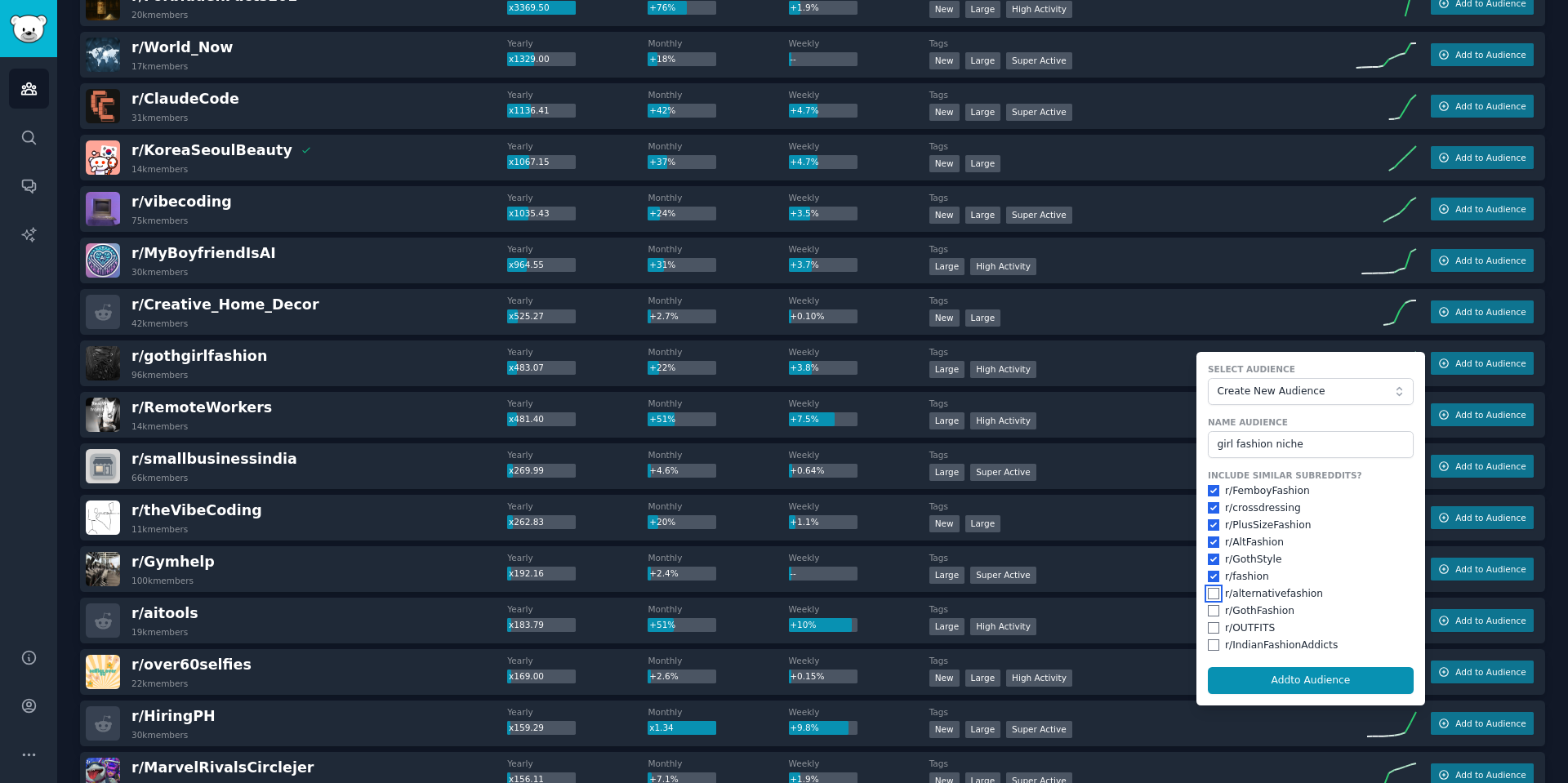
checkbox input "true"
click at [1209, 608] on input "checkbox" at bounding box center [1213, 611] width 12 height 12
checkbox input "true"
click at [1207, 631] on input "checkbox" at bounding box center [1213, 628] width 12 height 12
checkbox input "true"
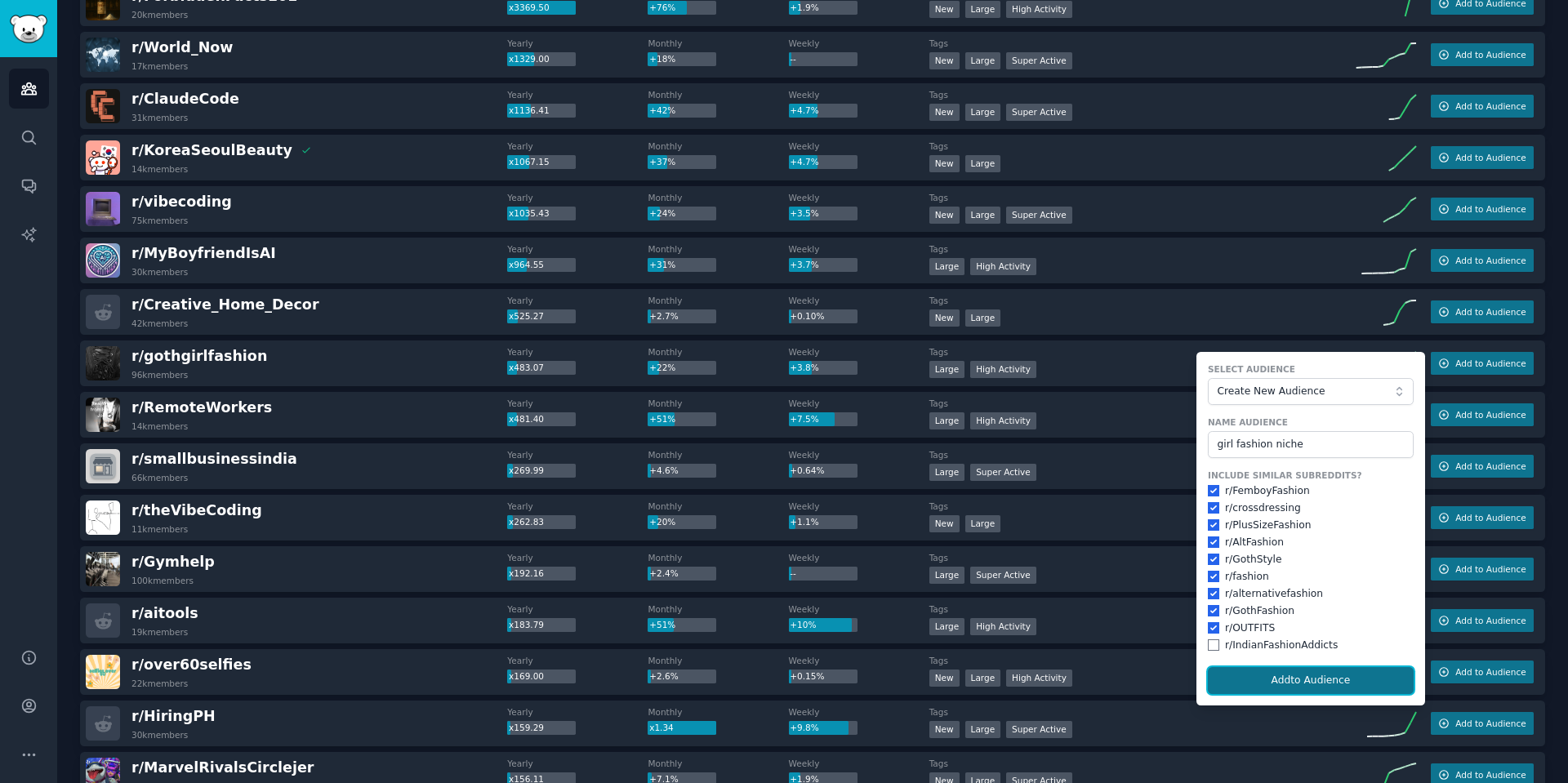
click at [1303, 679] on button "Add to Audience" at bounding box center [1310, 681] width 205 height 28
checkbox input "false"
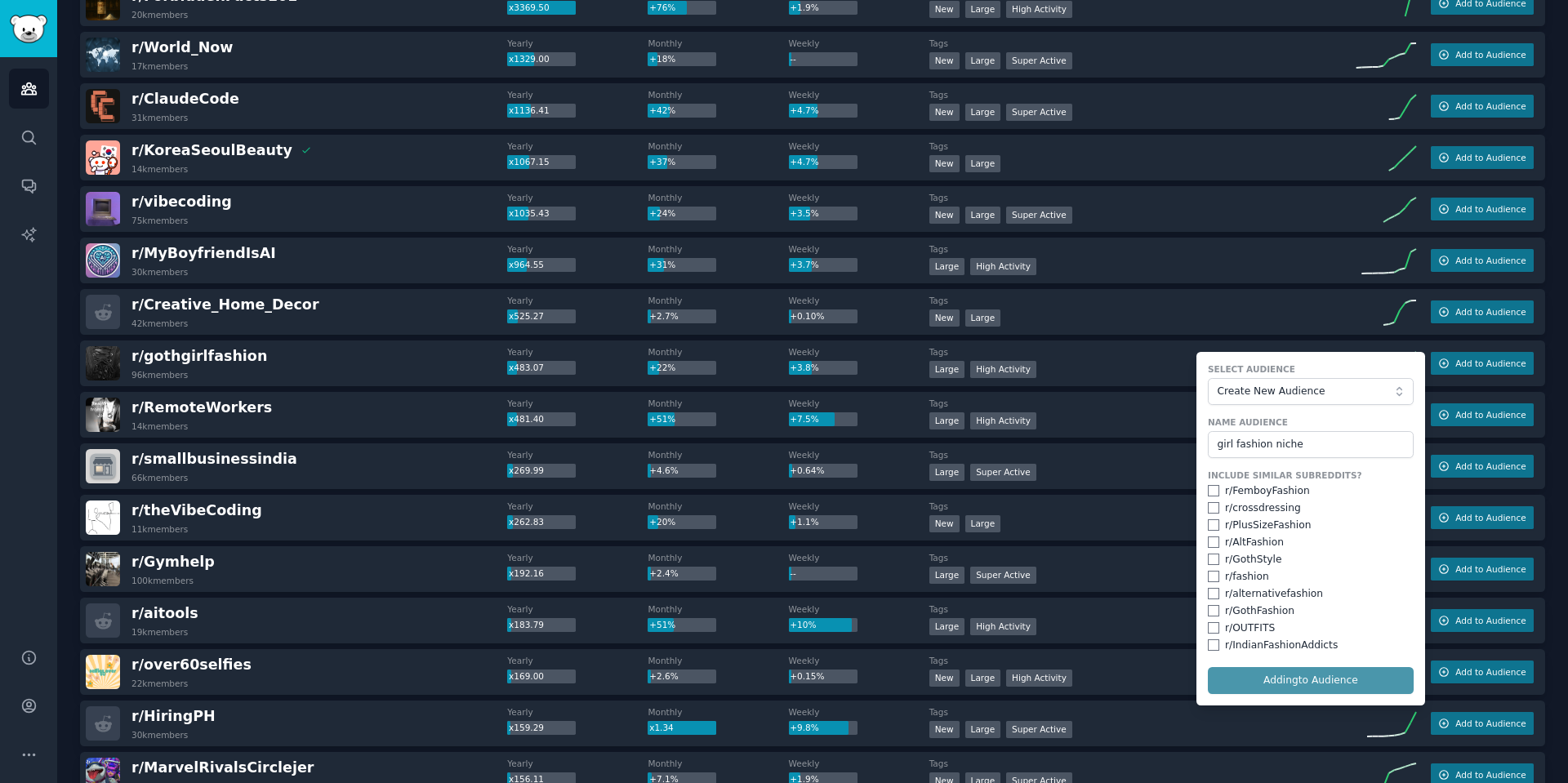
checkbox input "false"
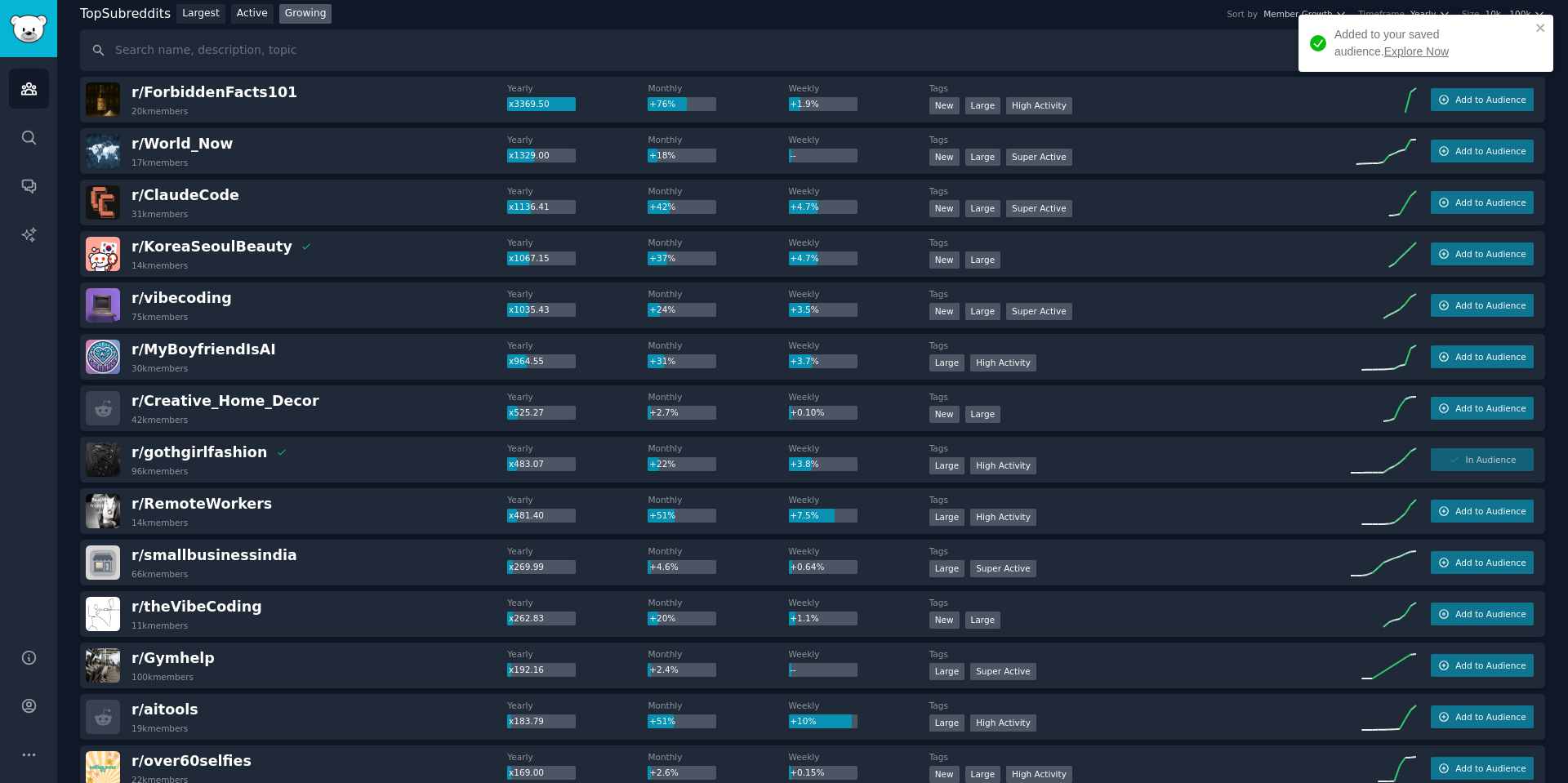
scroll to position [98, 0]
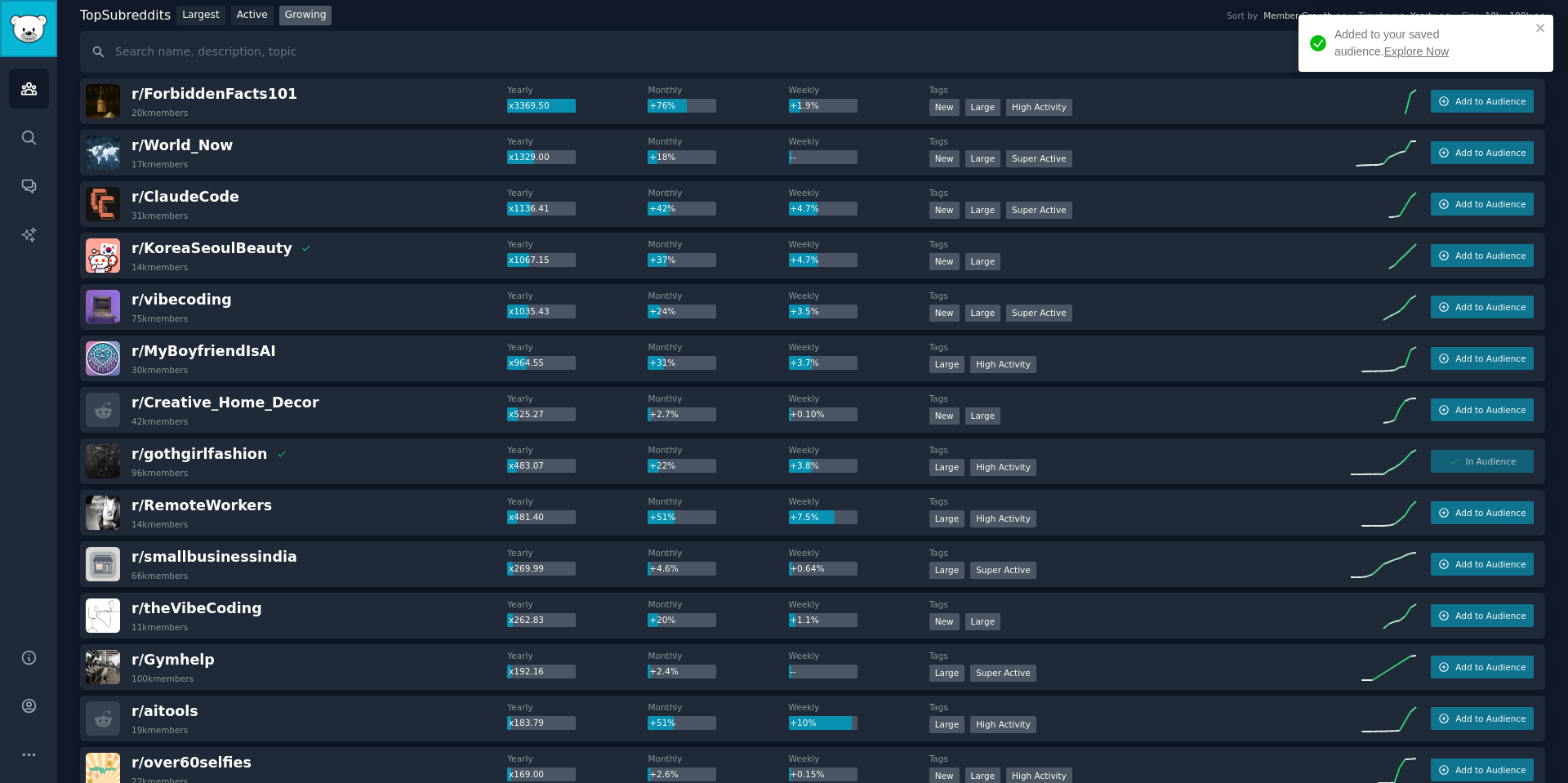
click at [28, 22] on img "Sidebar" at bounding box center [28, 28] width 37 height 28
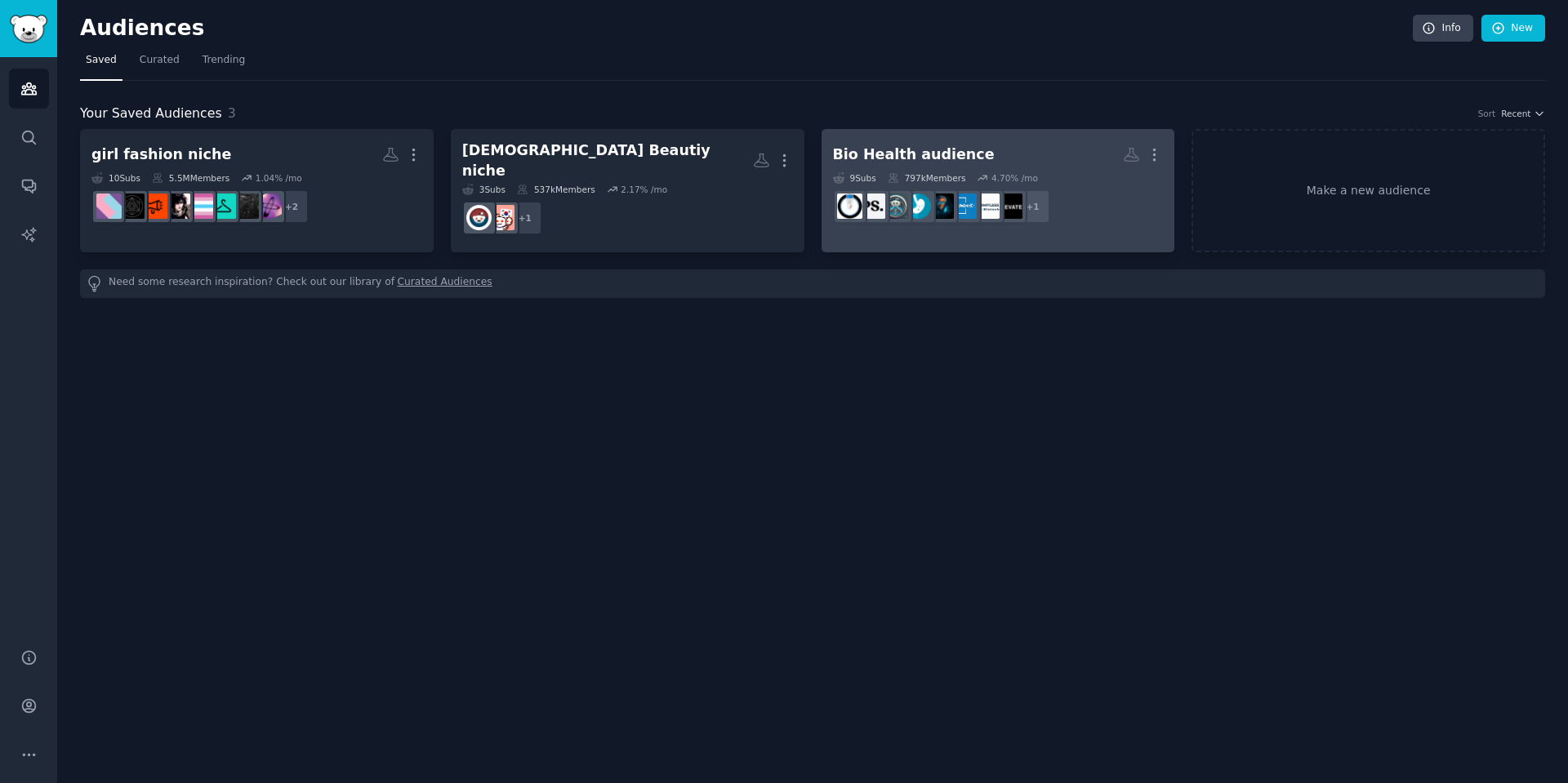
drag, startPoint x: 889, startPoint y: 151, endPoint x: 879, endPoint y: 164, distance: 16.4
click at [879, 164] on div "Bio Health audience" at bounding box center [914, 154] width 162 height 21
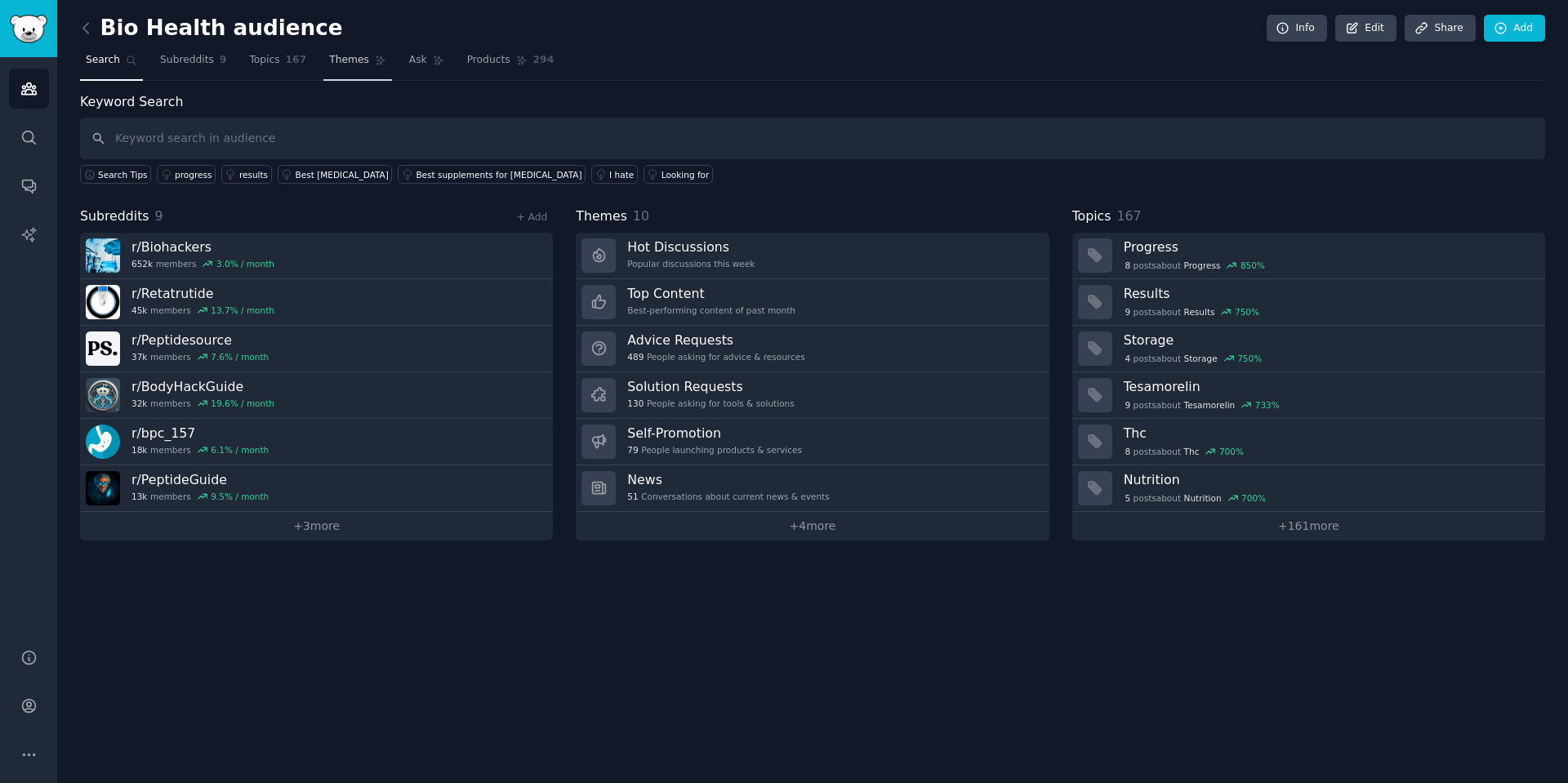
click at [323, 70] on link "Themes" at bounding box center [358, 64] width 69 height 33
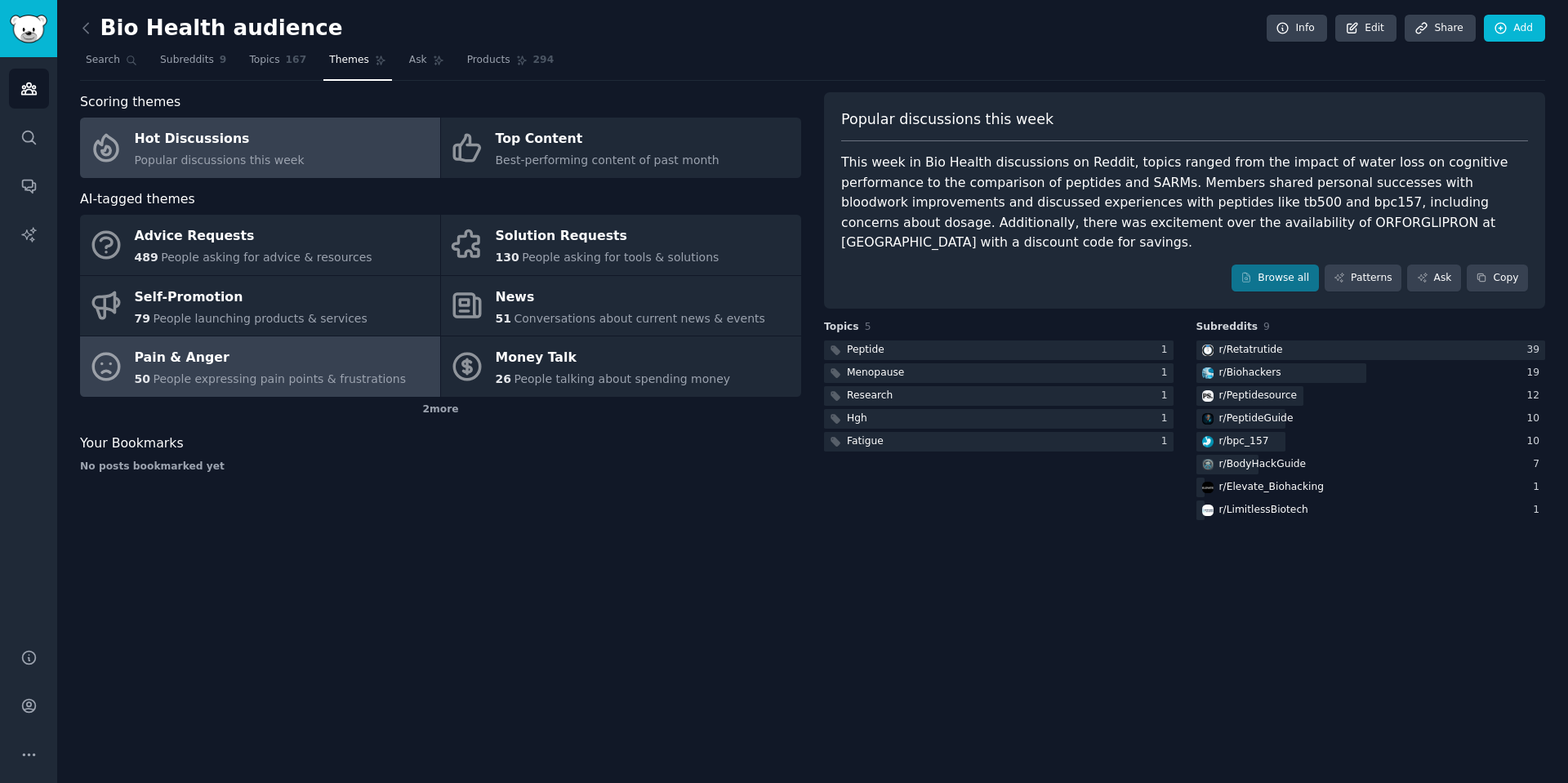
click at [238, 377] on span "People expressing pain points & frustrations" at bounding box center [279, 378] width 253 height 13
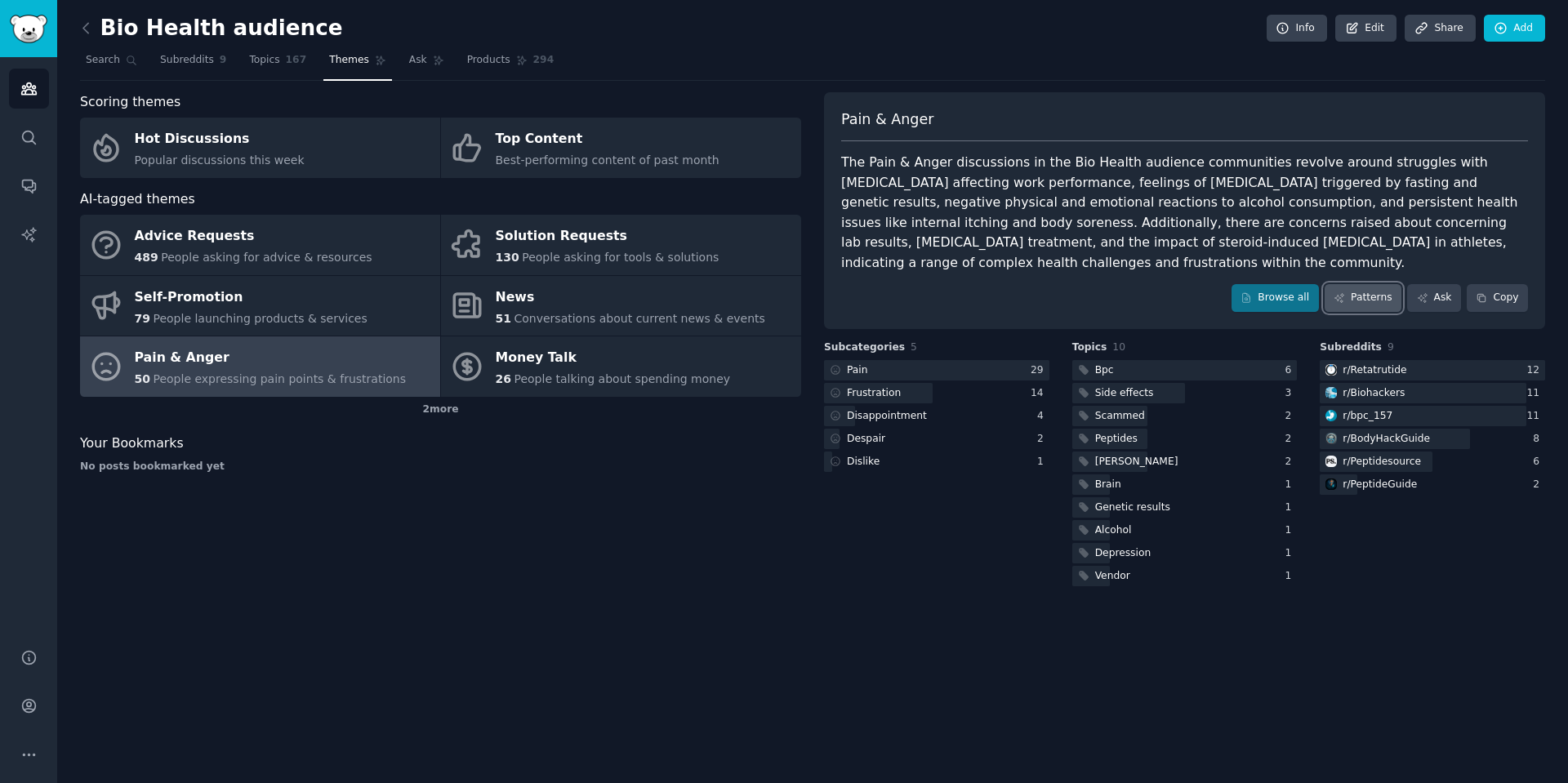
click at [1345, 298] on icon at bounding box center [1339, 299] width 12 height 12
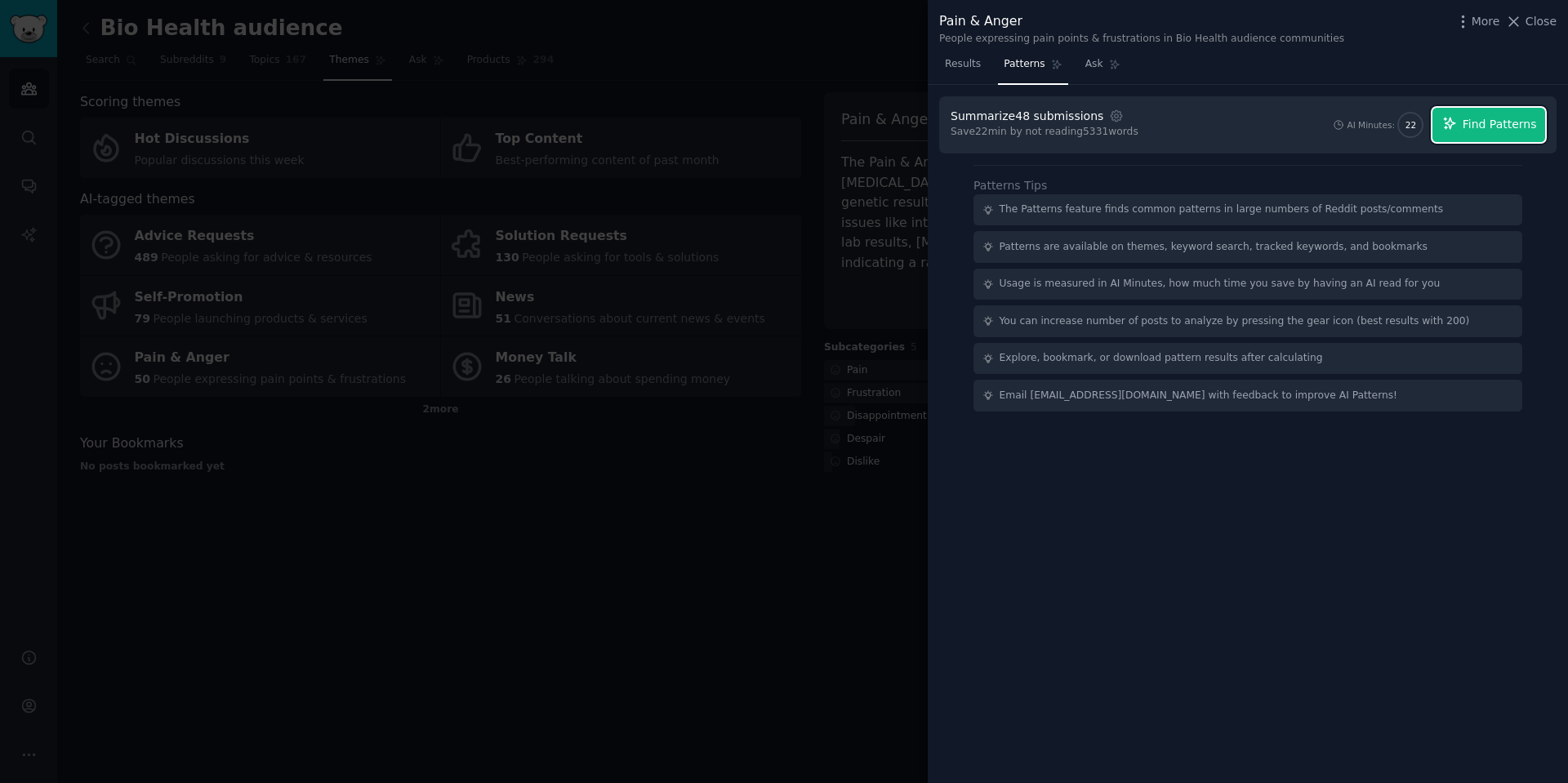
click at [1514, 122] on span "Find Patterns" at bounding box center [1500, 124] width 75 height 17
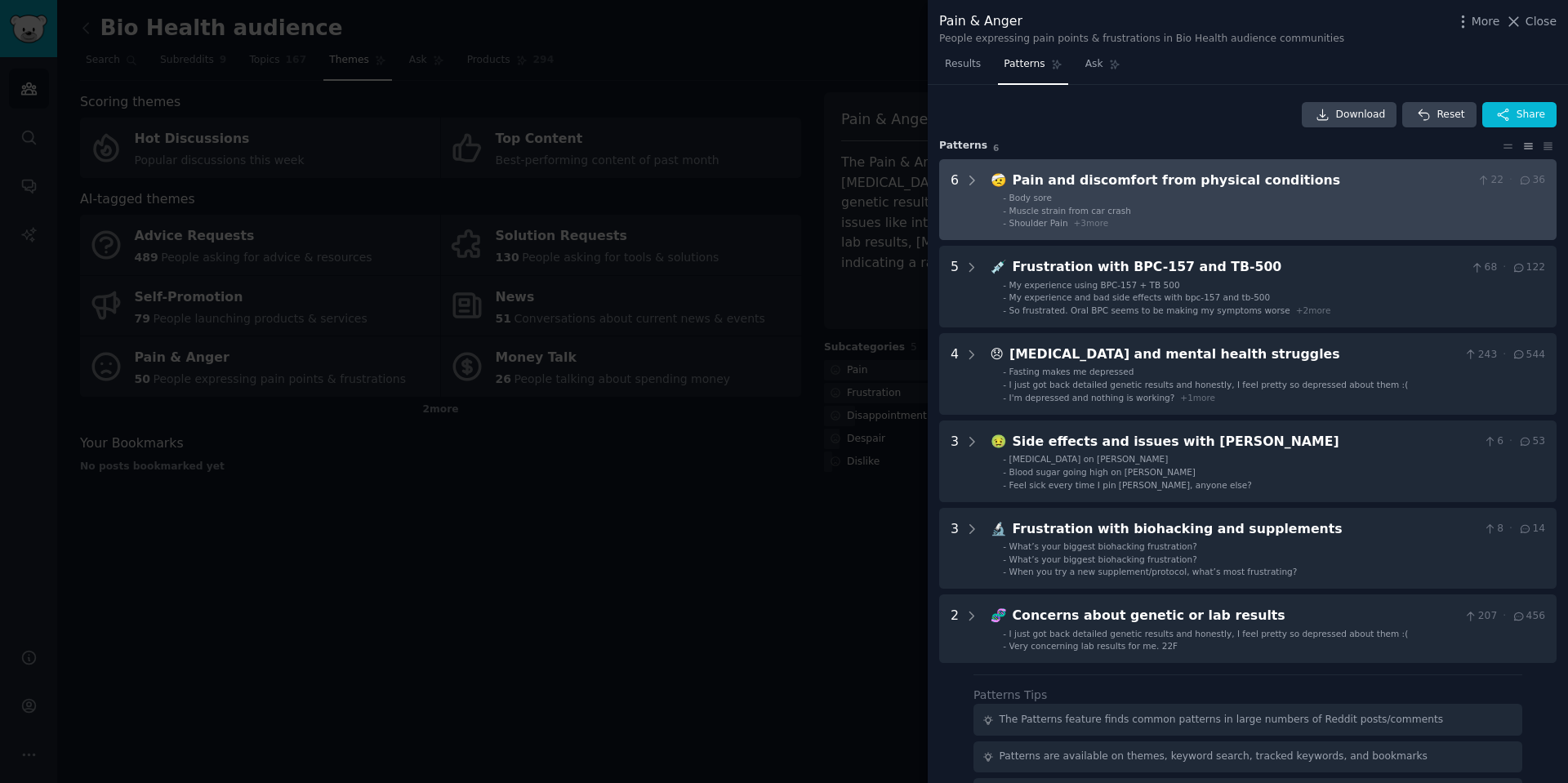
click at [1137, 213] on li "- Muscle strain from car crash" at bounding box center [1274, 211] width 542 height 12
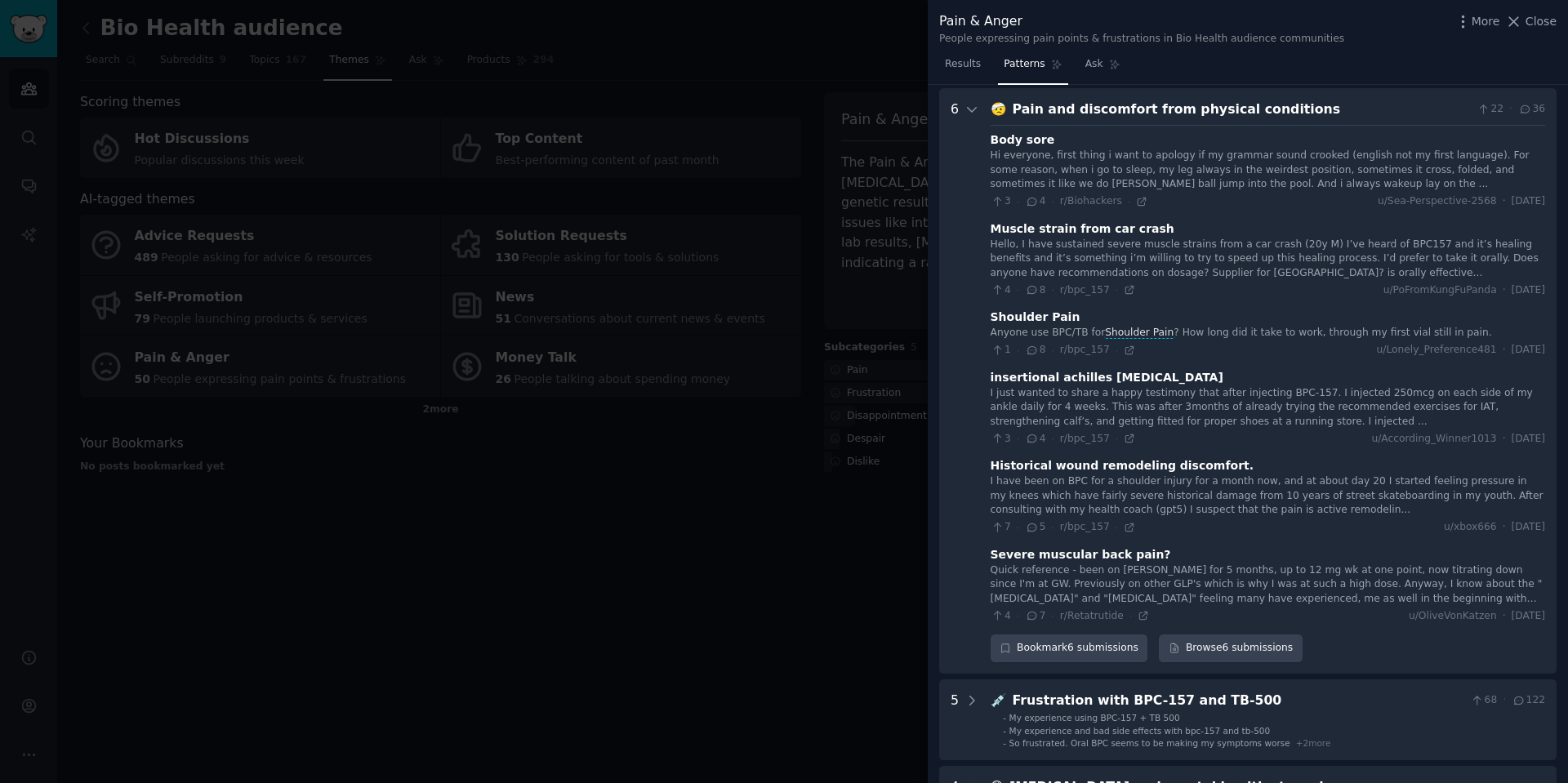
scroll to position [75, 0]
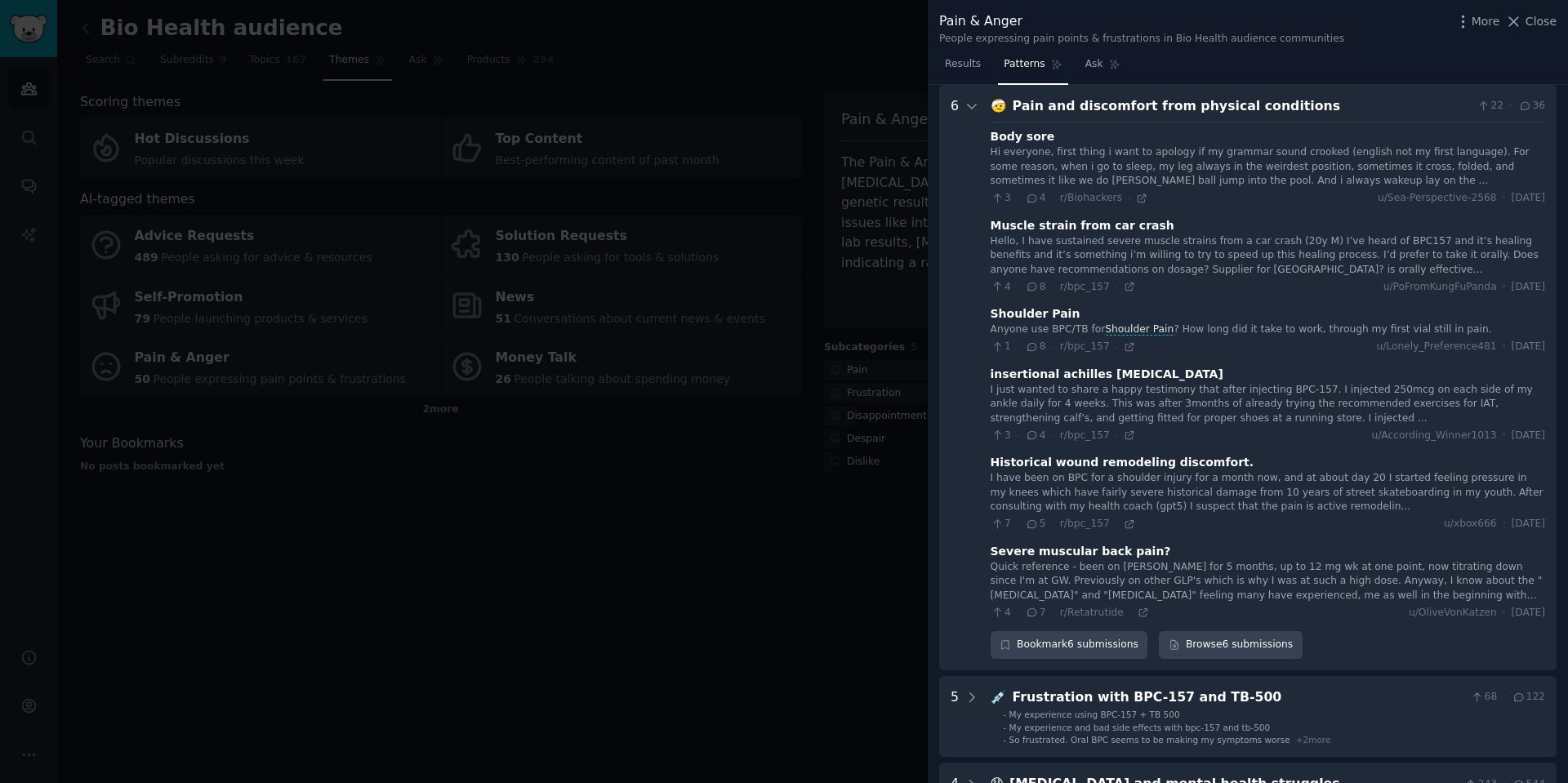
click at [656, 152] on div at bounding box center [784, 391] width 1568 height 783
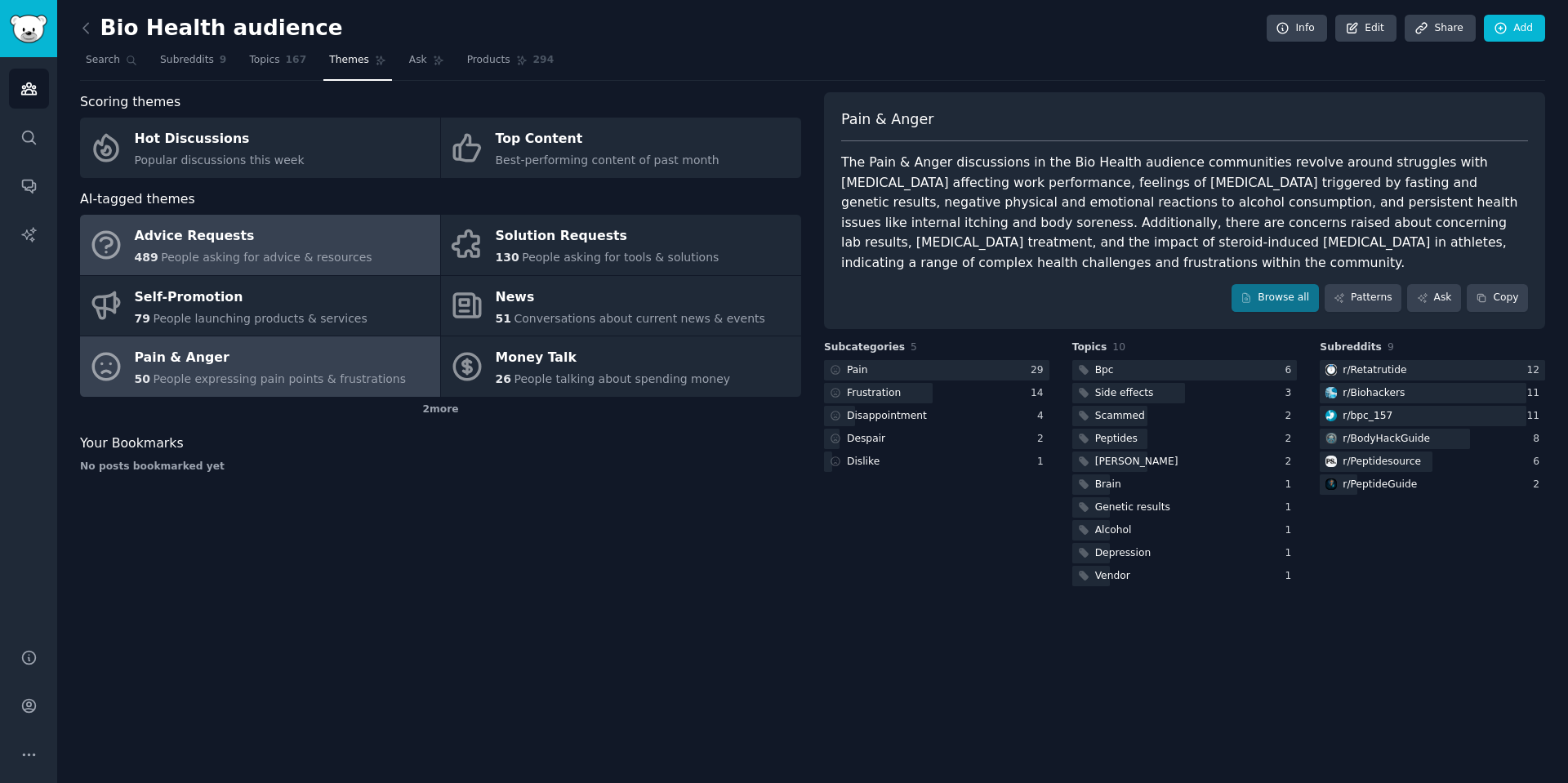
click at [228, 249] on div "489 People asking for advice & resources" at bounding box center [253, 256] width 238 height 17
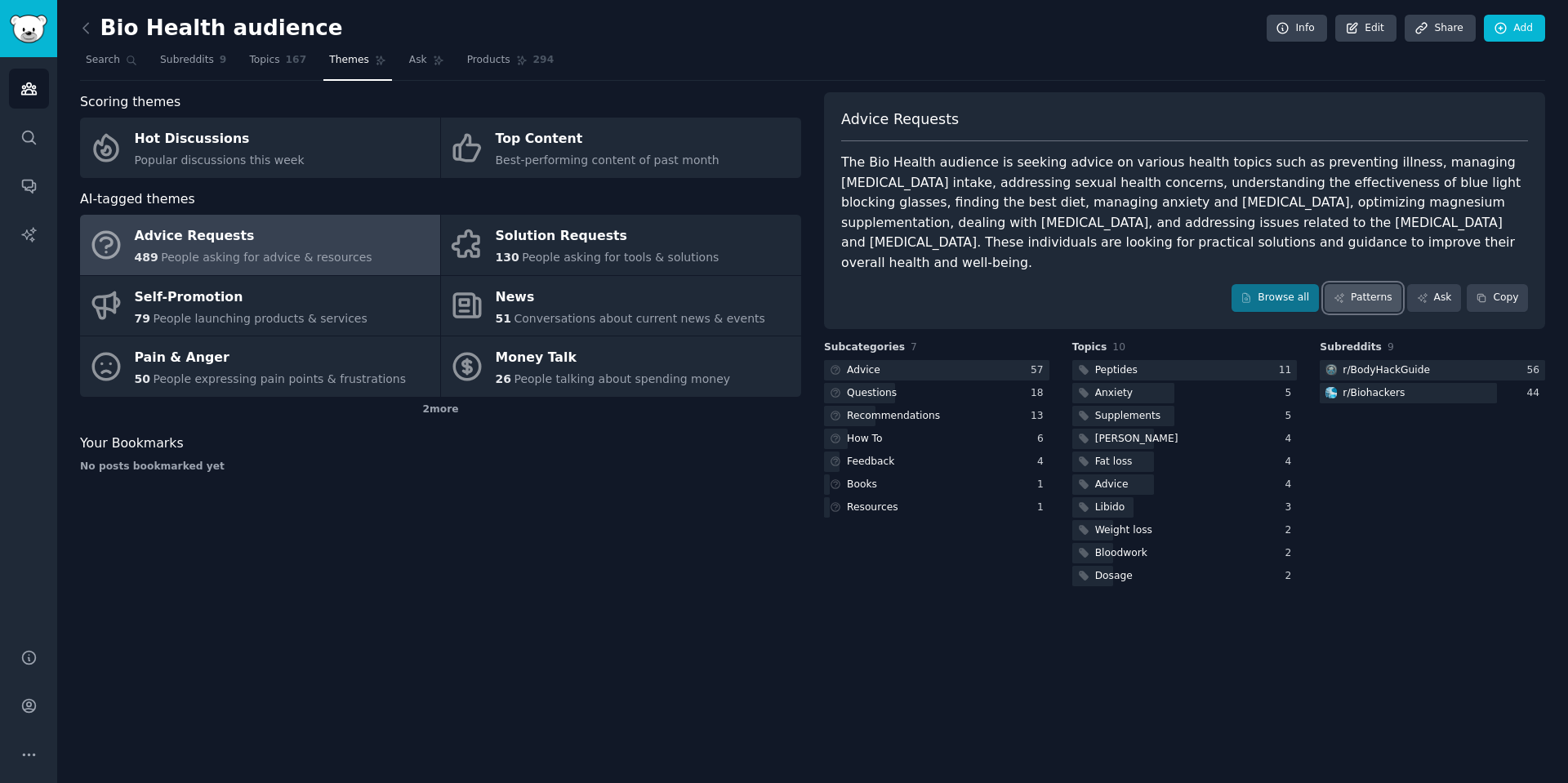
click at [1360, 284] on link "Patterns" at bounding box center [1363, 298] width 77 height 28
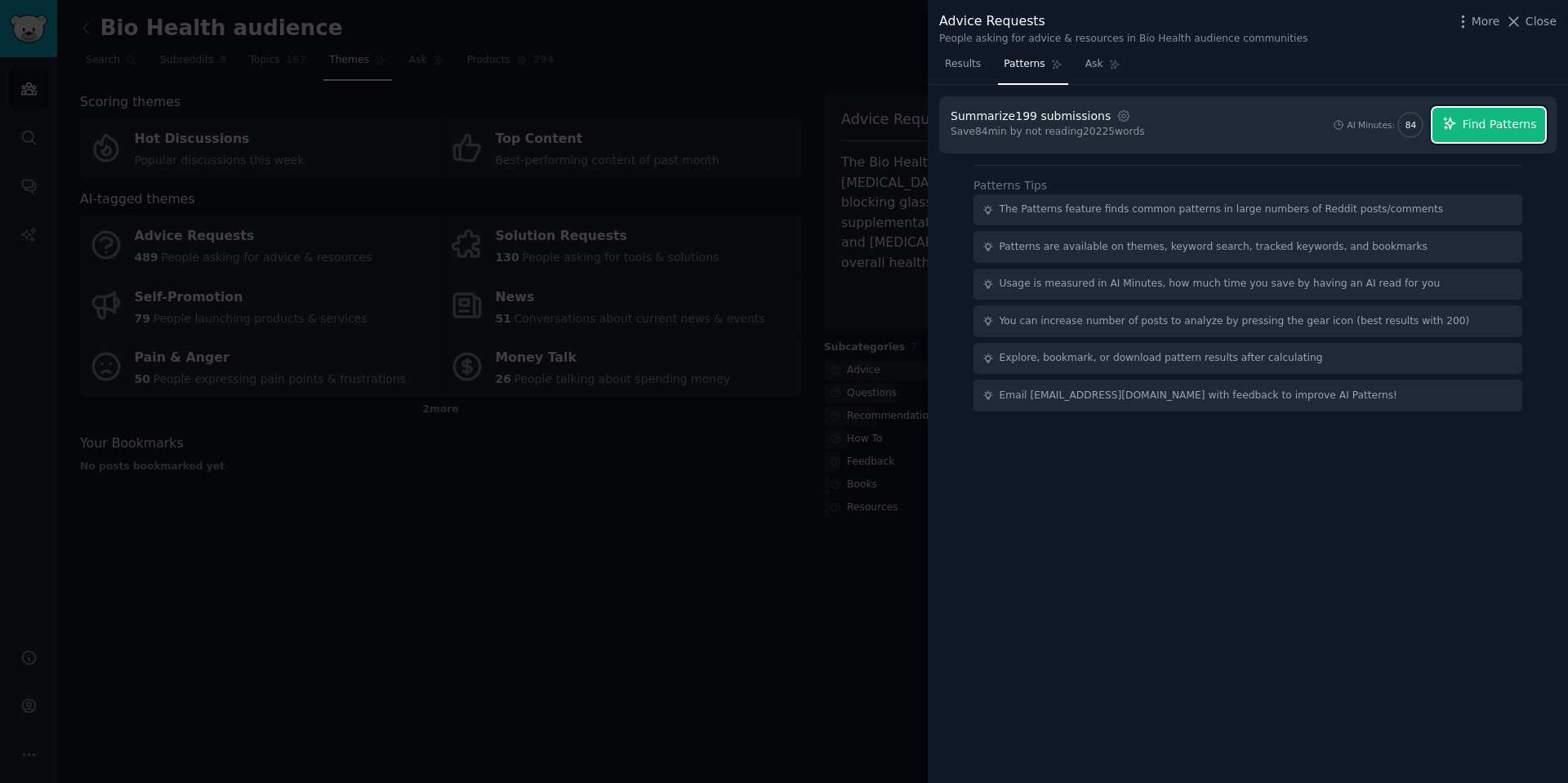
click at [1493, 117] on span "Find Patterns" at bounding box center [1500, 124] width 75 height 17
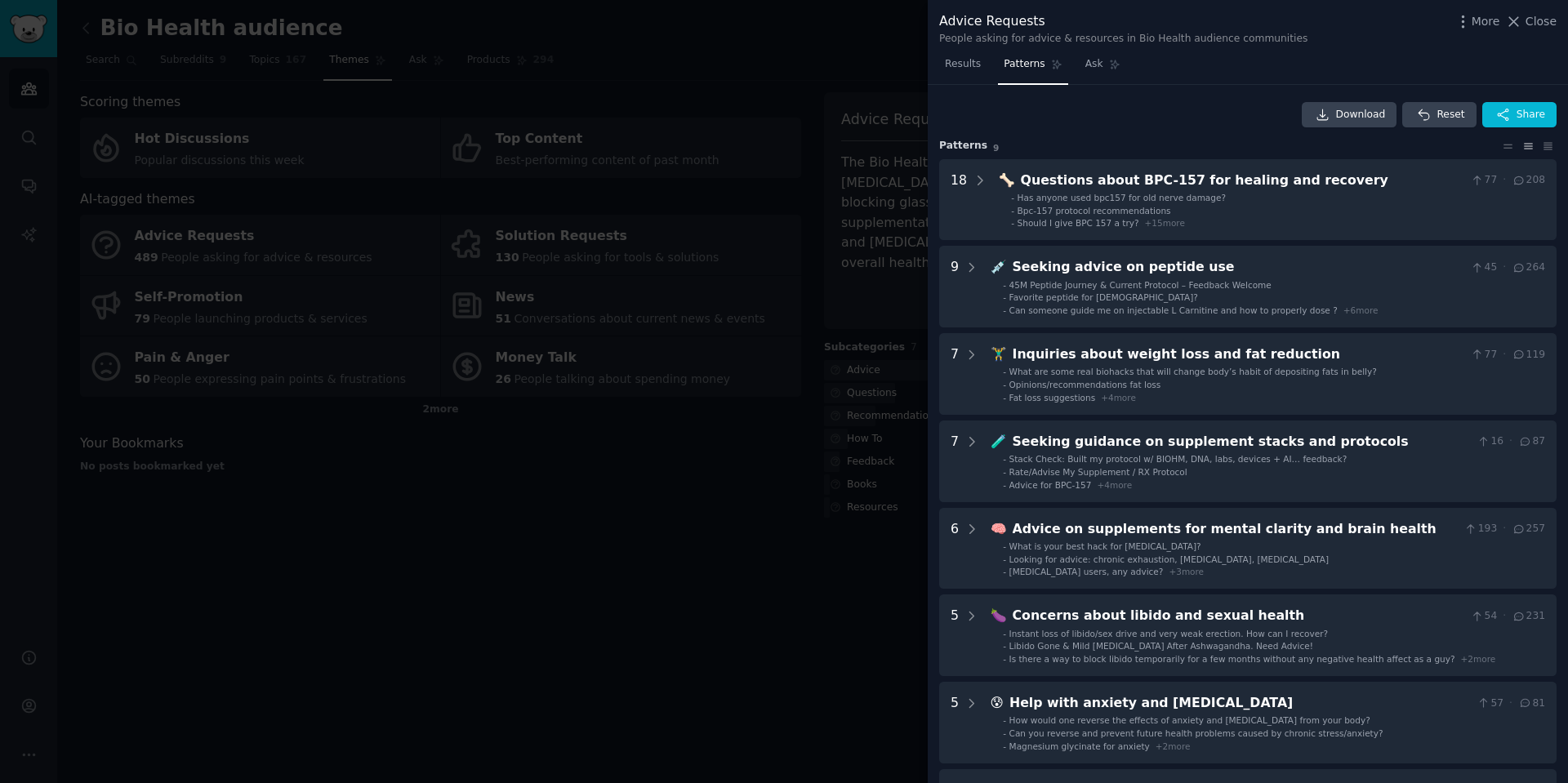
click at [719, 219] on div at bounding box center [784, 391] width 1568 height 783
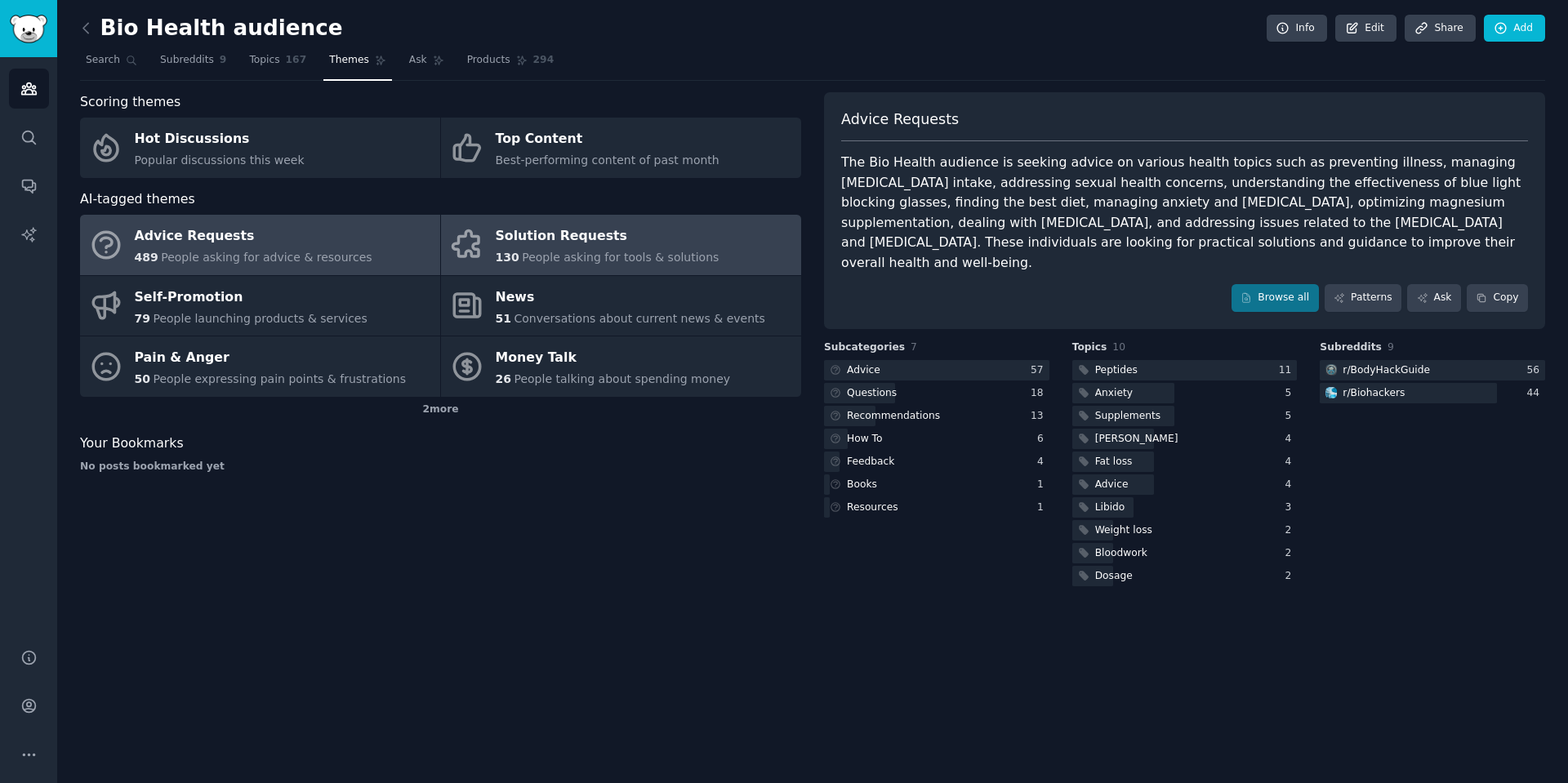
click at [556, 242] on div "Solution Requests" at bounding box center [607, 237] width 224 height 27
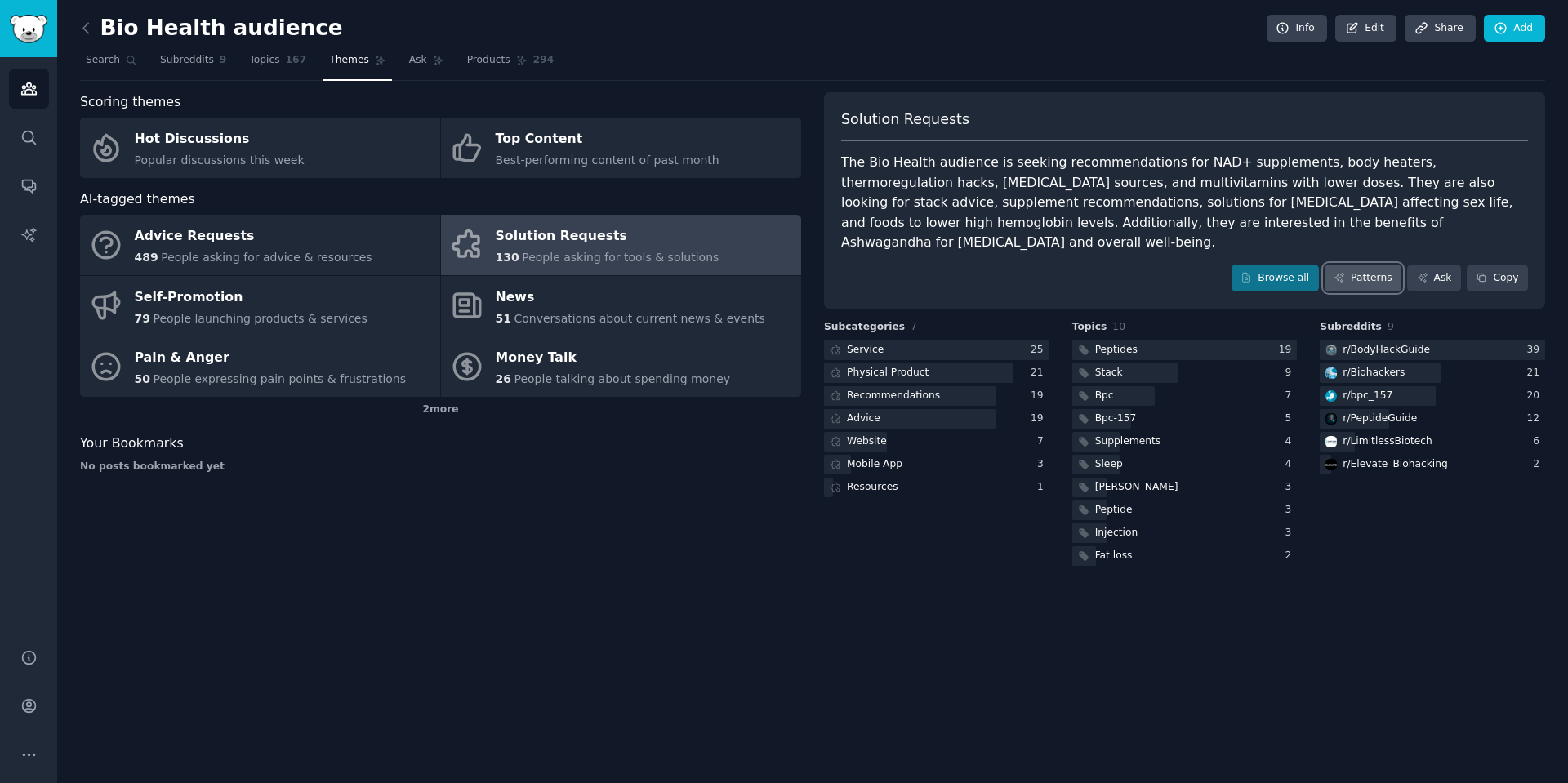
click at [1373, 264] on link "Patterns" at bounding box center [1363, 278] width 77 height 28
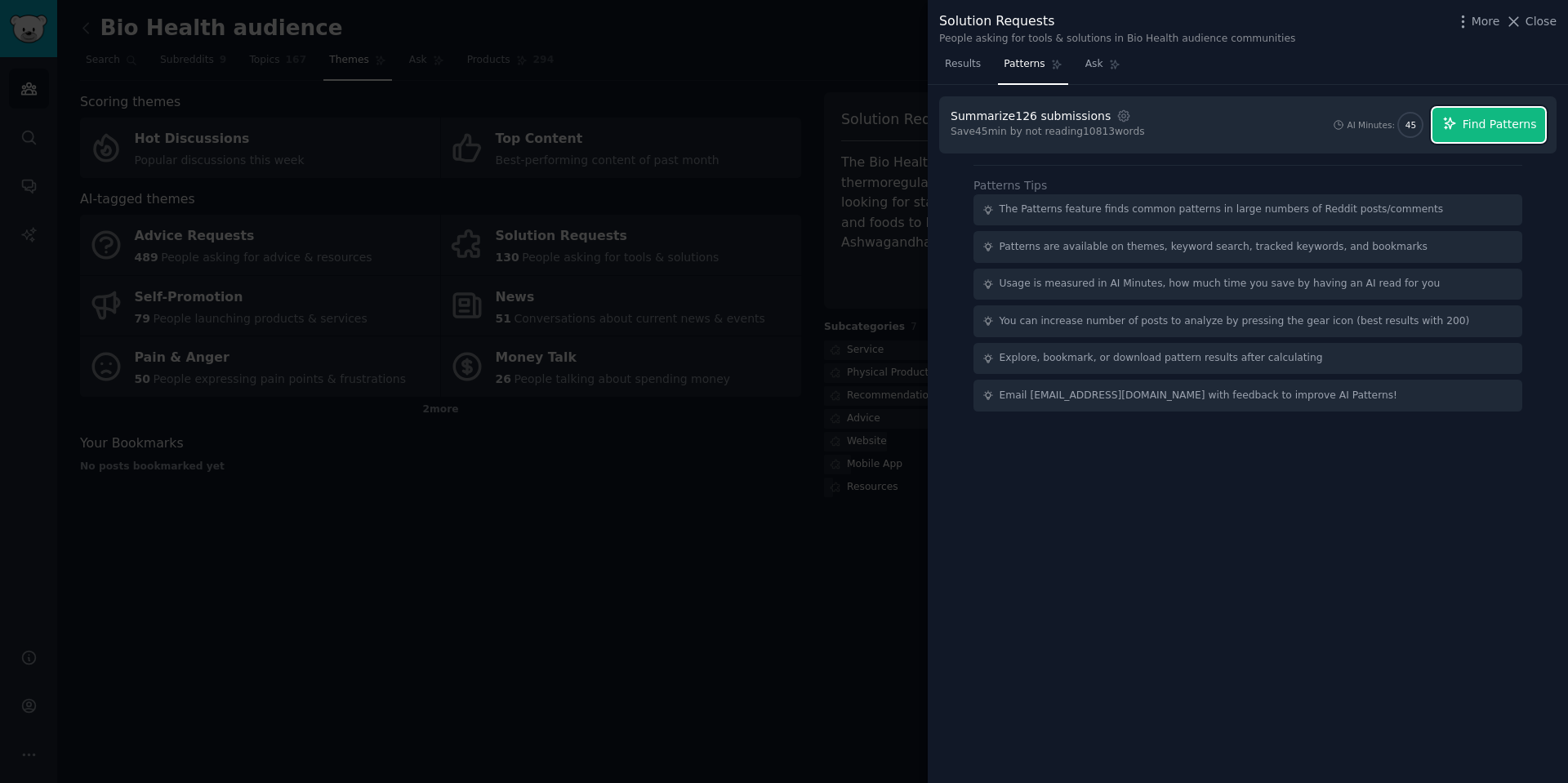
click at [1501, 123] on span "Find Patterns" at bounding box center [1500, 124] width 75 height 17
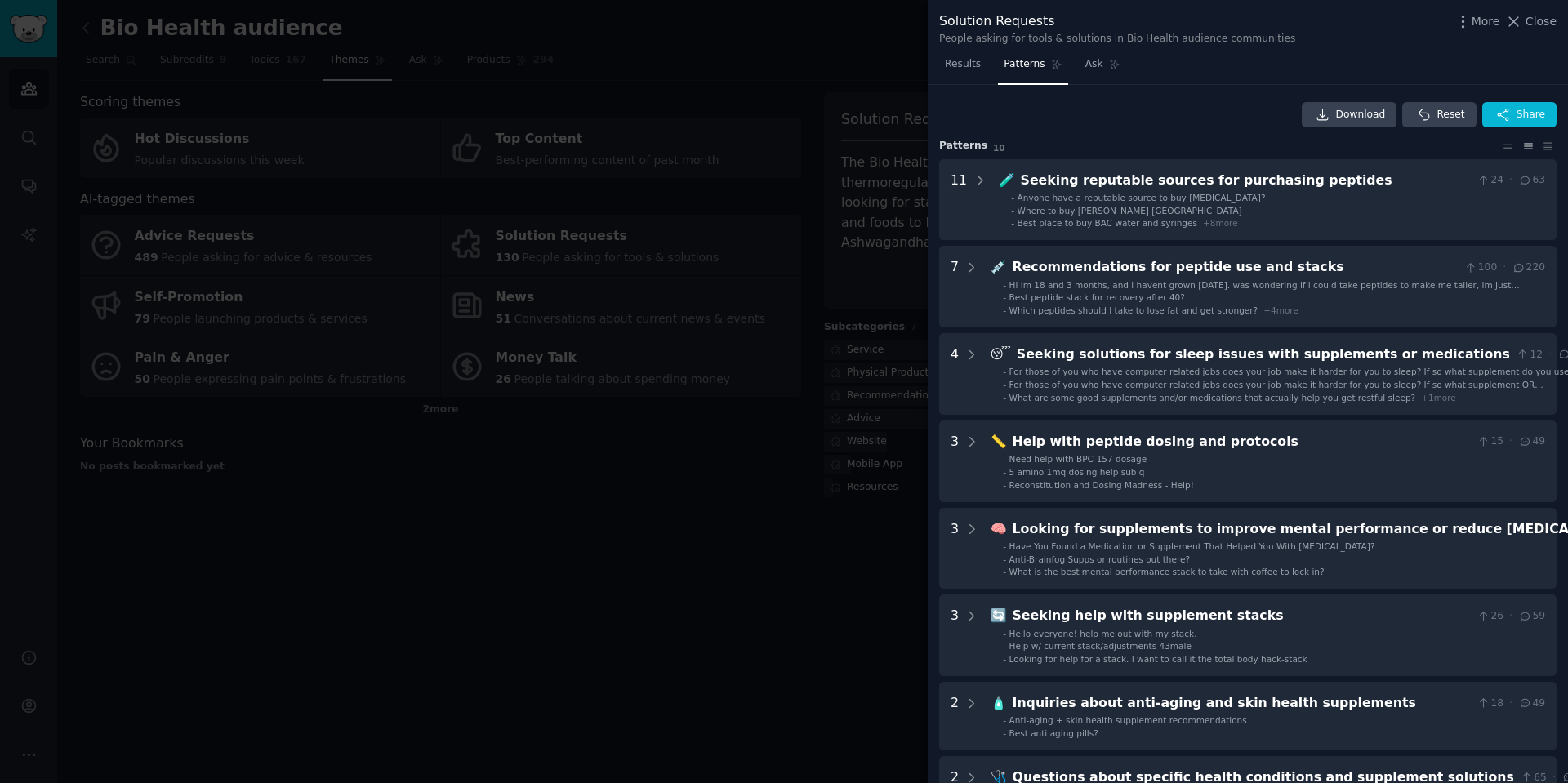
click at [532, 588] on div at bounding box center [784, 391] width 1568 height 783
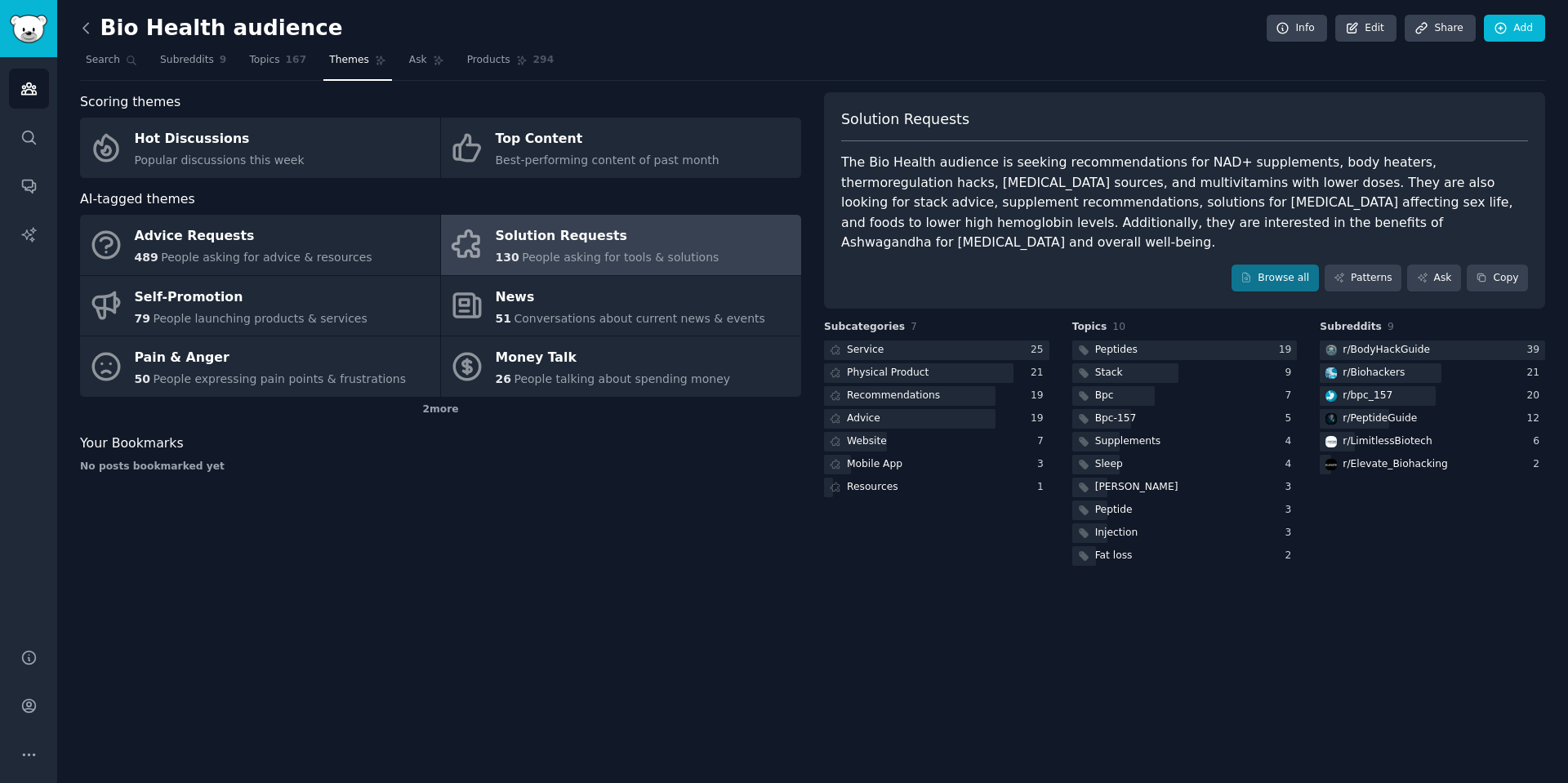
click at [87, 26] on icon at bounding box center [85, 28] width 17 height 17
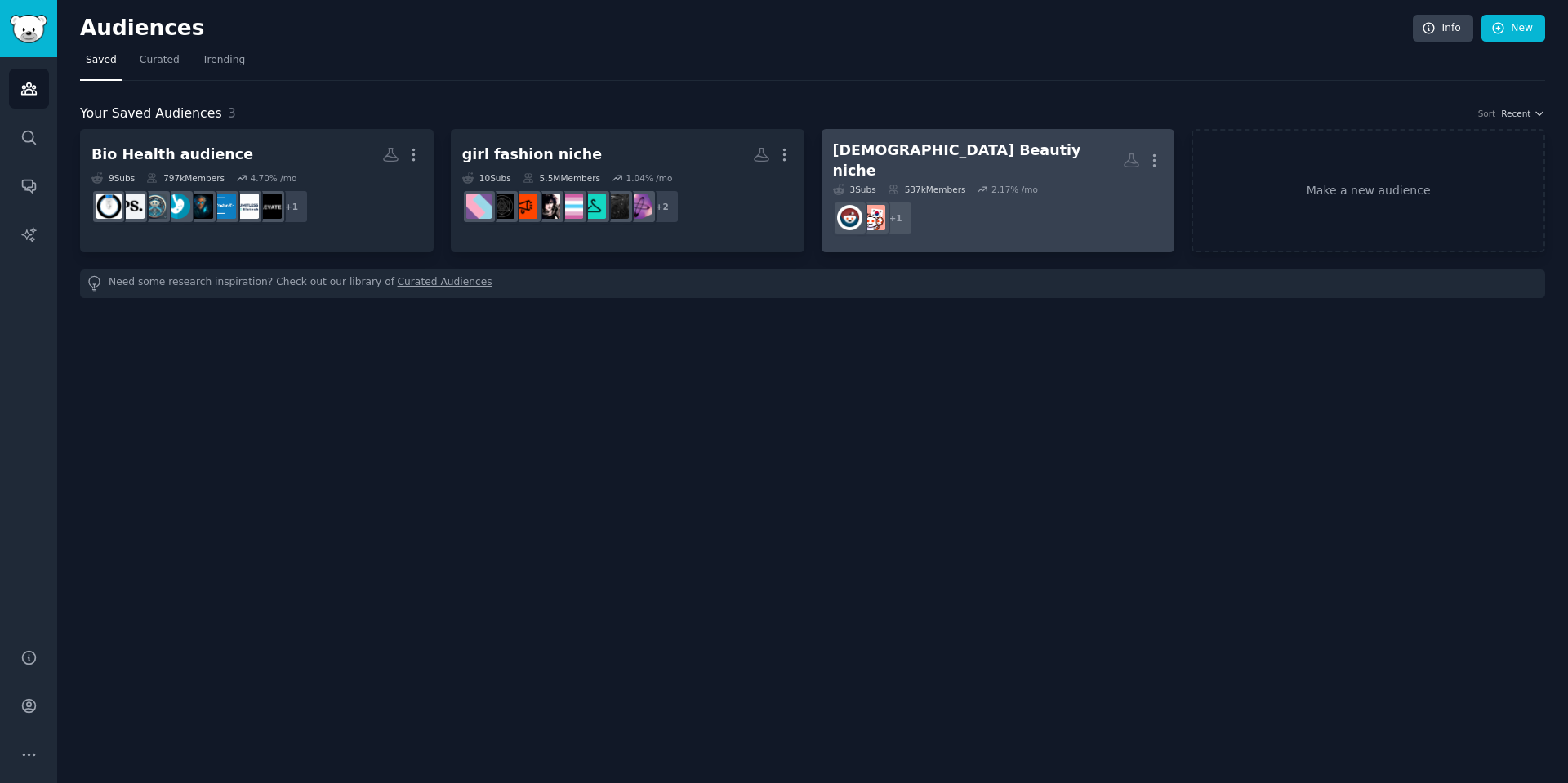
click at [932, 146] on div "Korean Beautiy niche" at bounding box center [979, 160] width 291 height 40
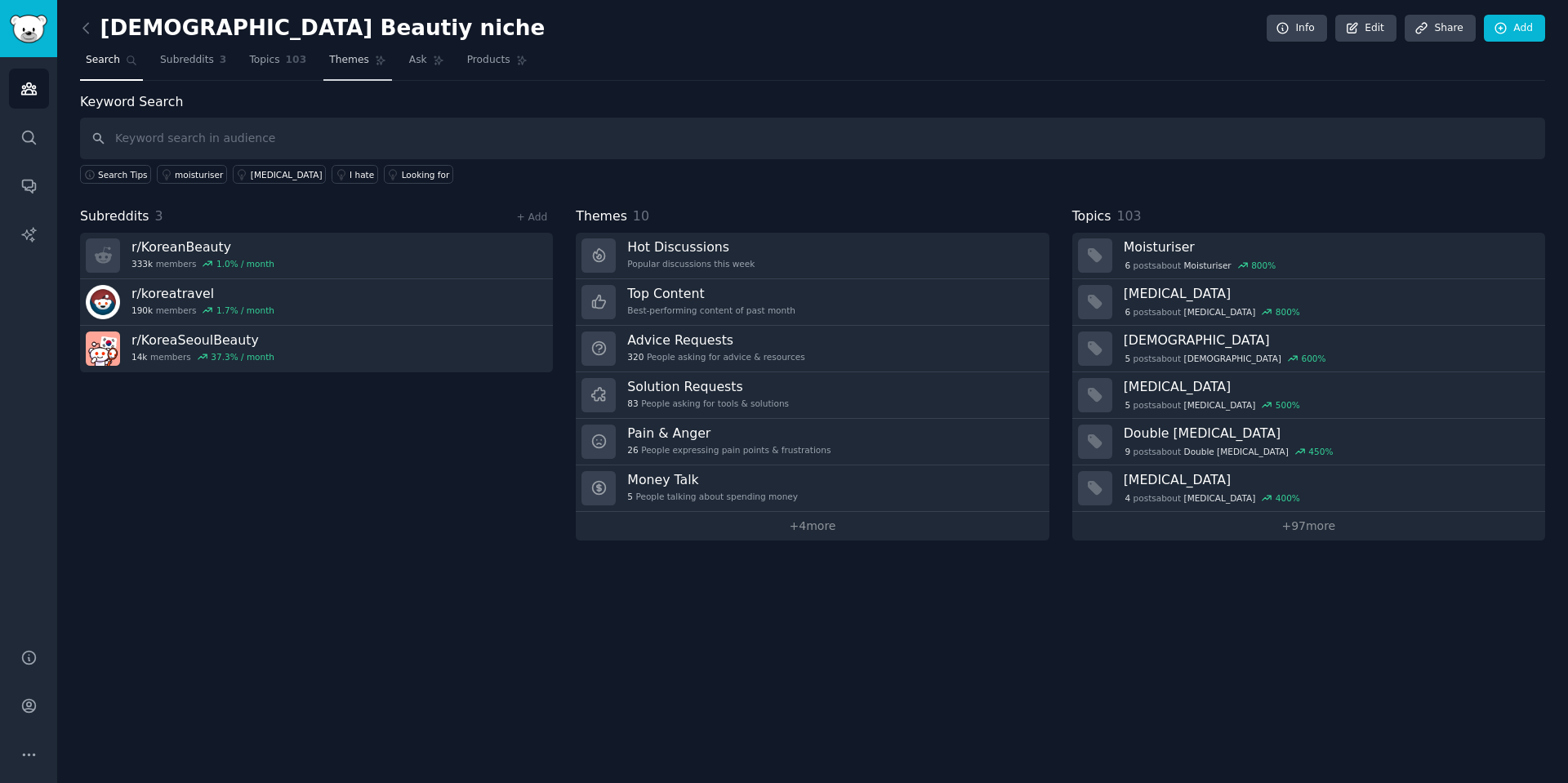
click at [336, 57] on span "Themes" at bounding box center [349, 60] width 40 height 15
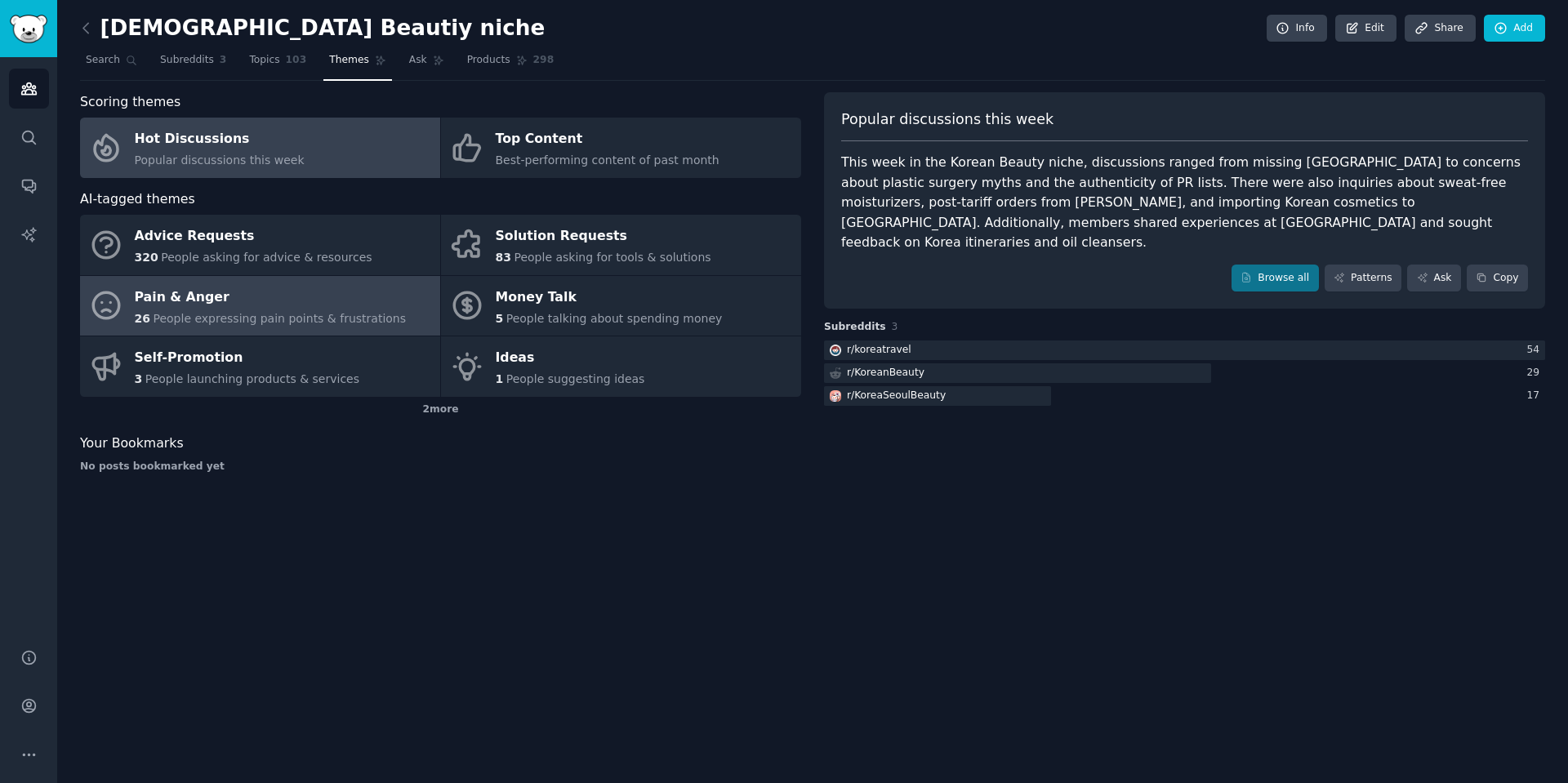
click at [270, 308] on div "Pain & Anger" at bounding box center [270, 297] width 272 height 27
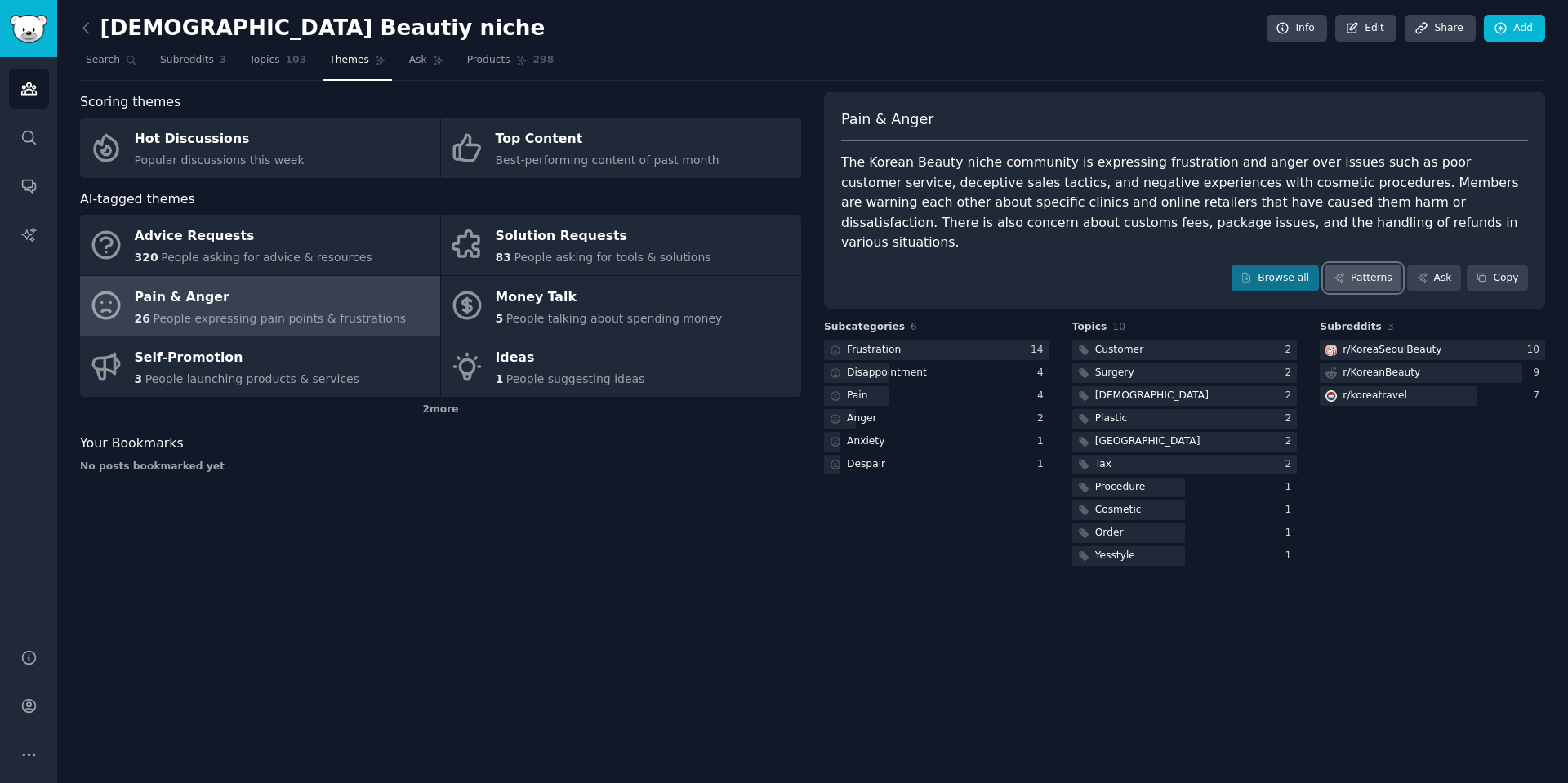
click at [1384, 264] on link "Patterns" at bounding box center [1363, 278] width 77 height 28
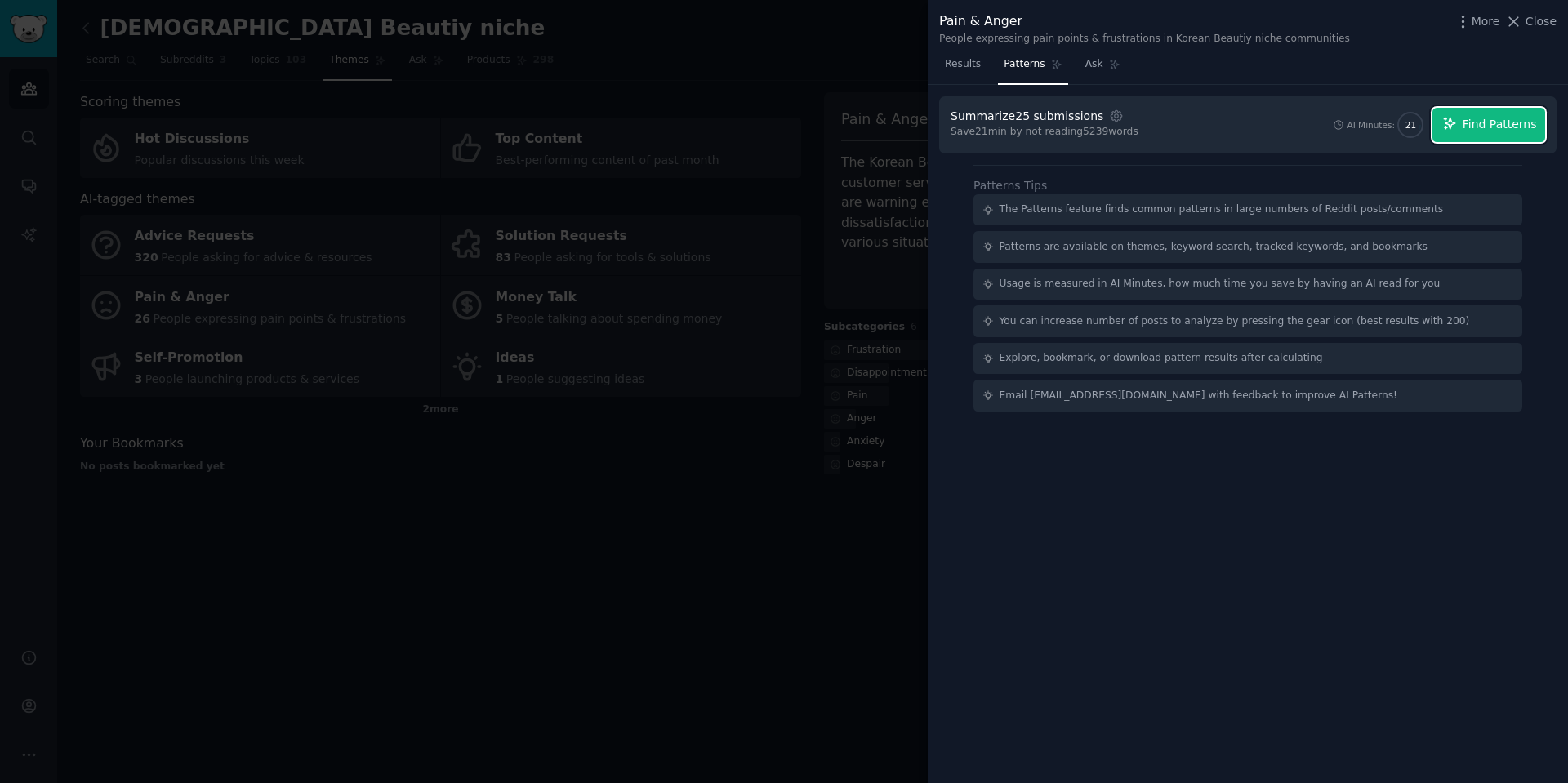
click at [1486, 133] on button "Find Patterns" at bounding box center [1488, 125] width 113 height 34
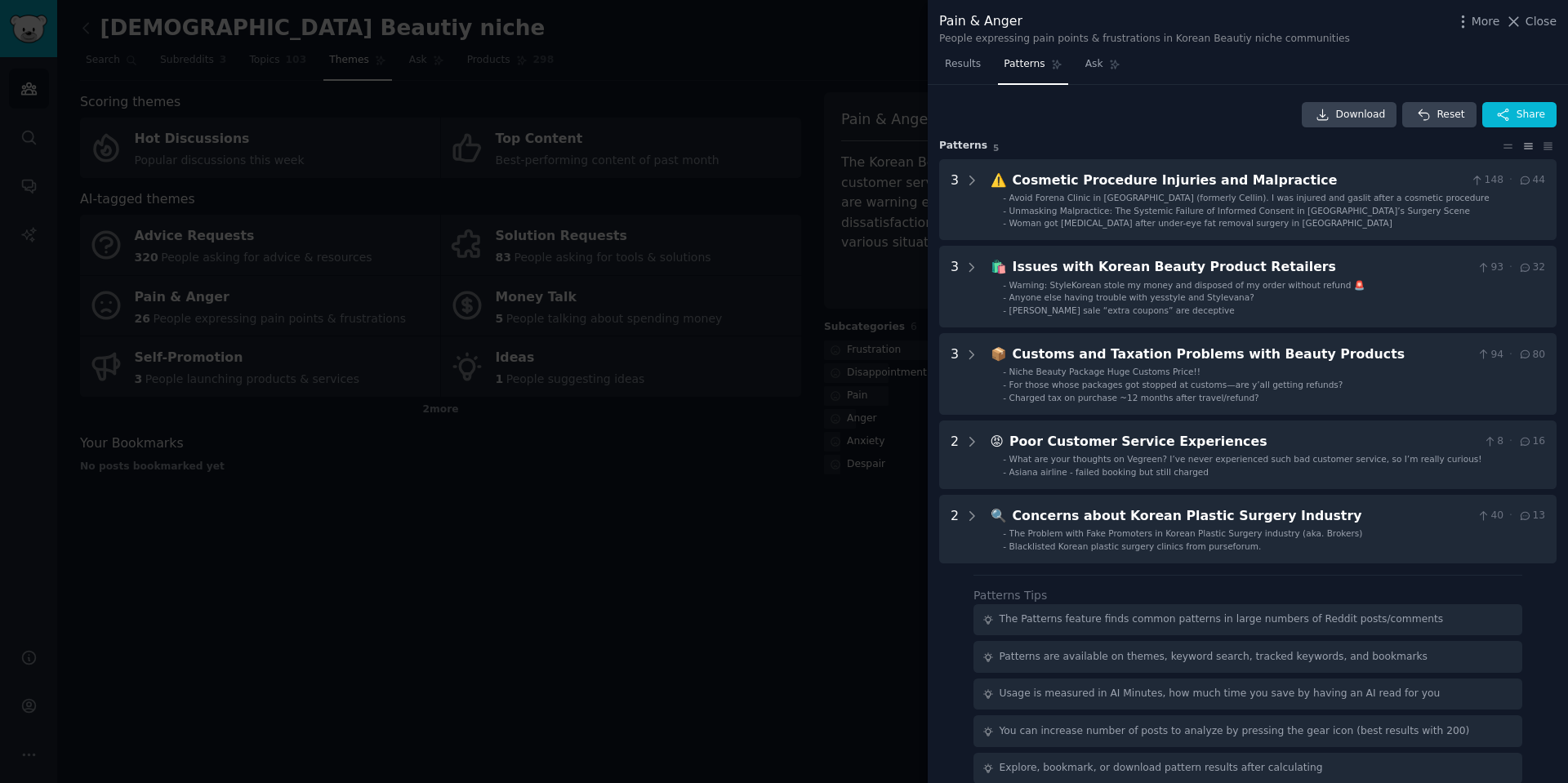
click at [497, 596] on div at bounding box center [784, 391] width 1568 height 783
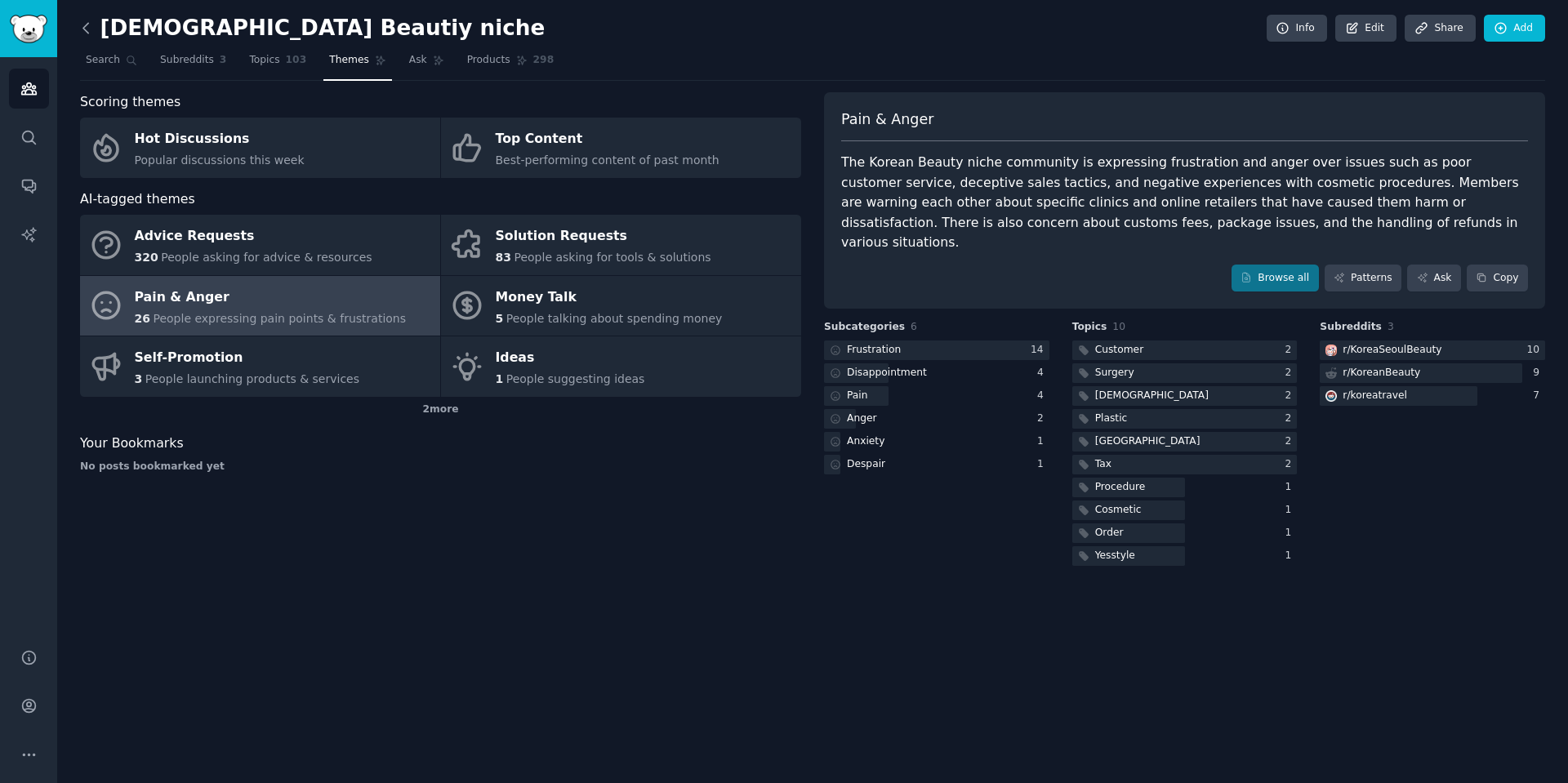
click at [94, 30] on icon at bounding box center [85, 28] width 17 height 17
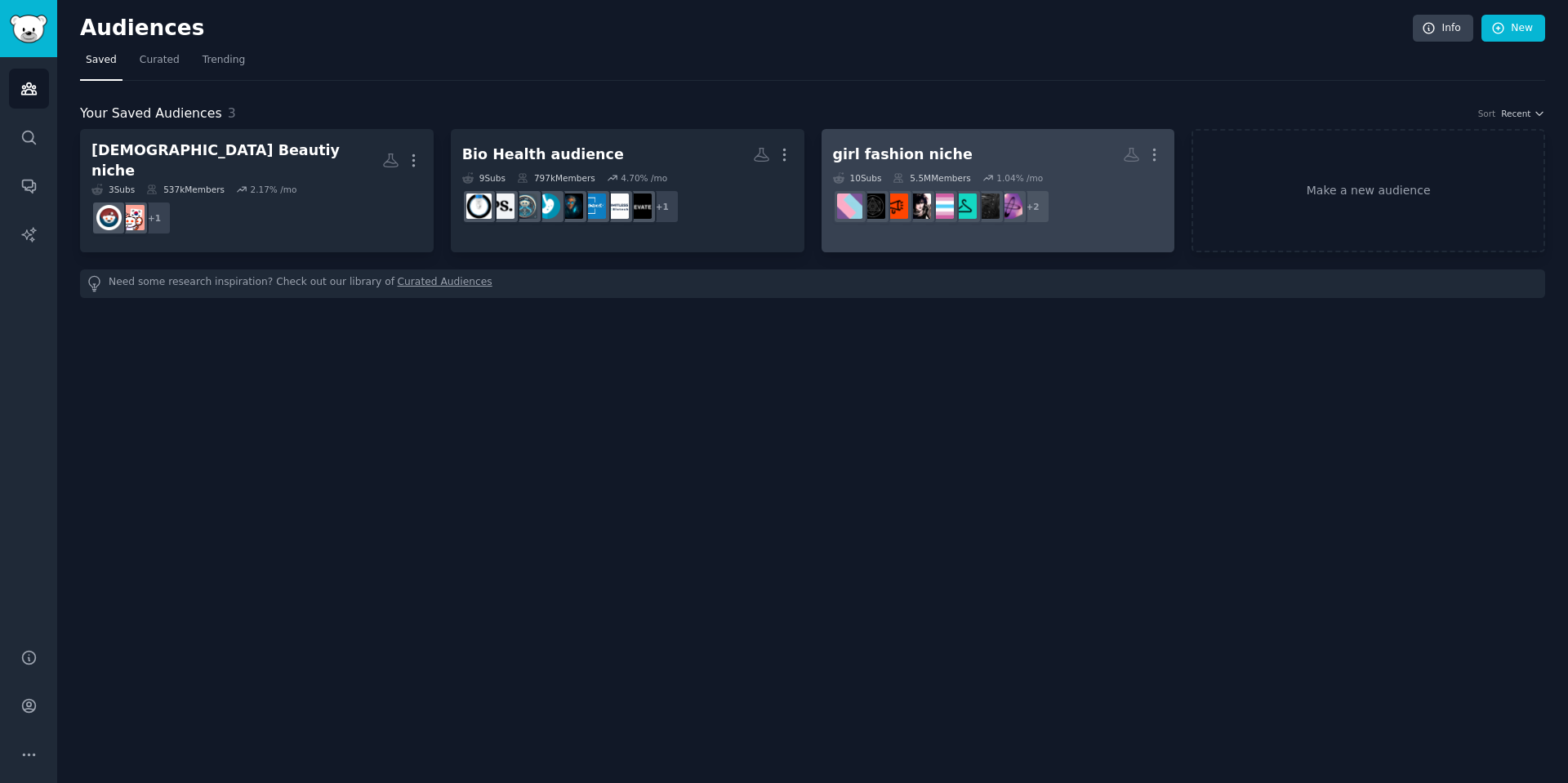
click at [995, 162] on h2 "girl fashion niche More" at bounding box center [998, 154] width 331 height 28
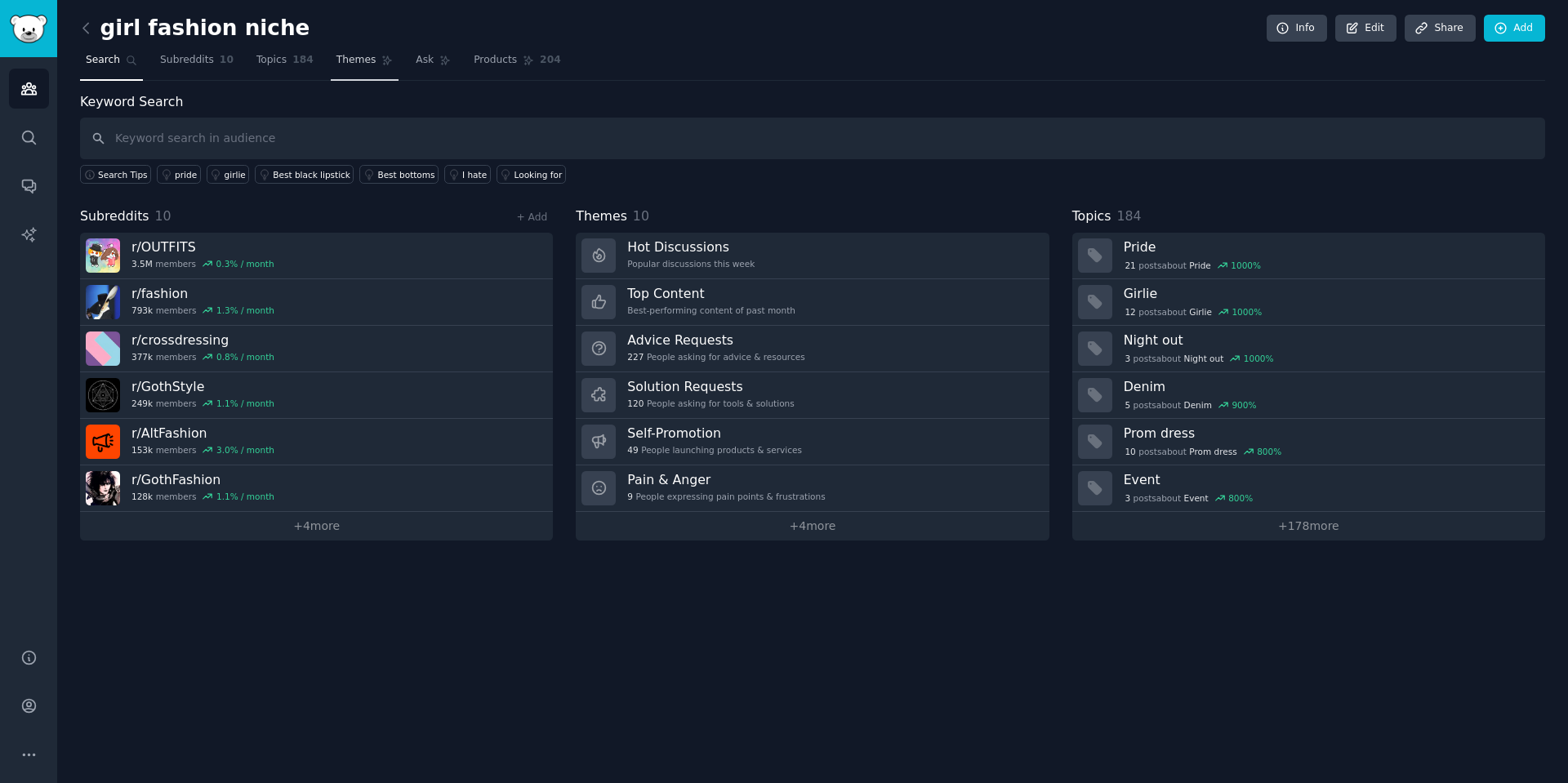
click at [336, 60] on span "Themes" at bounding box center [356, 60] width 40 height 15
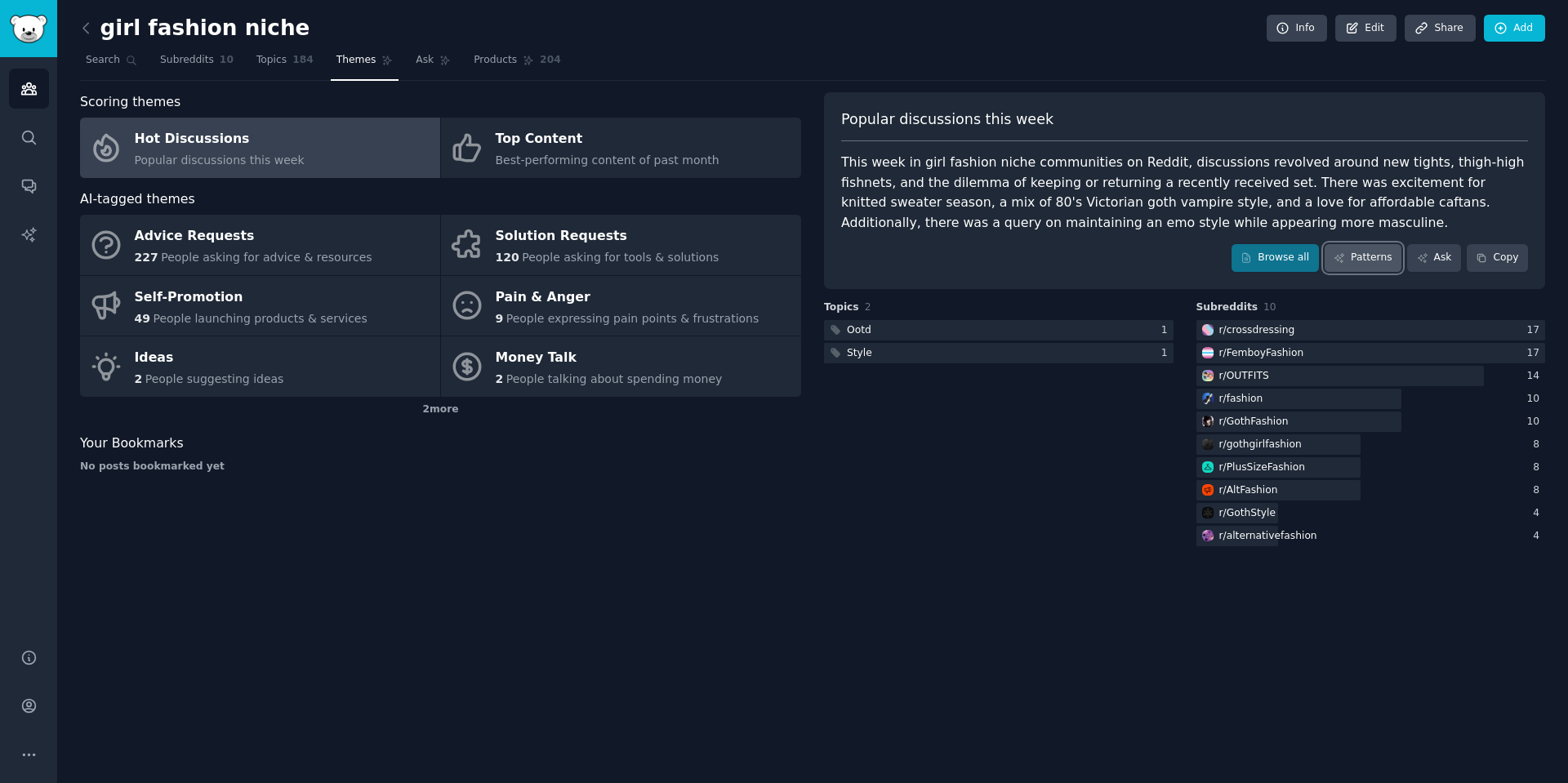
click at [1377, 249] on link "Patterns" at bounding box center [1363, 258] width 77 height 28
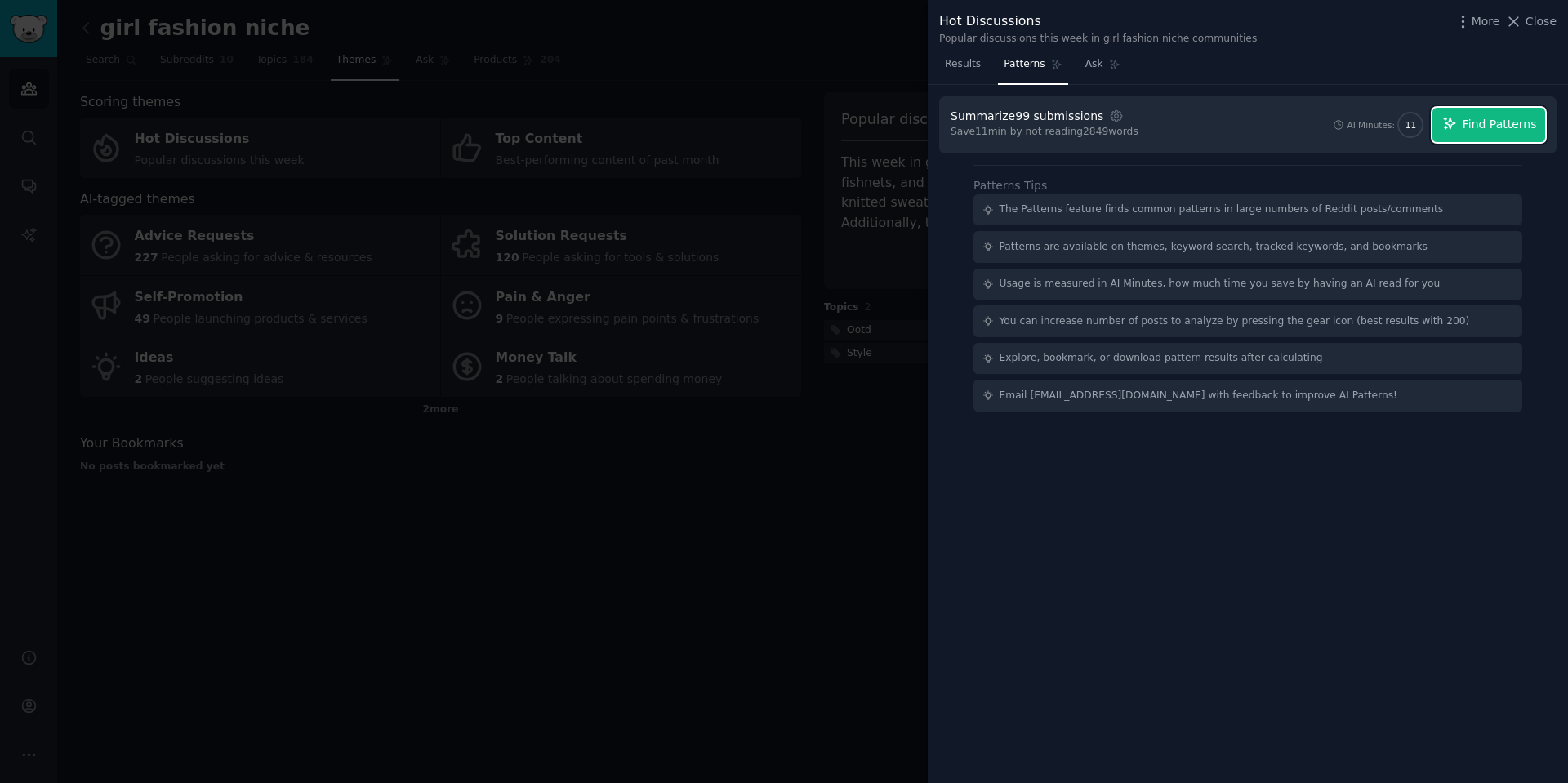
click at [1501, 130] on span "Find Patterns" at bounding box center [1500, 124] width 75 height 17
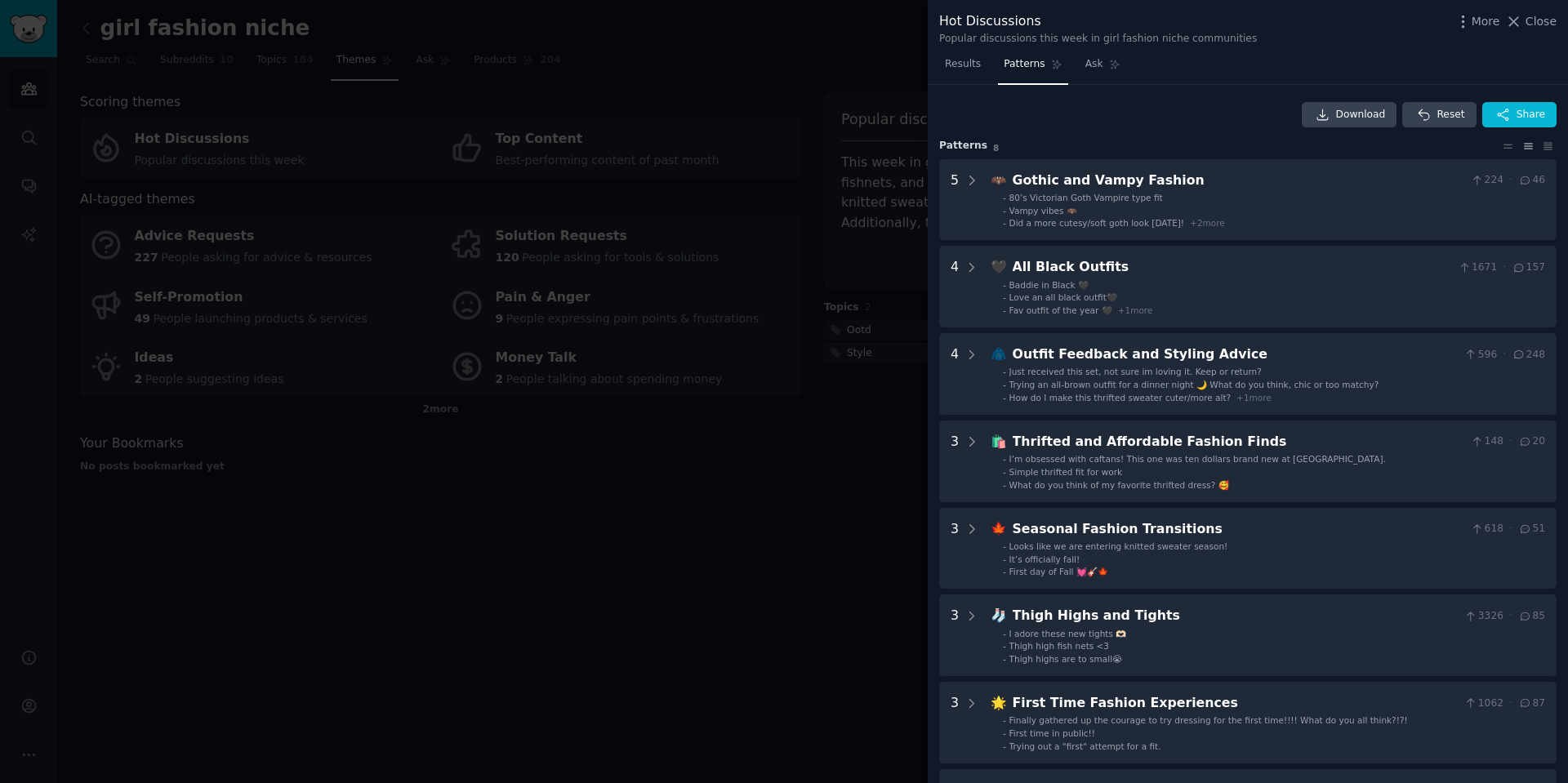
click at [775, 615] on div at bounding box center [784, 391] width 1568 height 783
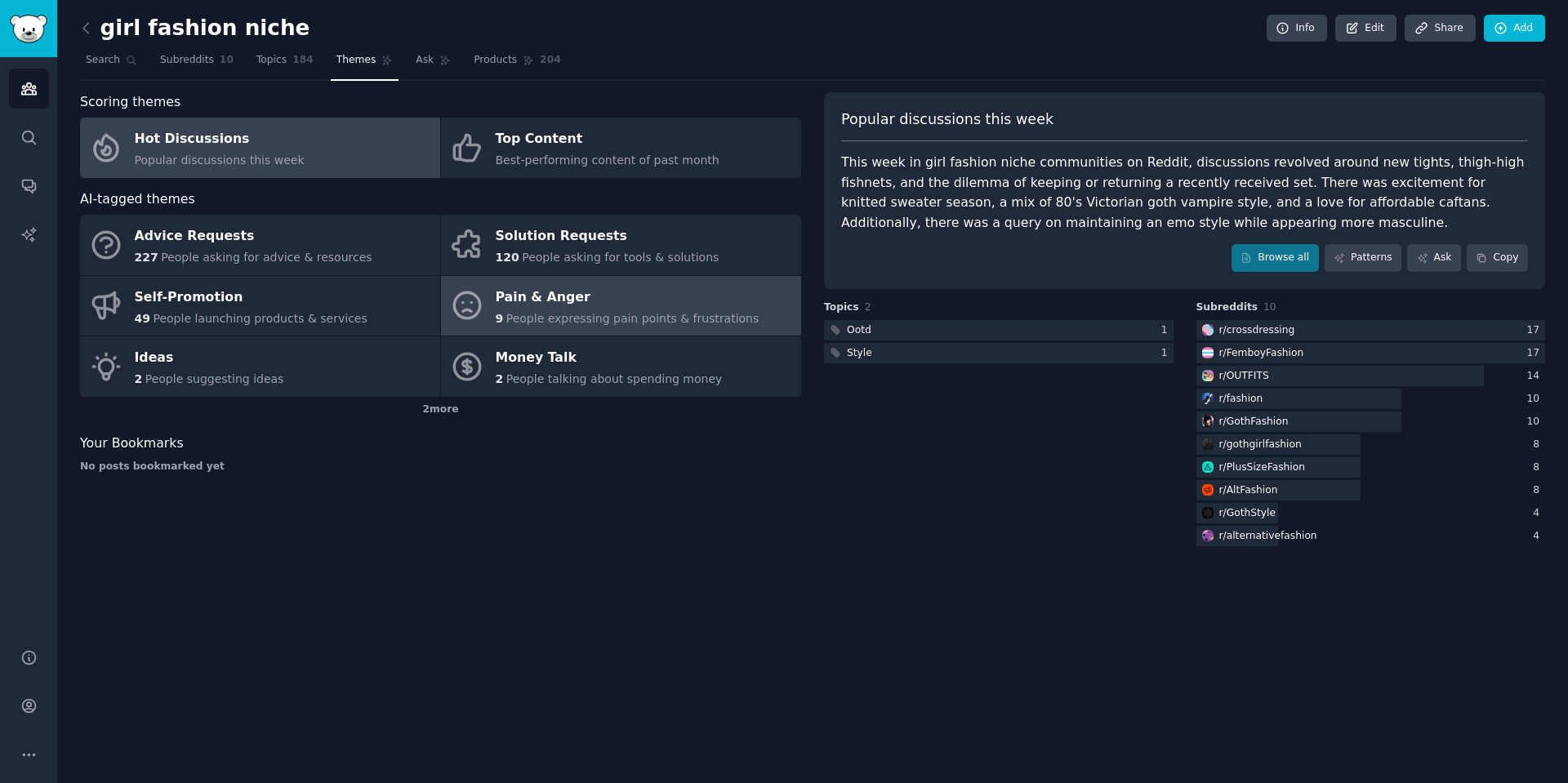
click at [703, 302] on div "Pain & Anger" at bounding box center [627, 297] width 263 height 27
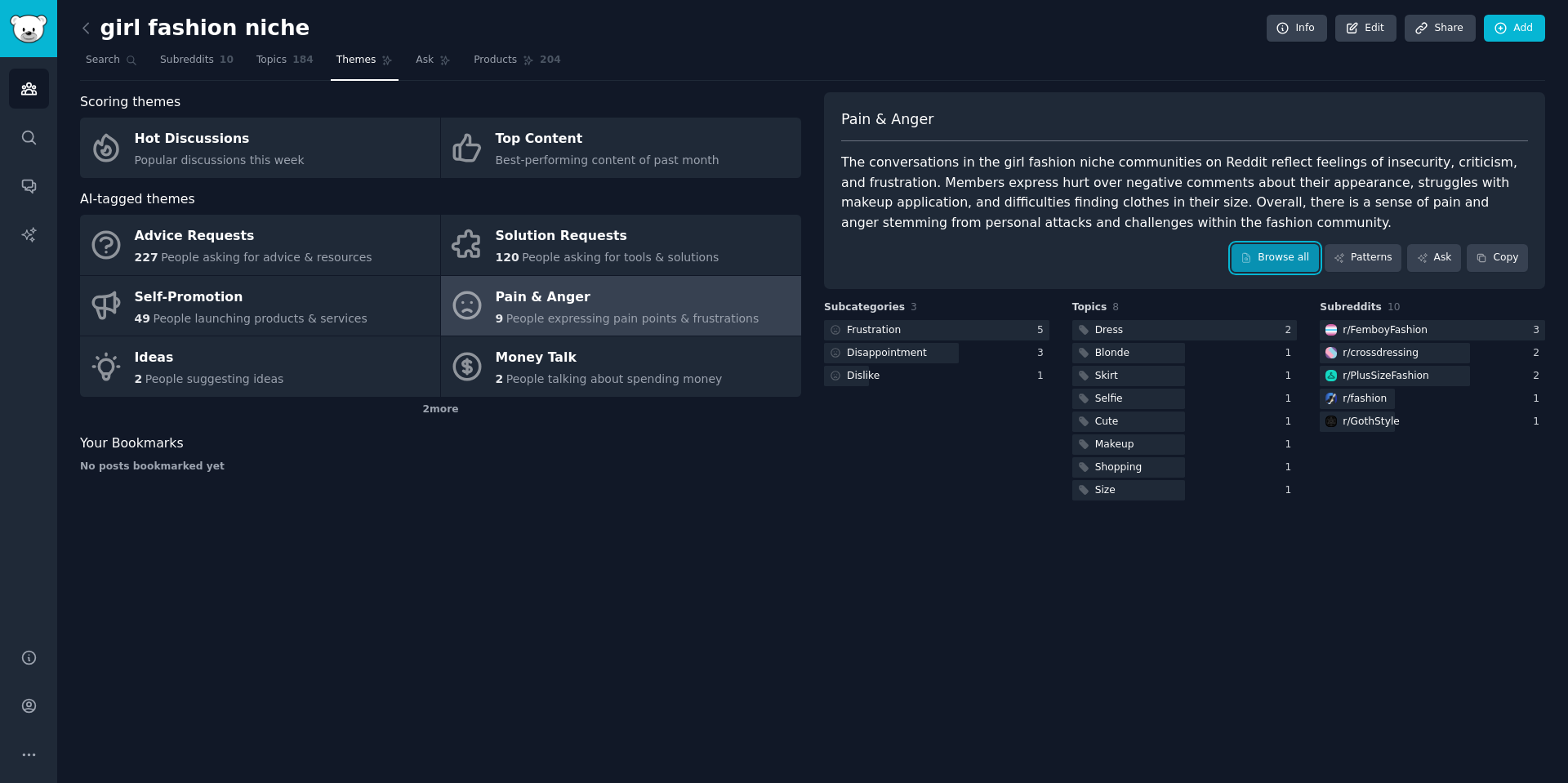
click at [1291, 255] on link "Browse all" at bounding box center [1274, 258] width 87 height 28
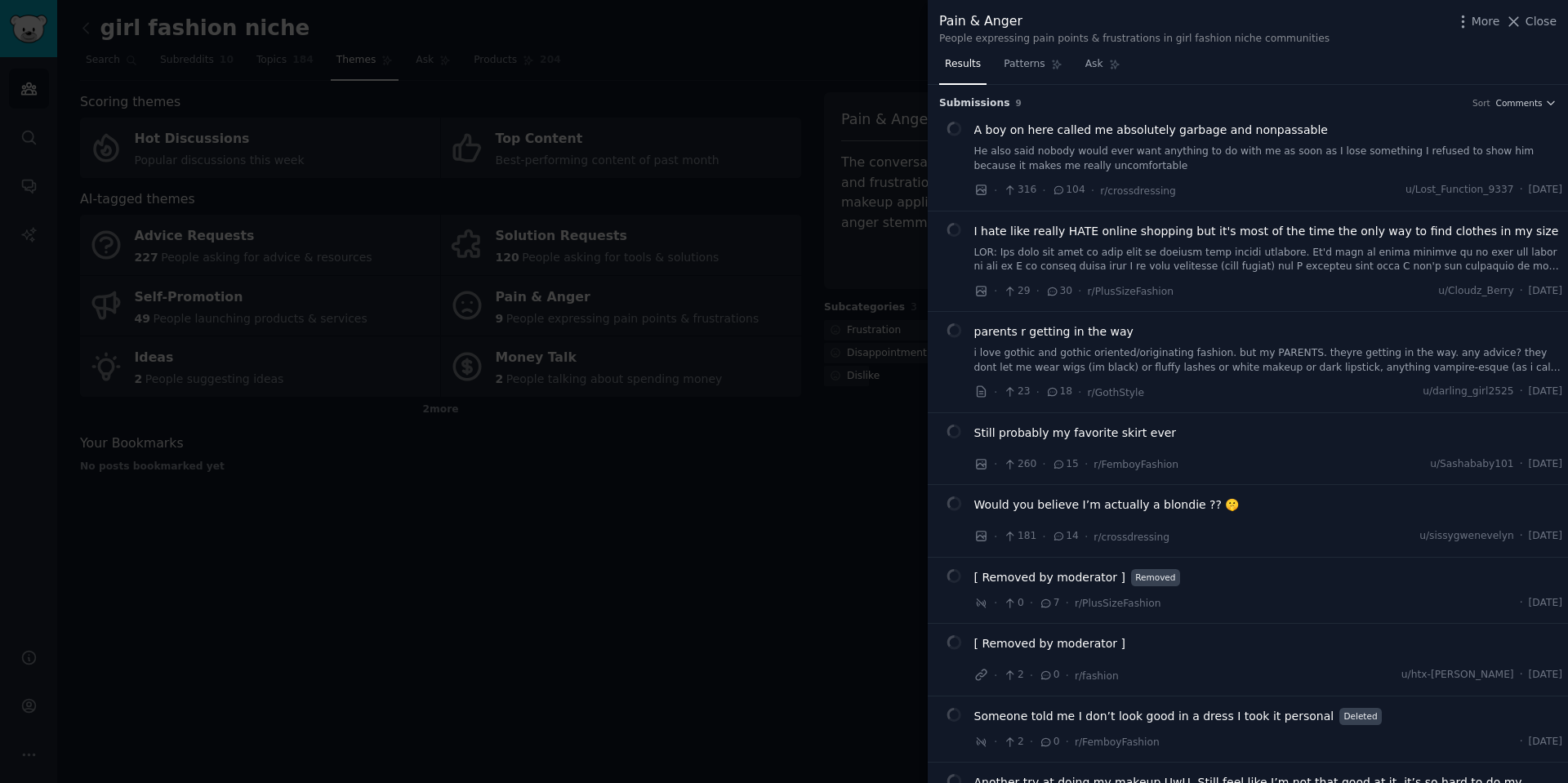
click at [642, 595] on div at bounding box center [784, 391] width 1568 height 783
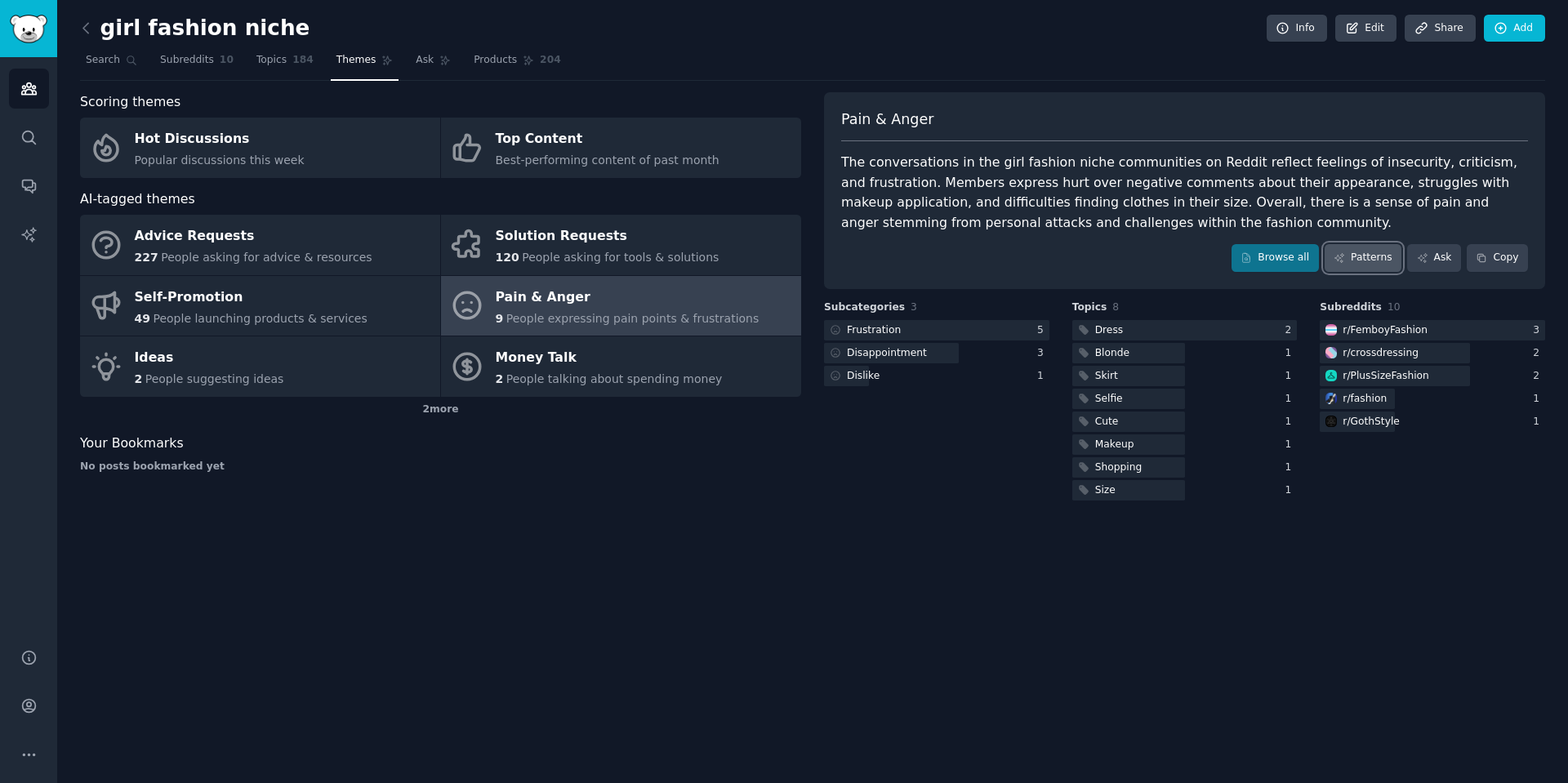
click at [1375, 263] on link "Patterns" at bounding box center [1363, 258] width 77 height 28
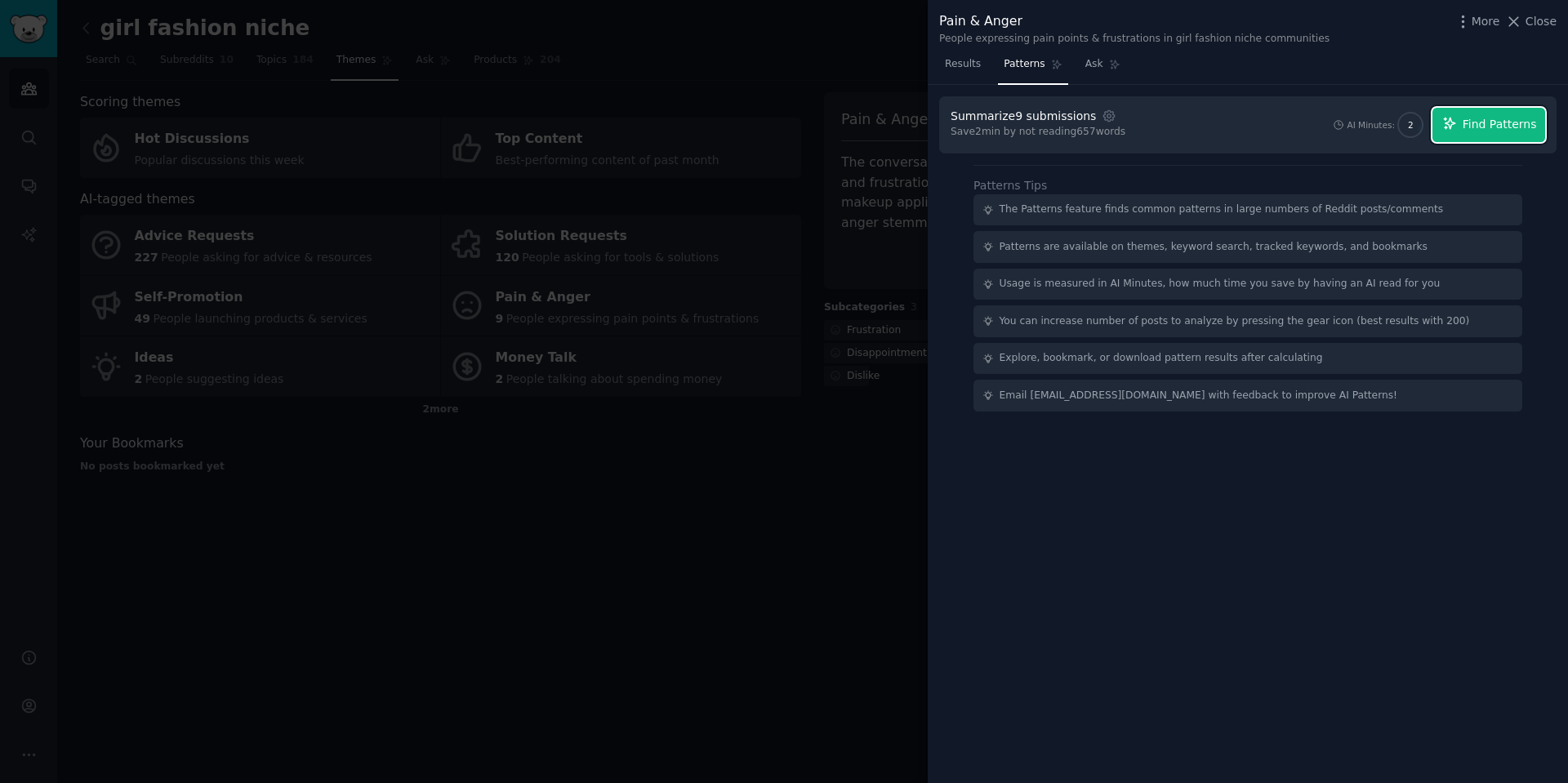
click at [1498, 128] on span "Find Patterns" at bounding box center [1500, 124] width 75 height 17
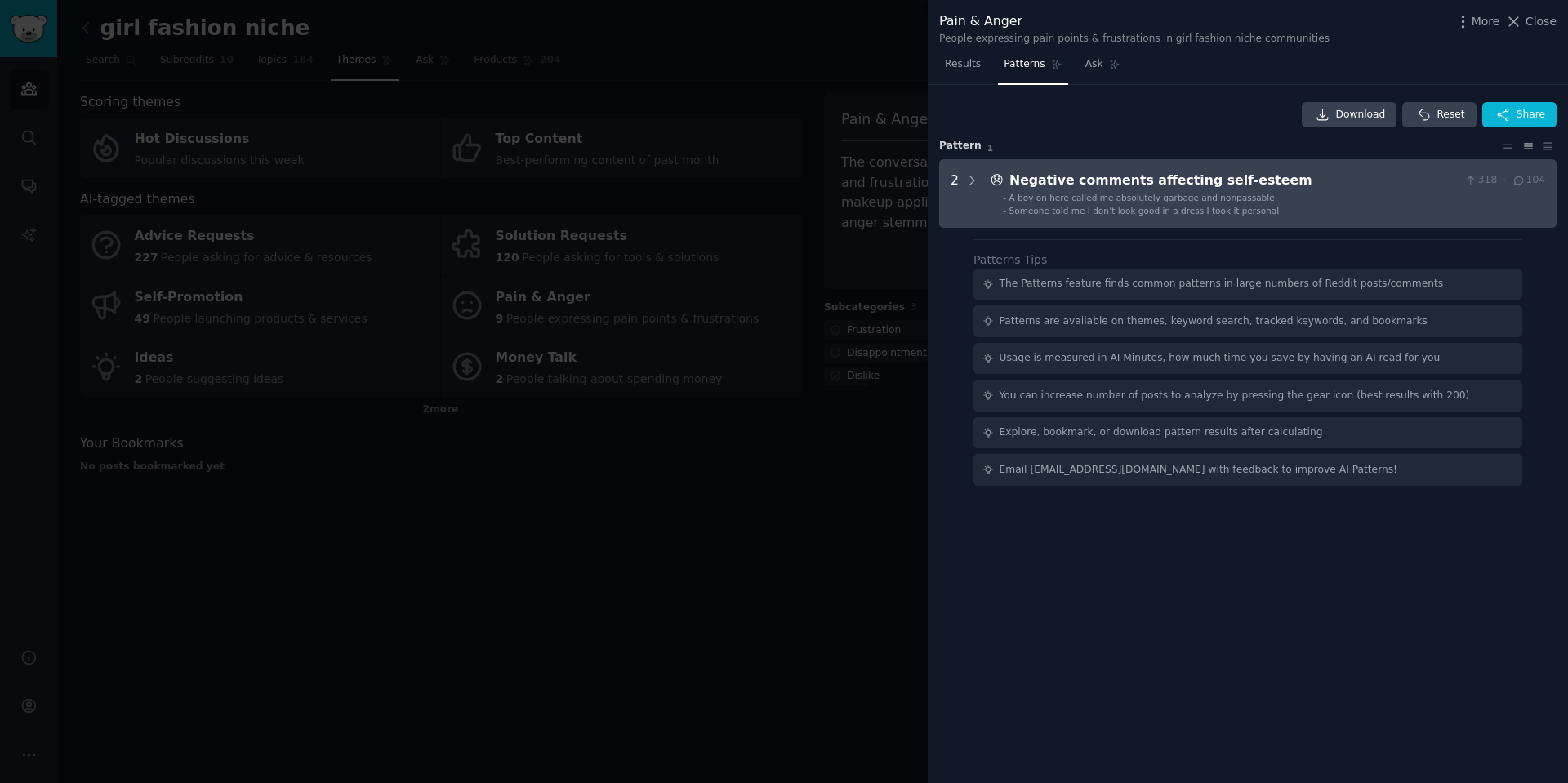
click at [1237, 211] on span "Someone told me I don’t look good in a dress I took it personal" at bounding box center [1144, 210] width 270 height 10
